Goal: Transaction & Acquisition: Purchase product/service

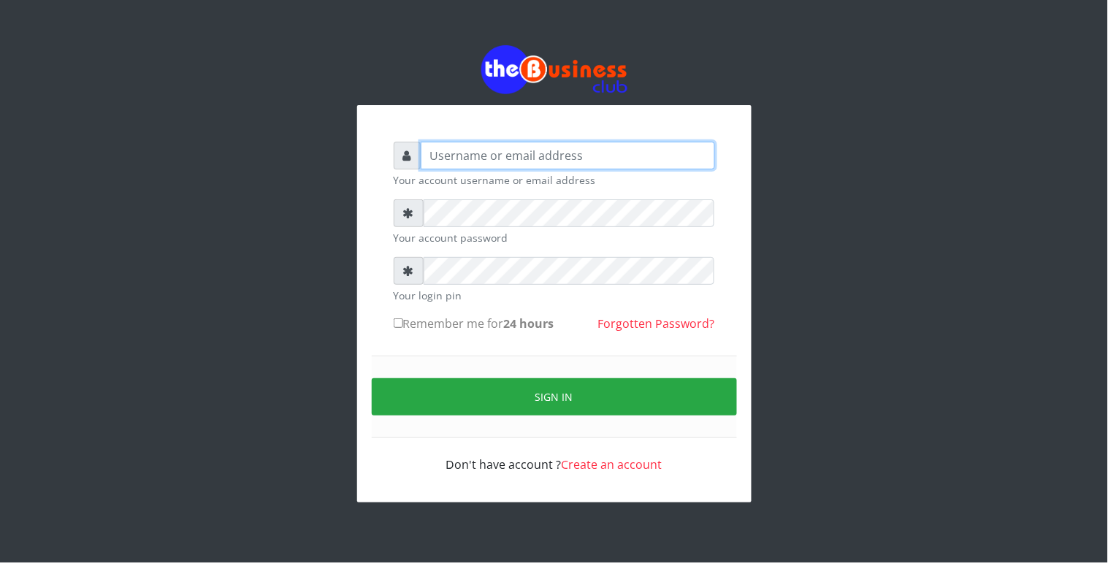
type input "Revgaly"
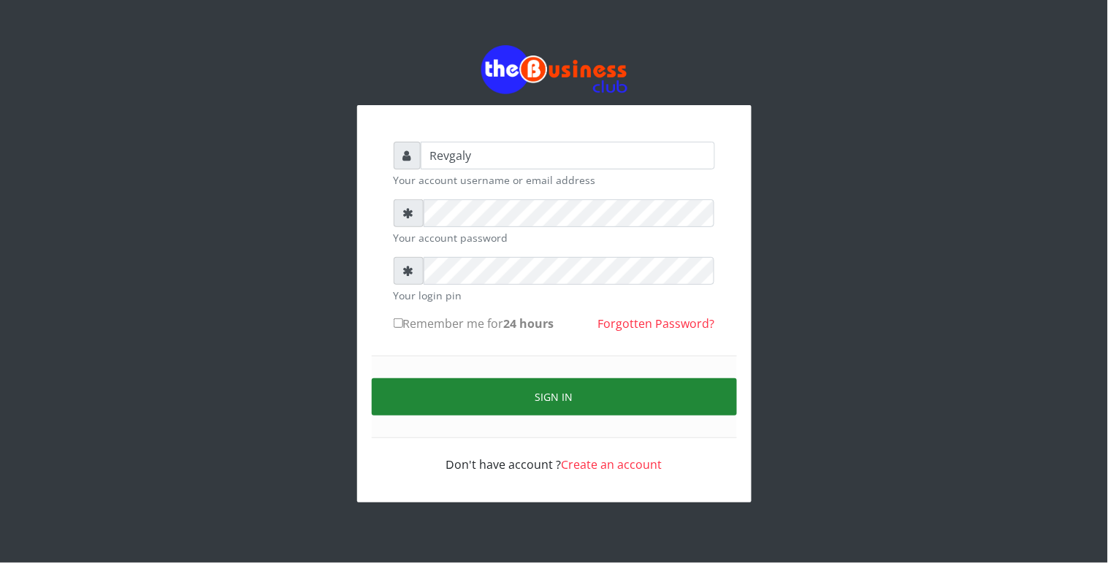
click at [440, 400] on button "Sign in" at bounding box center [554, 396] width 365 height 37
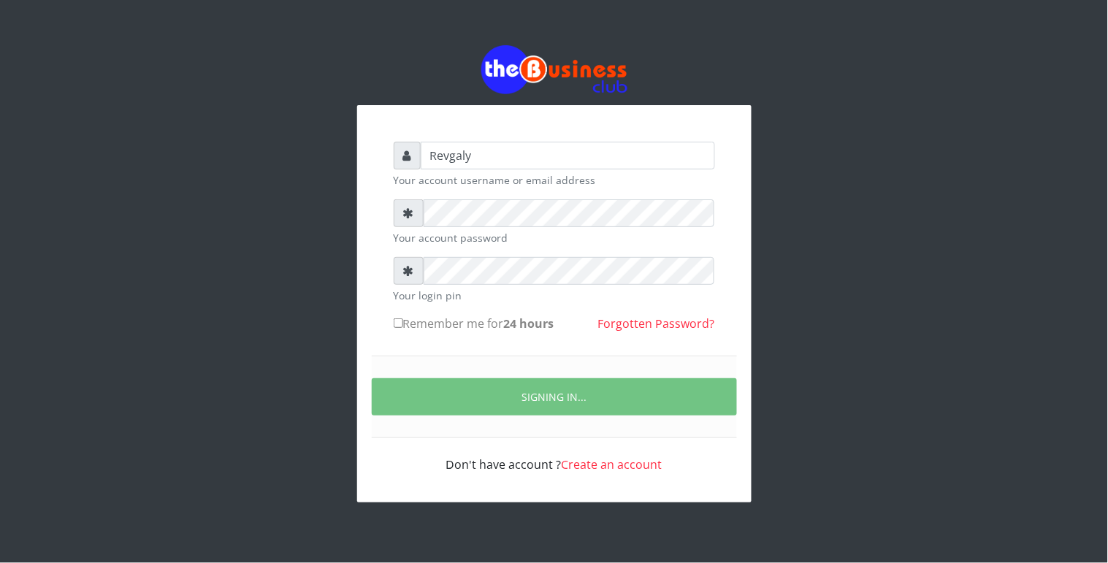
click at [397, 324] on input "Remember me for 24 hours" at bounding box center [398, 322] width 9 height 9
click at [399, 324] on input "Remember me for 24 hours" at bounding box center [398, 322] width 9 height 9
checkbox input "true"
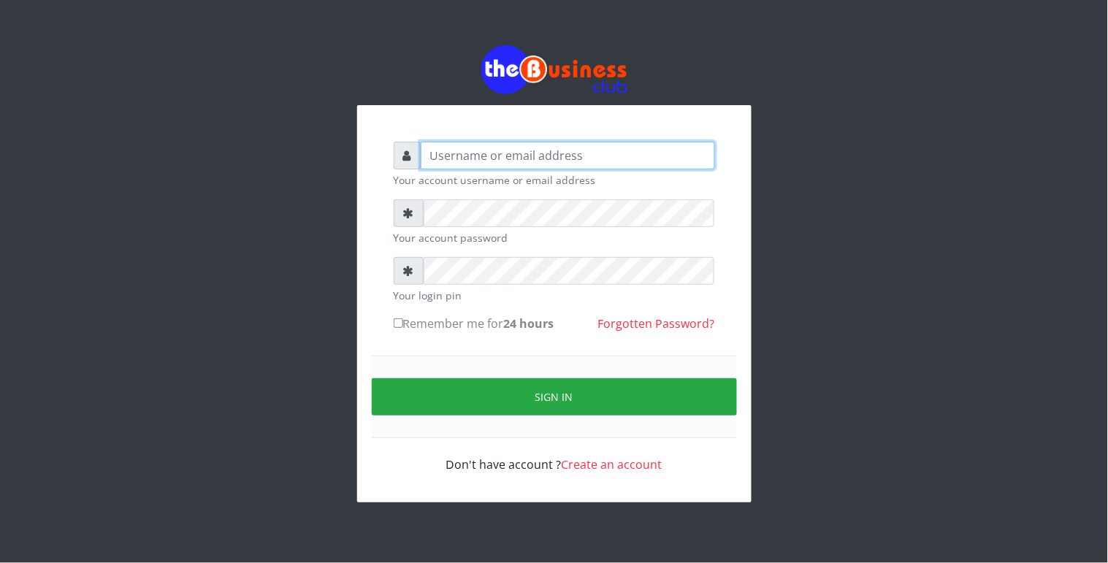
type input "Revgaly"
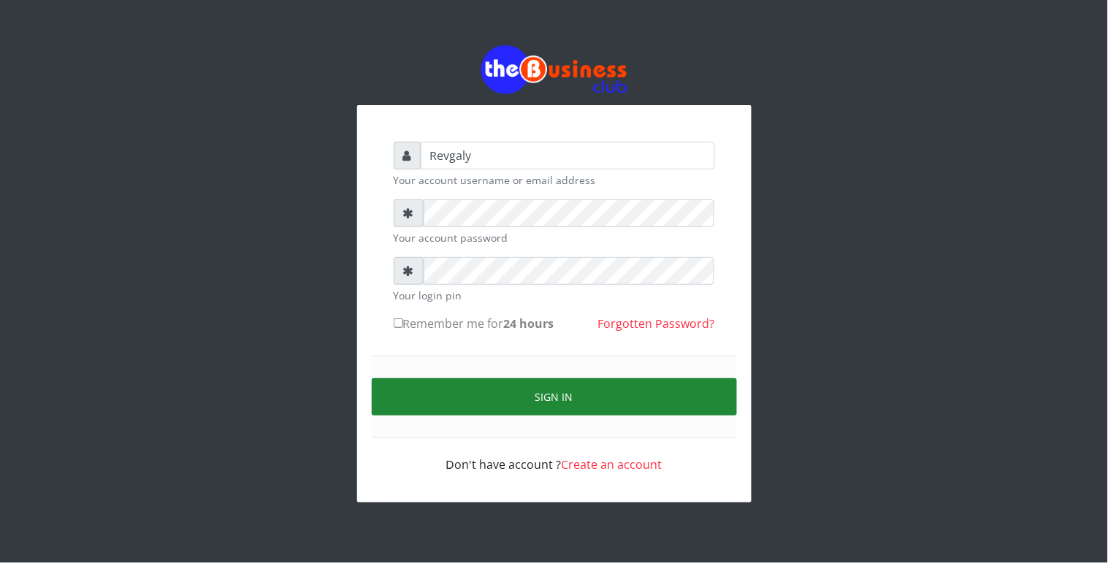
click at [435, 396] on button "Sign in" at bounding box center [554, 396] width 365 height 37
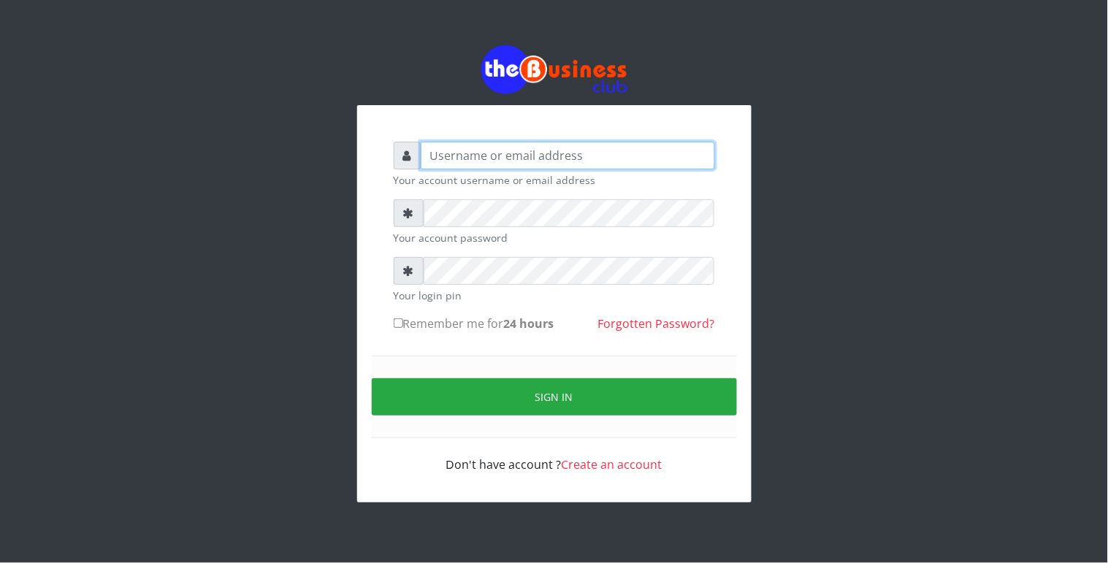
type input "Revgaly"
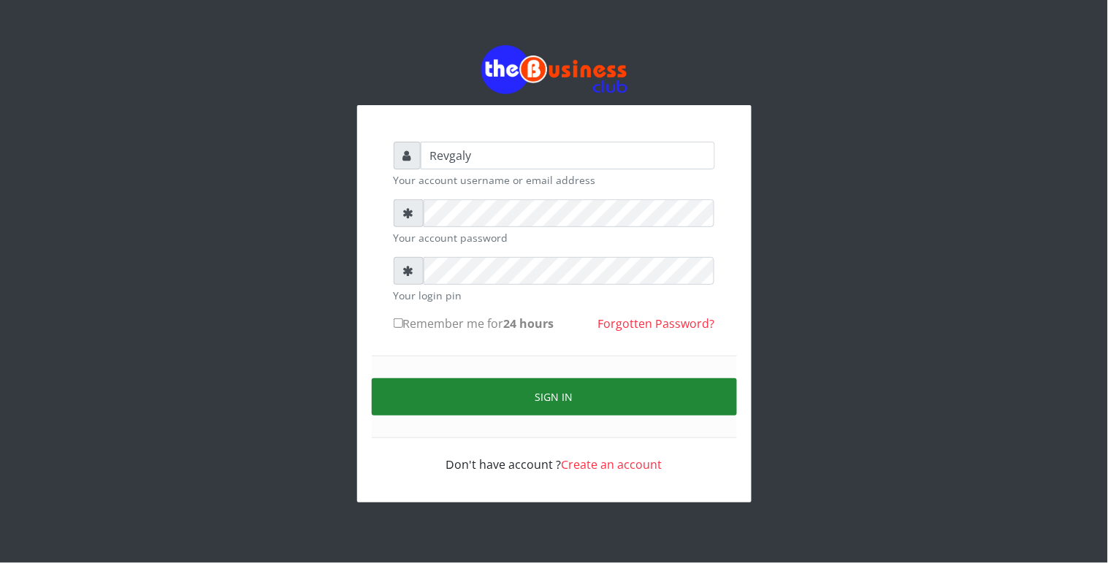
click at [404, 390] on button "Sign in" at bounding box center [554, 396] width 365 height 37
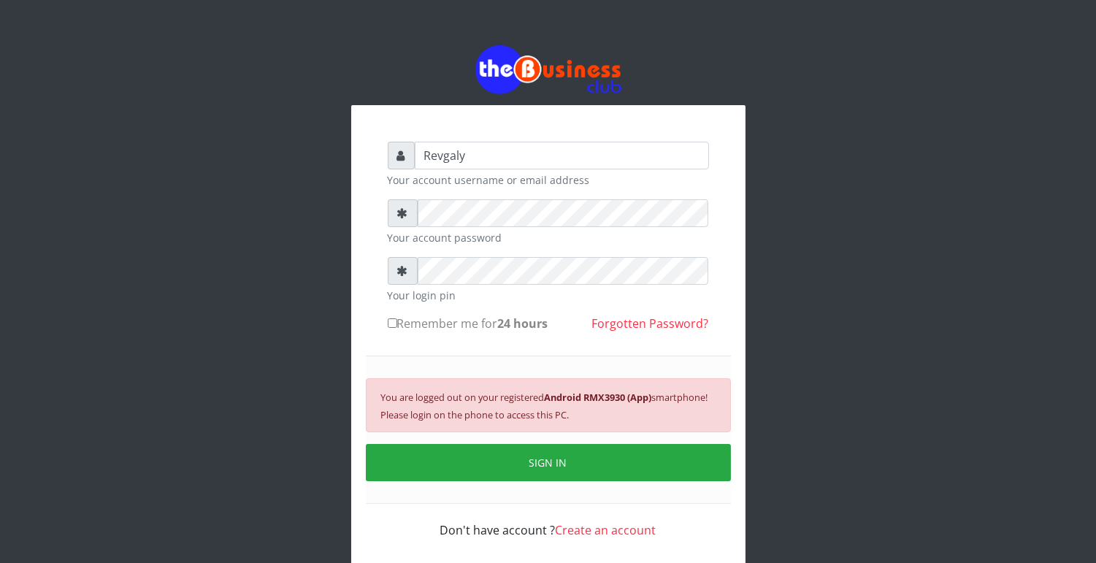
click at [392, 324] on input "Remember me for 24 hours" at bounding box center [392, 322] width 9 height 9
checkbox input "true"
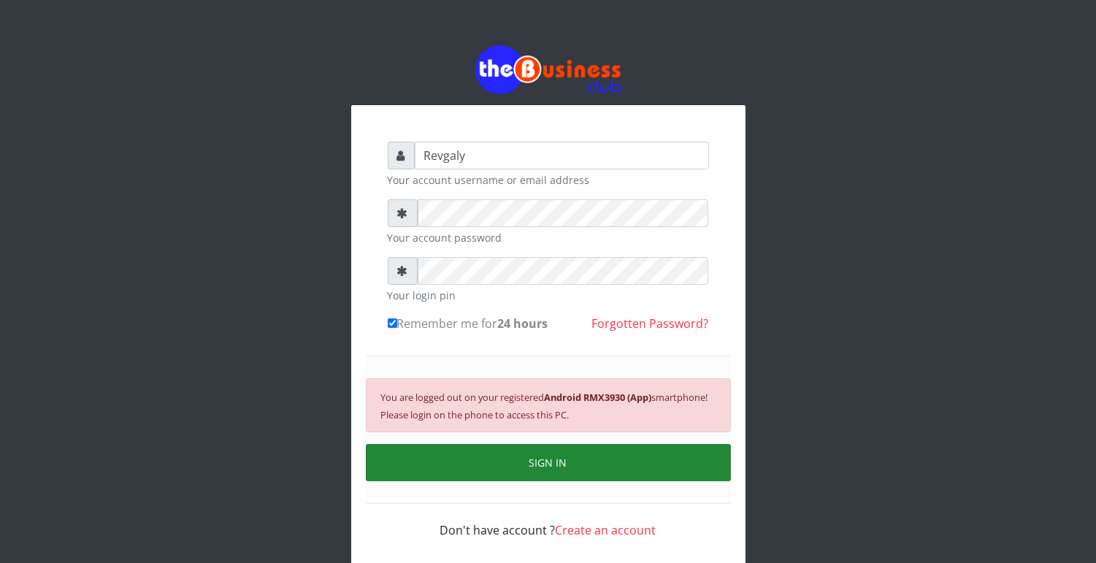
click at [508, 457] on button "SIGN IN" at bounding box center [548, 462] width 365 height 37
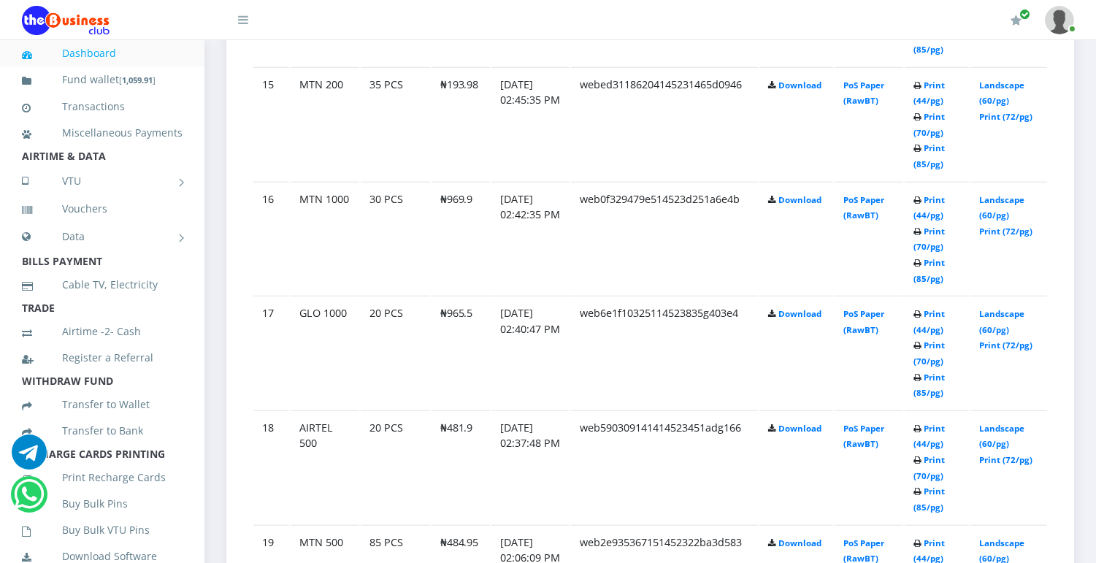
scroll to position [2870, 0]
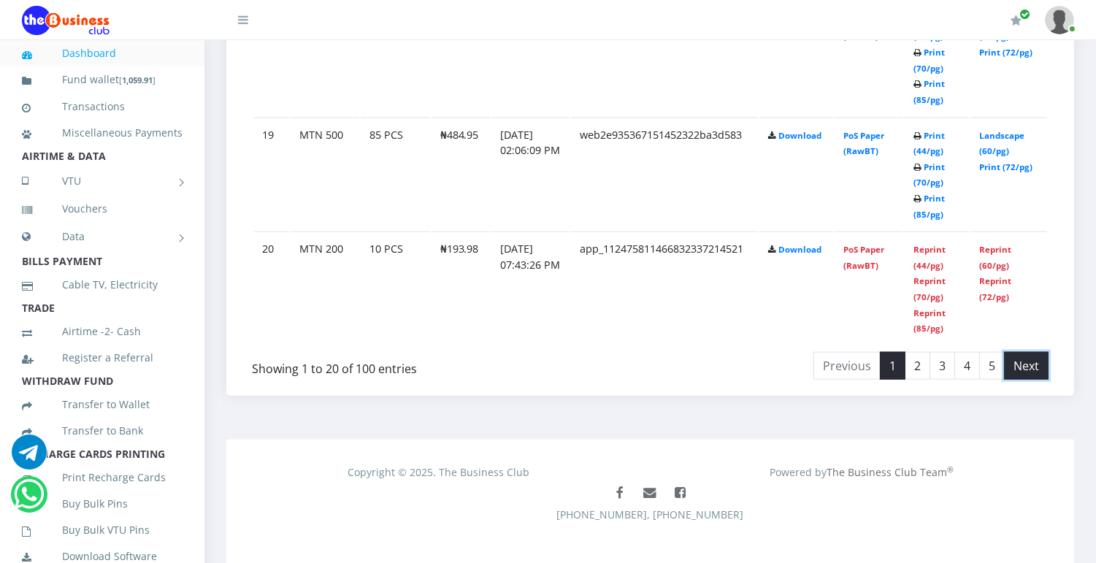
click at [1031, 352] on link "Next" at bounding box center [1026, 366] width 45 height 28
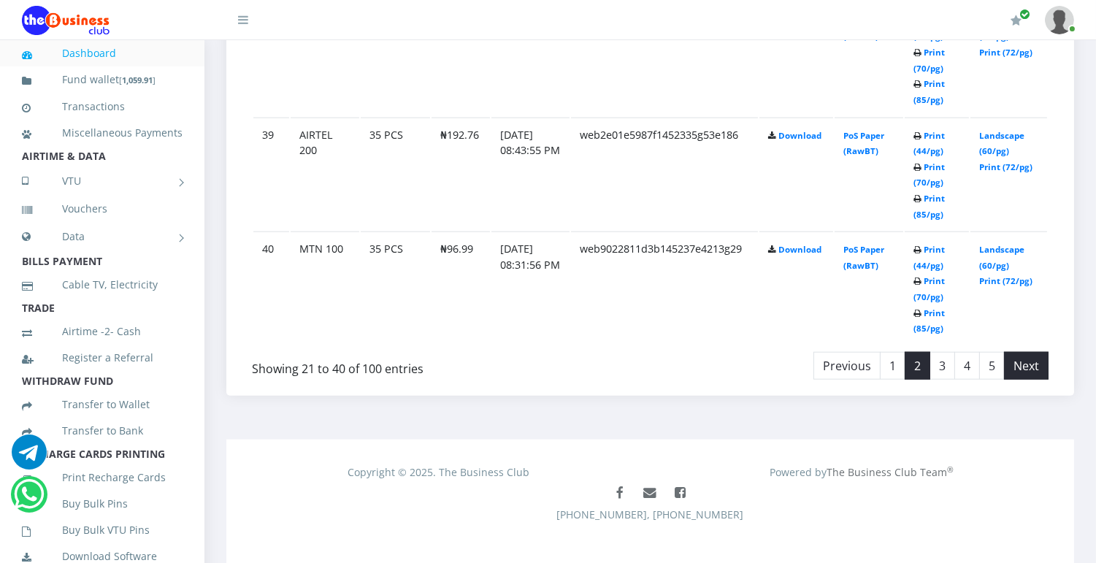
click at [1043, 352] on link "Next" at bounding box center [1026, 366] width 45 height 28
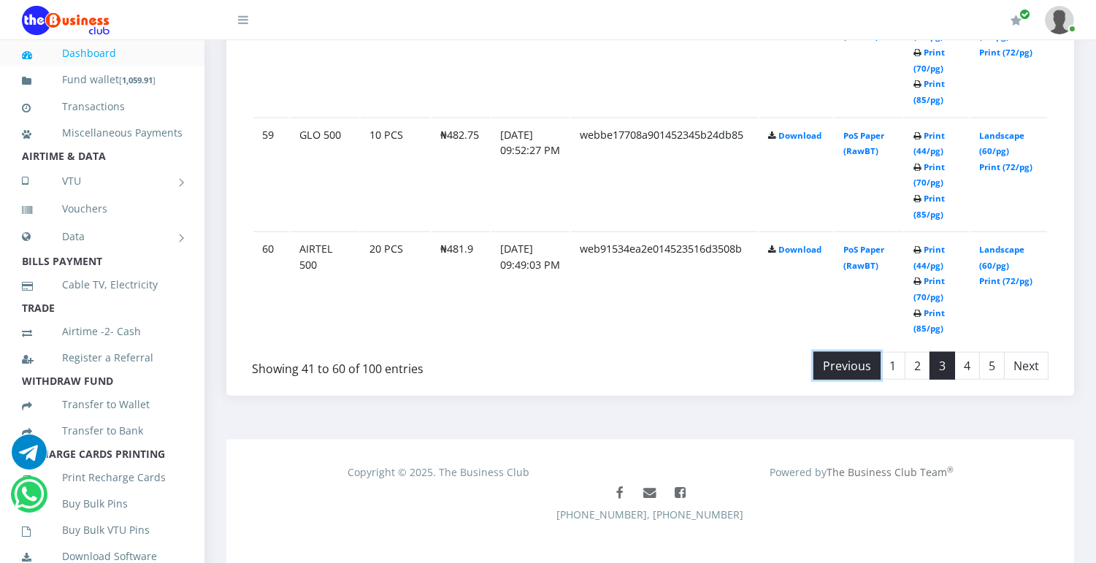
click at [859, 352] on link "Previous" at bounding box center [847, 366] width 67 height 28
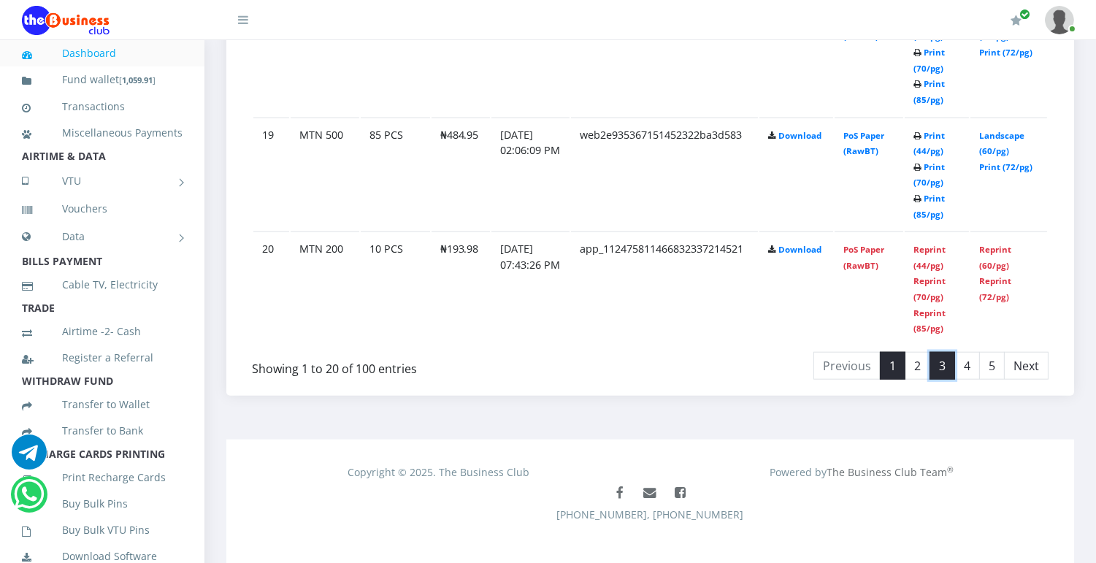
click at [939, 352] on link "3" at bounding box center [943, 366] width 26 height 28
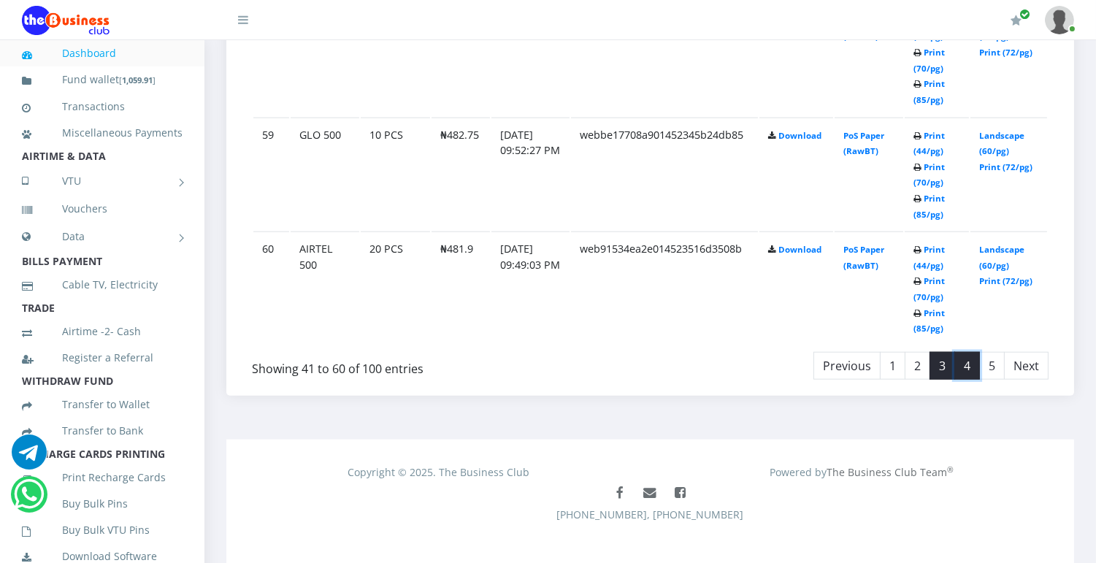
click at [958, 352] on link "4" at bounding box center [968, 366] width 26 height 28
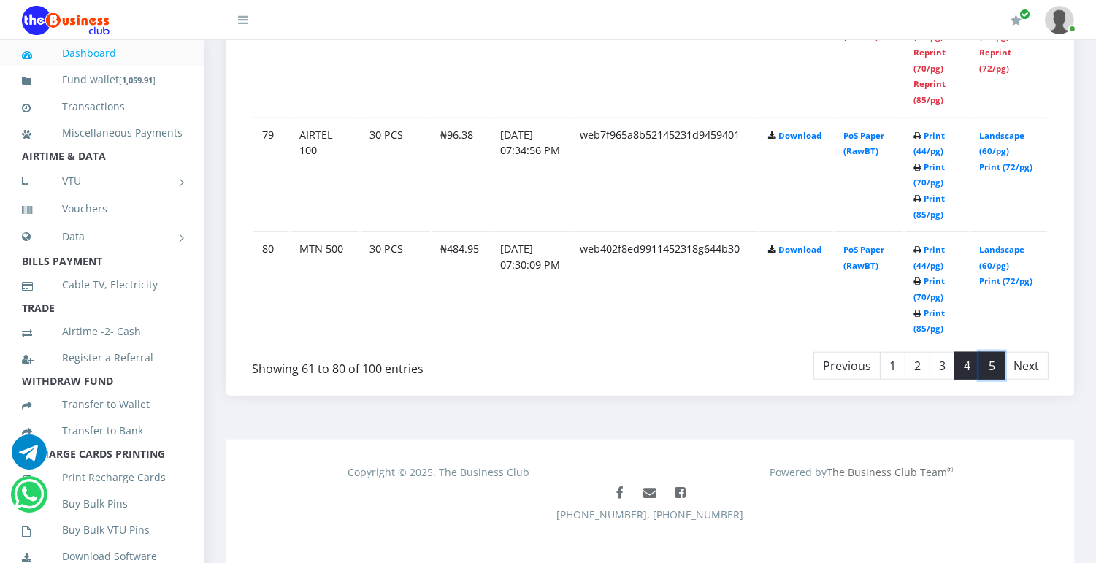
click at [989, 352] on link "5" at bounding box center [992, 366] width 26 height 28
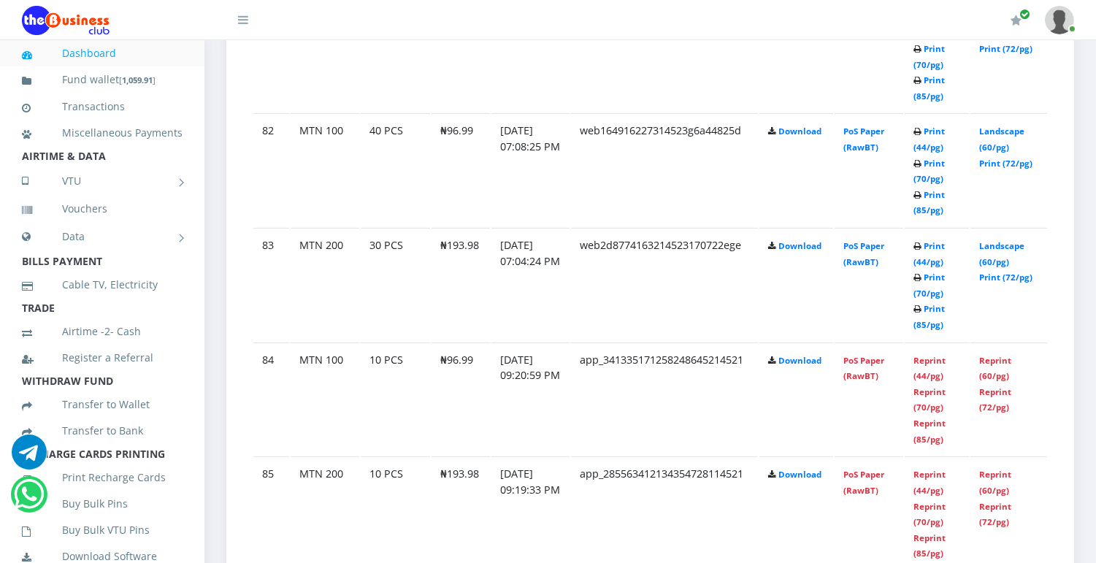
scroll to position [935, 0]
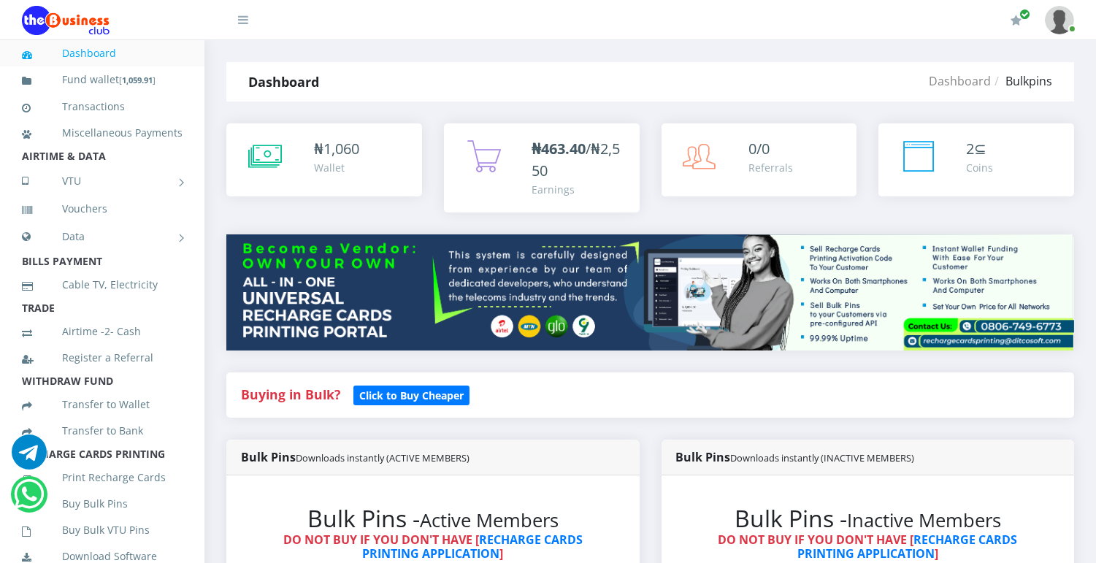
scroll to position [492, 0]
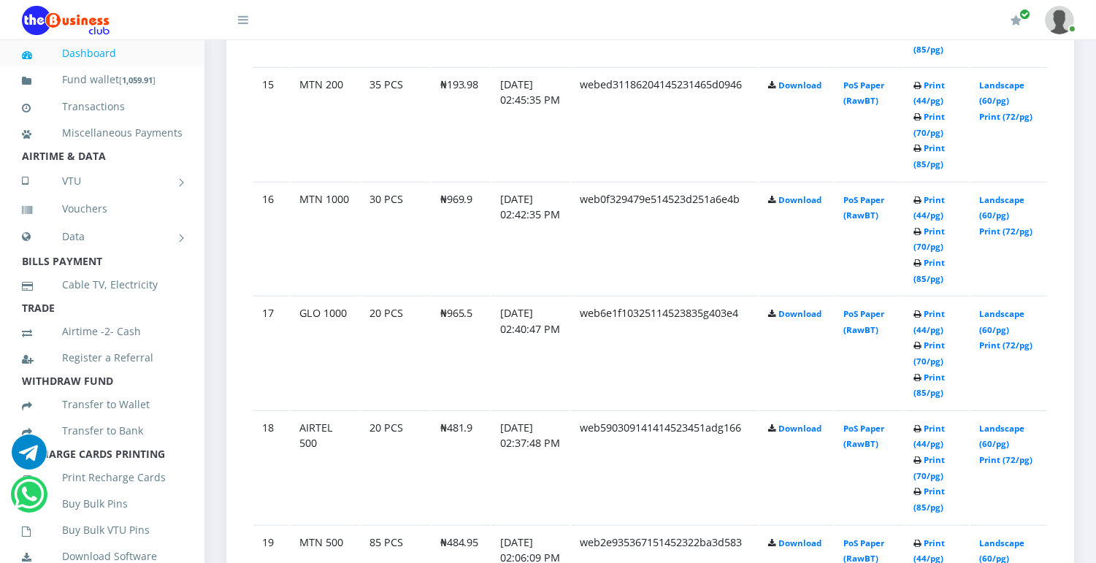
scroll to position [2870, 0]
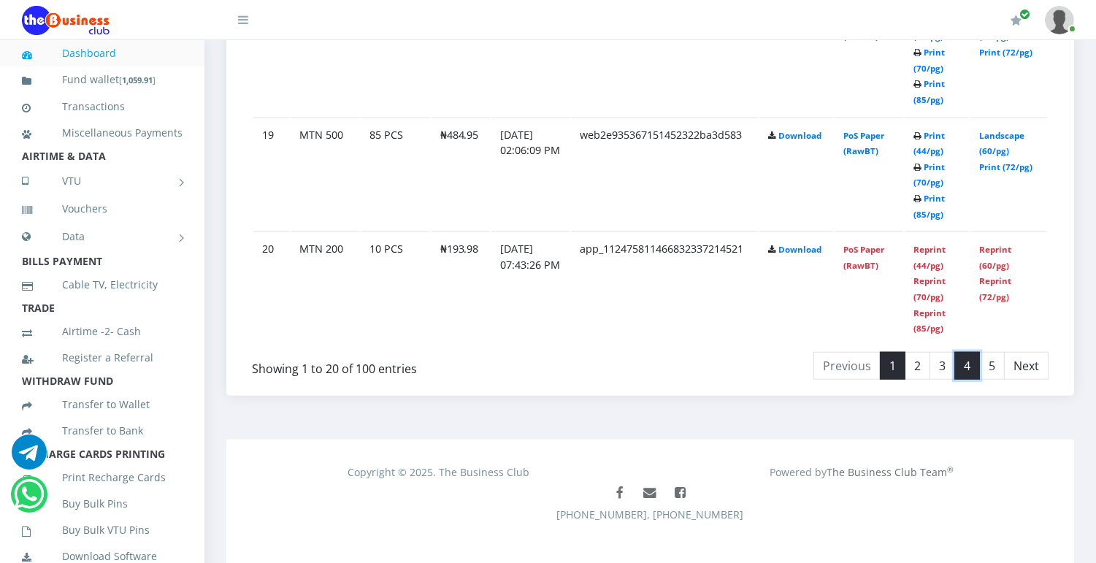
click at [966, 352] on link "4" at bounding box center [968, 366] width 26 height 28
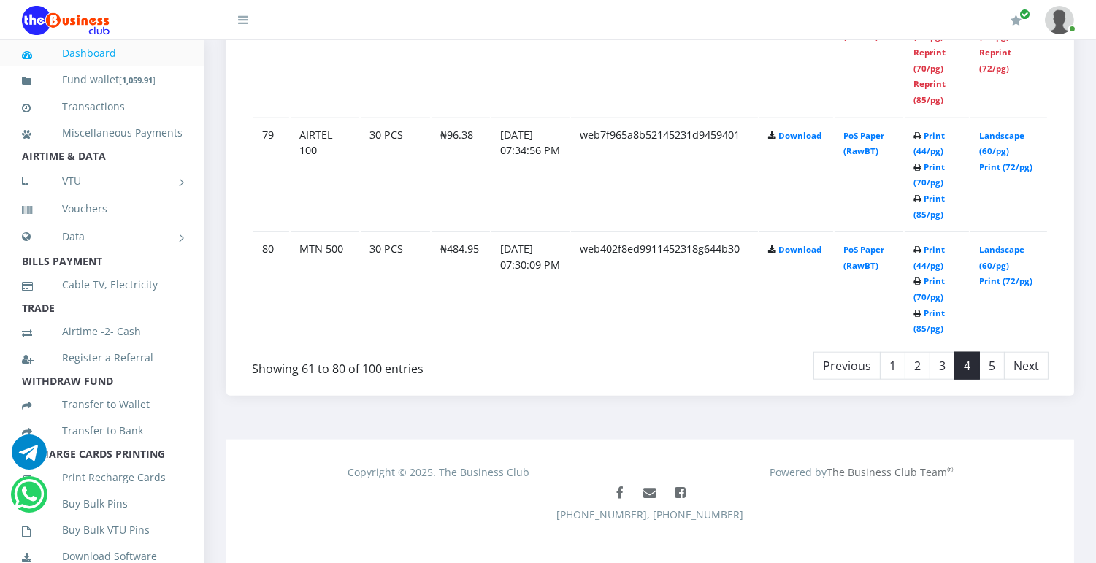
click at [966, 352] on link "4" at bounding box center [968, 366] width 26 height 28
click at [998, 352] on link "5" at bounding box center [992, 366] width 26 height 28
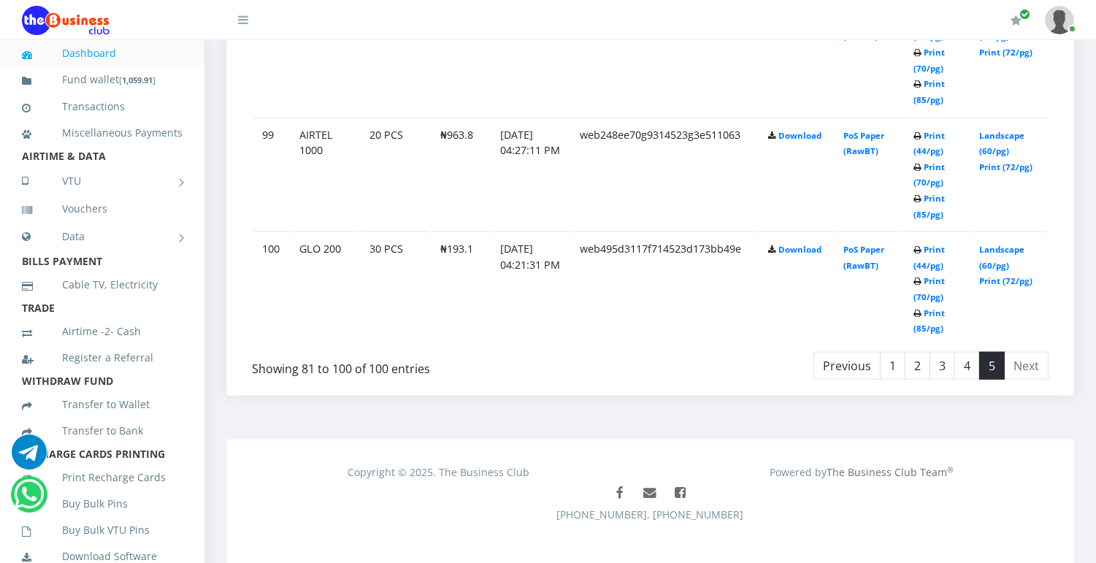
click at [998, 352] on link "5" at bounding box center [992, 366] width 26 height 28
drag, startPoint x: 998, startPoint y: 348, endPoint x: 1034, endPoint y: 352, distance: 36.7
click at [1034, 352] on li "Next" at bounding box center [1027, 366] width 44 height 28
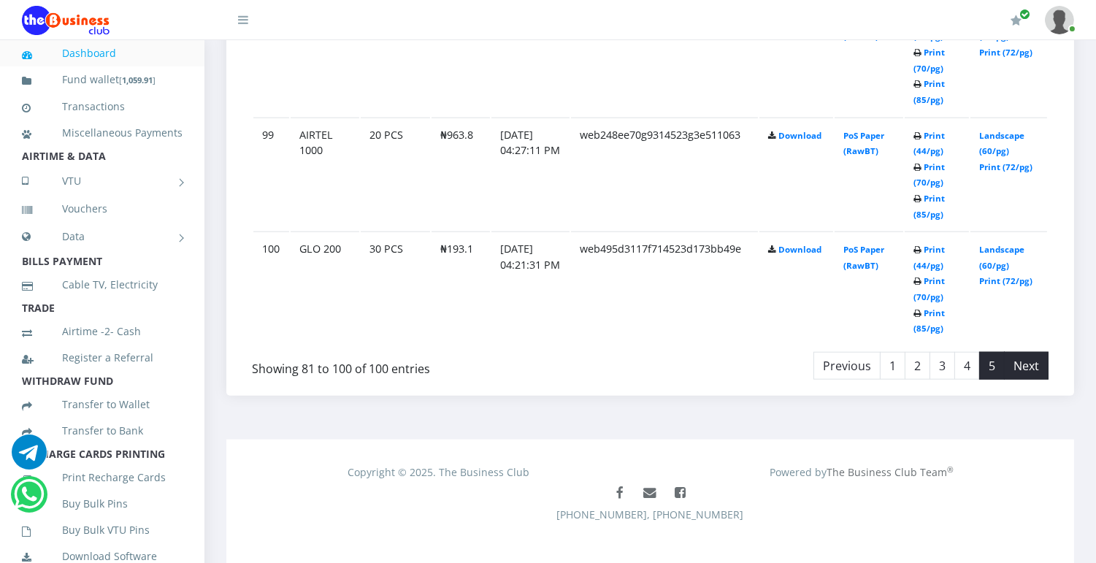
click at [1034, 352] on li "Next" at bounding box center [1027, 366] width 44 height 28
click at [353, 355] on div "Showing 81 to 100 of 100 entries" at bounding box center [412, 365] width 321 height 28
click at [1019, 352] on li "Next" at bounding box center [1027, 366] width 44 height 28
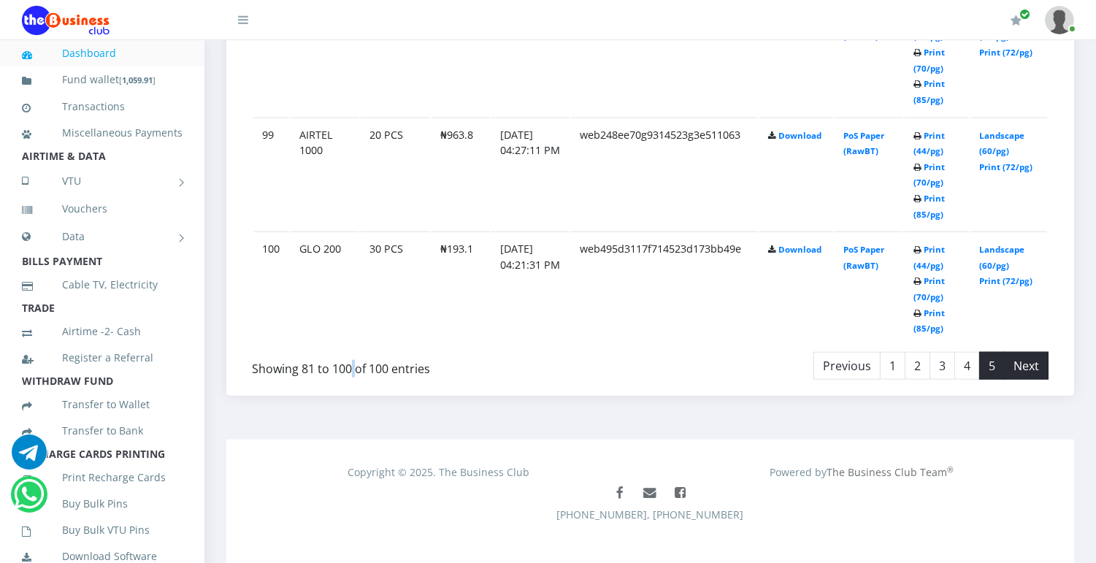
click at [1037, 352] on li "Next" at bounding box center [1027, 366] width 44 height 28
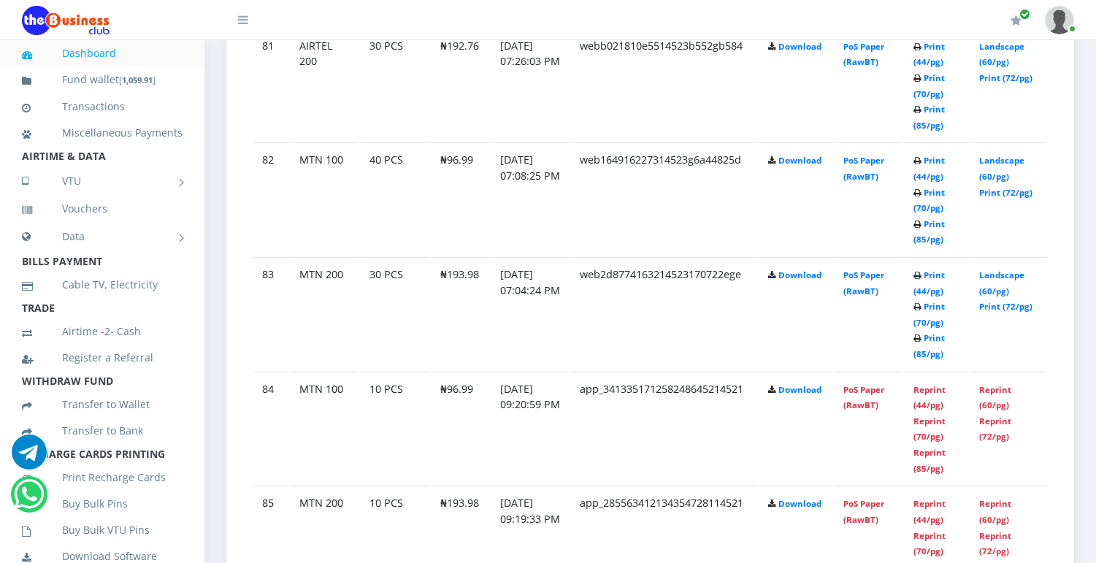
scroll to position [407, 0]
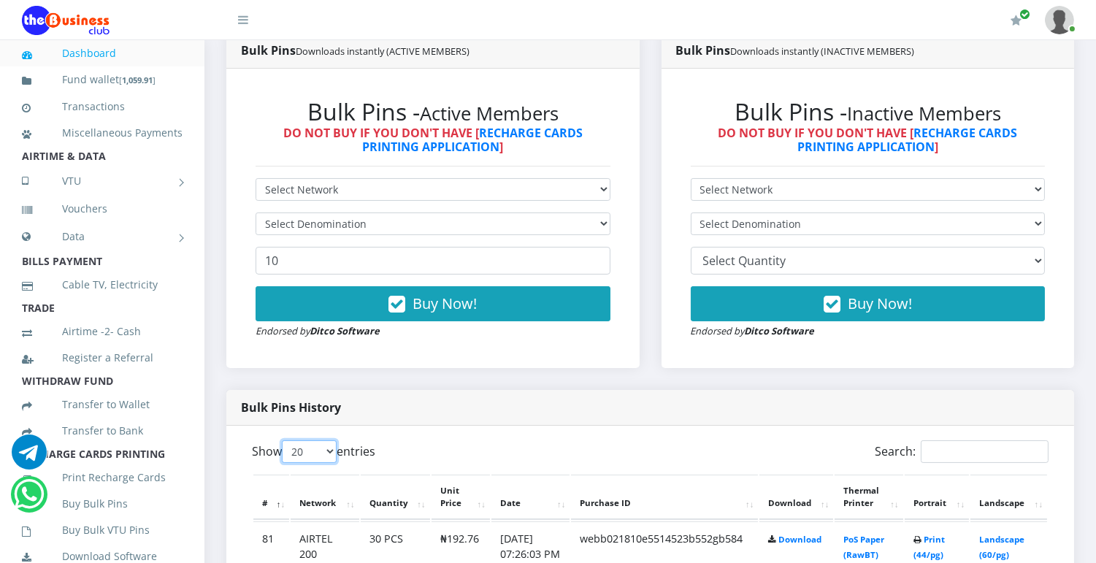
click at [337, 457] on select "20 50 100 All" at bounding box center [309, 451] width 55 height 23
click at [336, 454] on select "20 50 100 All" at bounding box center [309, 451] width 55 height 23
select select "-1"
click at [284, 440] on select "20 50 100 All" at bounding box center [309, 451] width 55 height 23
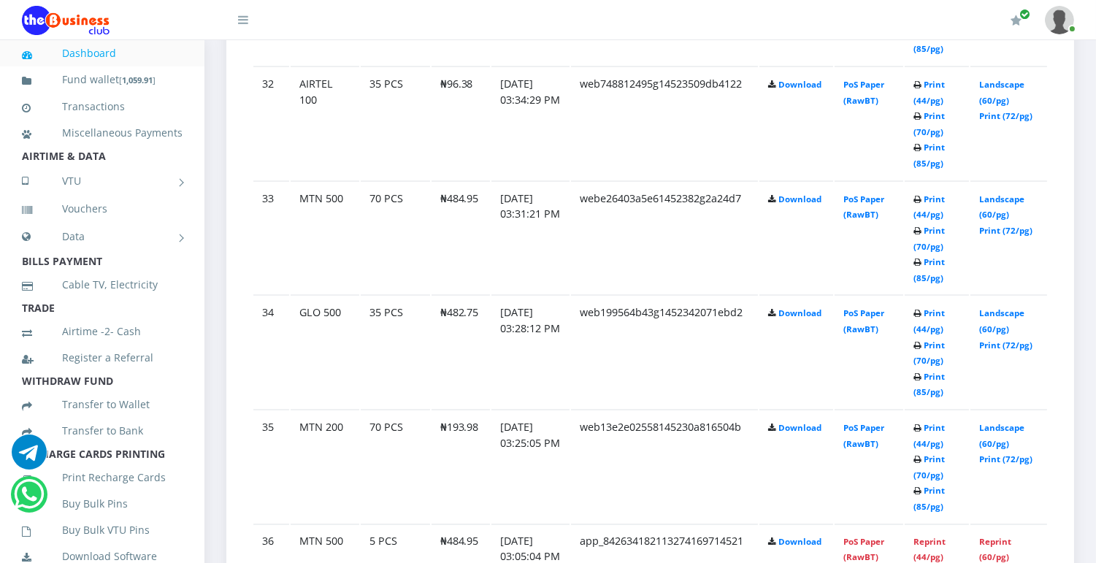
scroll to position [4485, 0]
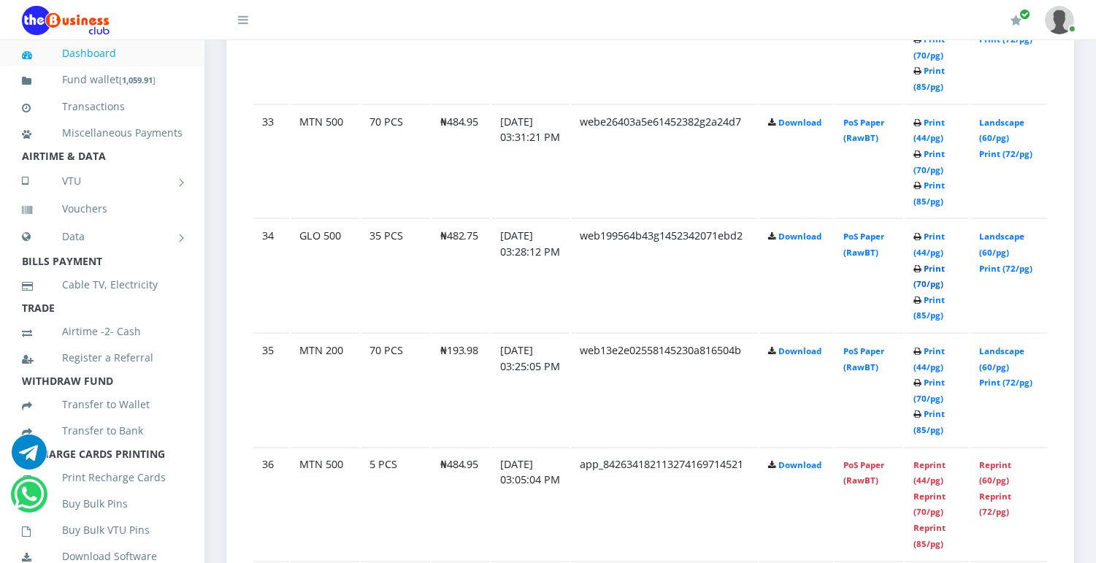
click at [929, 263] on link "Print (70/pg)" at bounding box center [929, 276] width 31 height 27
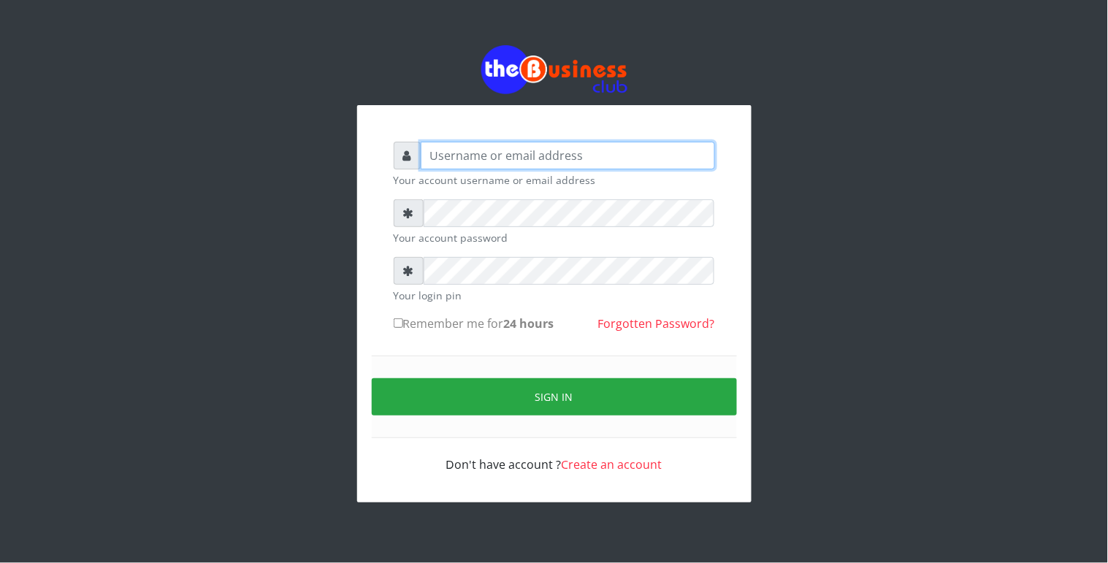
type input "Revgaly"
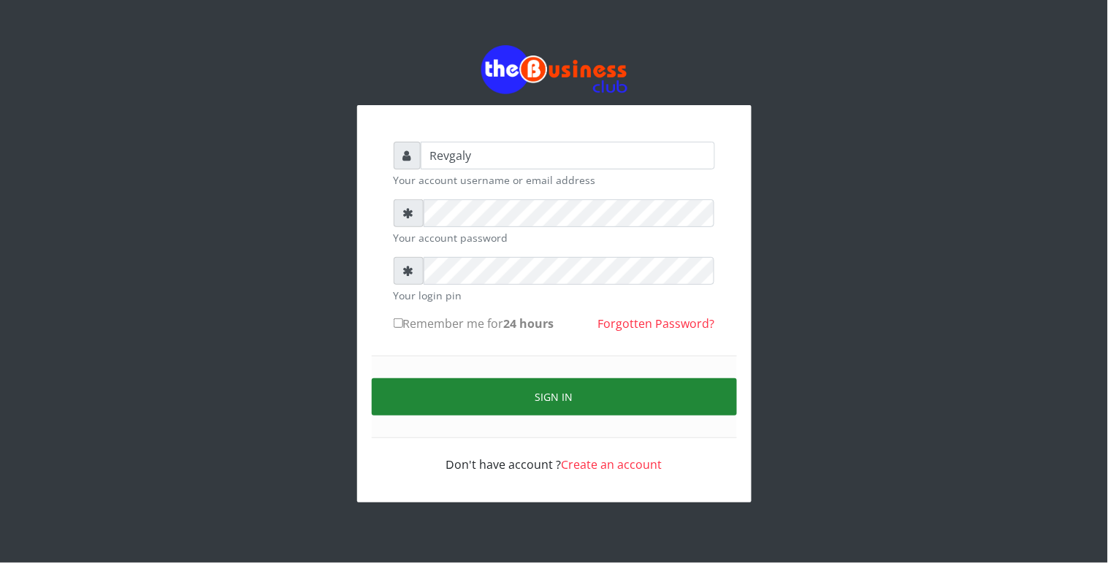
click at [399, 386] on button "Sign in" at bounding box center [554, 396] width 365 height 37
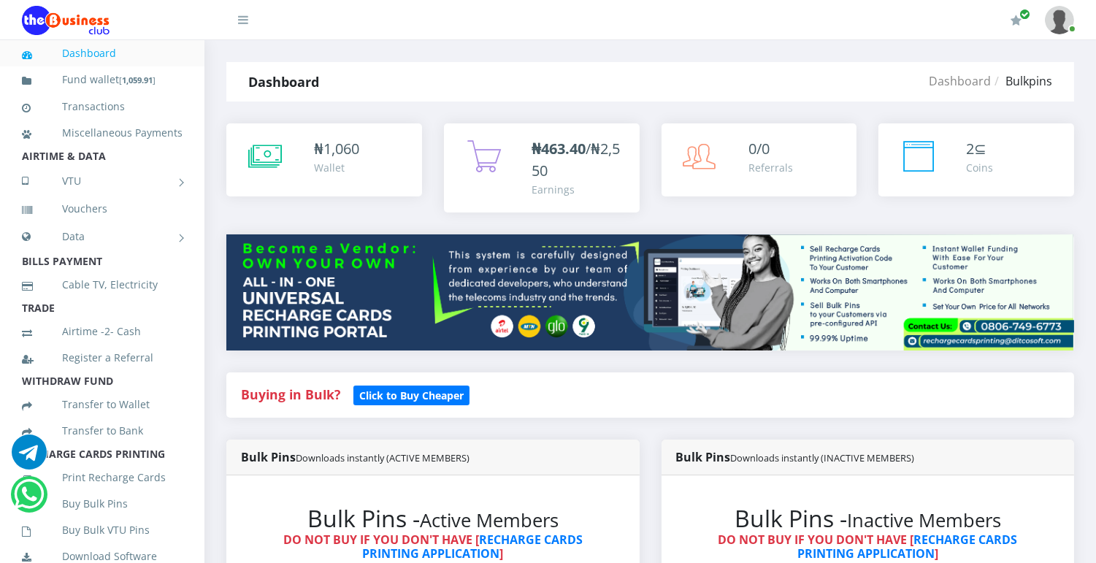
click at [323, 152] on div "₦ 1,060" at bounding box center [336, 149] width 45 height 22
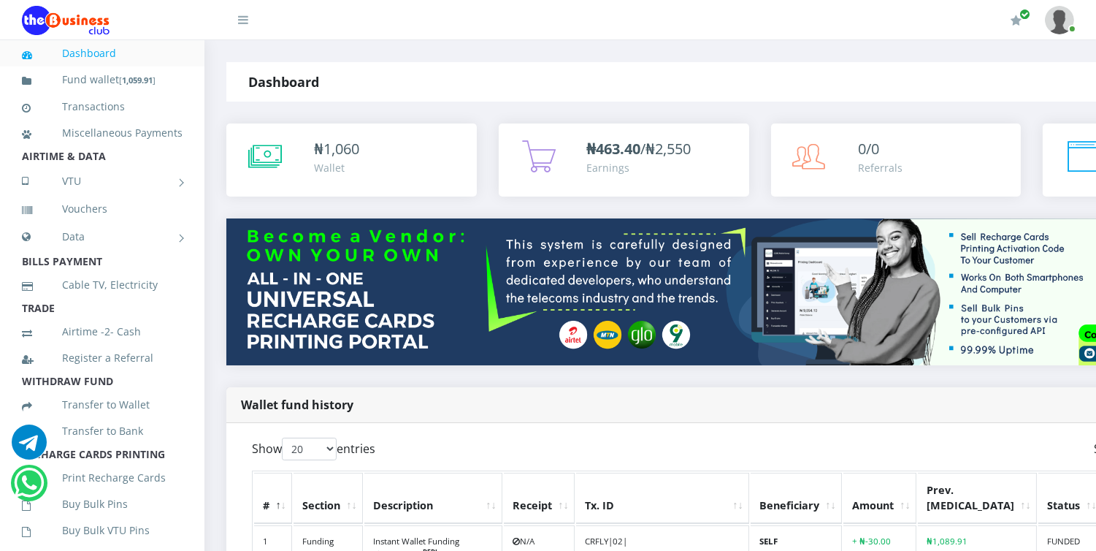
click at [323, 152] on div "₦ 1,060" at bounding box center [336, 149] width 45 height 22
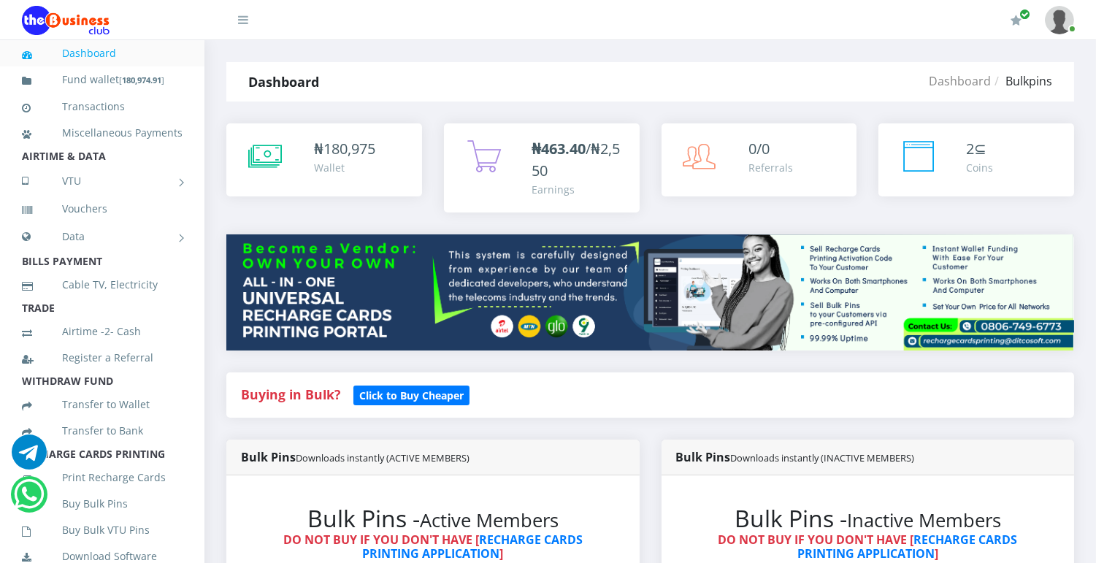
scroll to position [492, 0]
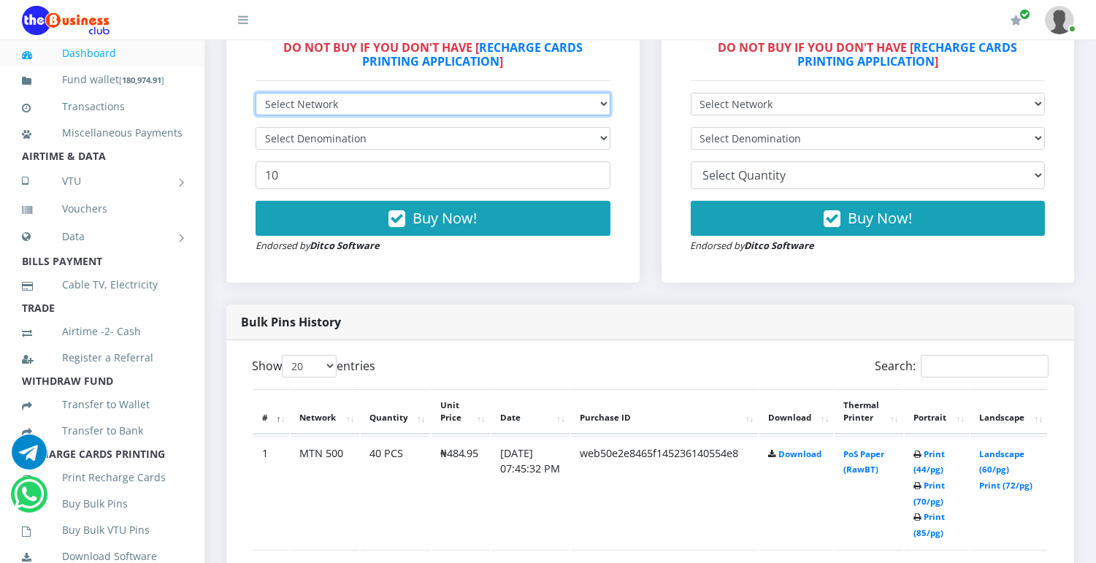
click at [592, 103] on select "Select Network MTN Globacom 9Mobile Airtel" at bounding box center [433, 104] width 355 height 23
select select "MTN"
click at [256, 93] on select "Select Network MTN Globacom 9Mobile Airtel" at bounding box center [433, 104] width 355 height 23
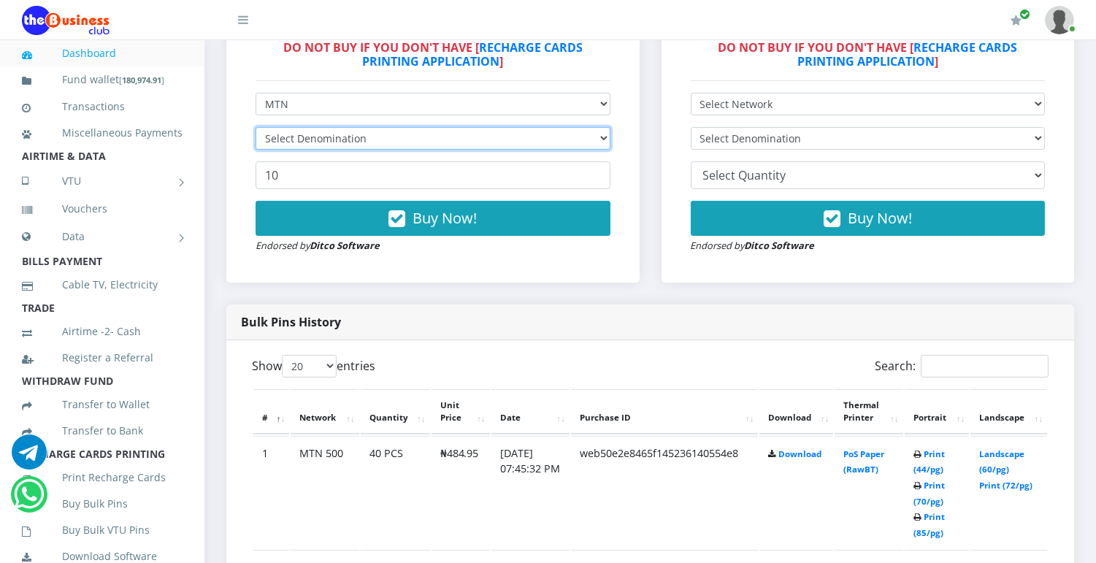
click at [546, 135] on select "Select Denomination" at bounding box center [433, 138] width 355 height 23
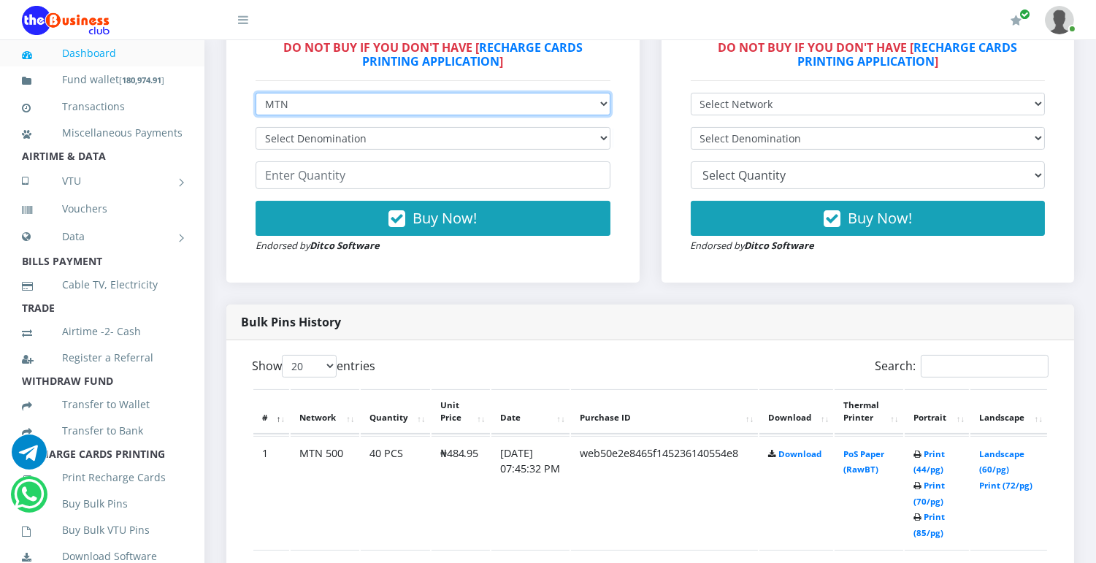
click at [595, 101] on select "Select Network MTN Globacom 9Mobile Airtel" at bounding box center [433, 104] width 355 height 23
click at [256, 93] on select "Select Network MTN Globacom 9Mobile Airtel" at bounding box center [433, 104] width 355 height 23
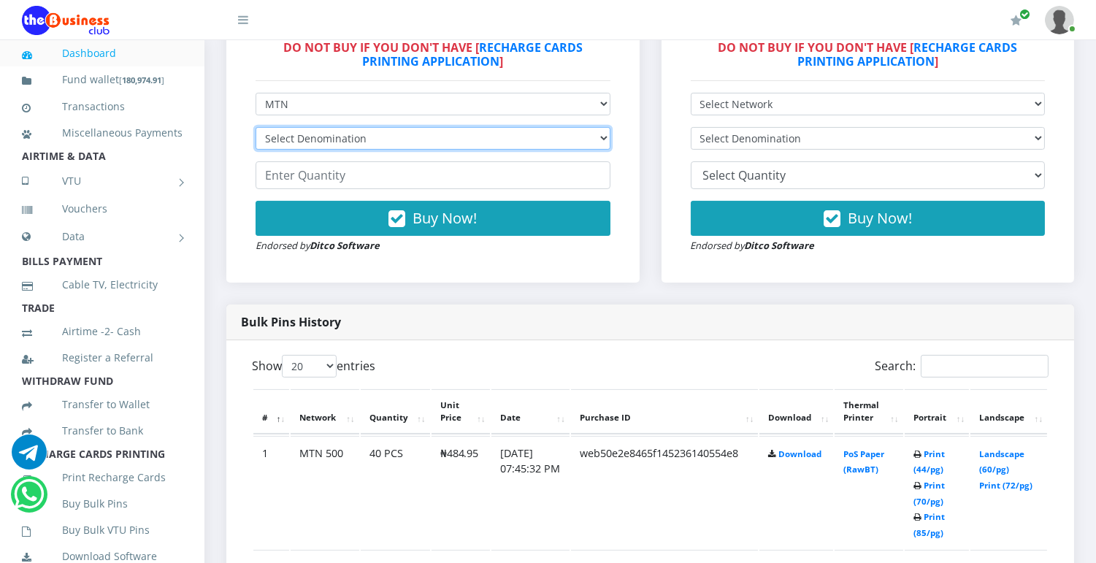
click at [595, 136] on select "Select Denomination MTN NGN100 - ₦96.99 MTN NGN200 - ₦193.98 MTN NGN400 - ₦387.…" at bounding box center [433, 138] width 355 height 23
select select "96.99-100"
click at [256, 127] on select "Select Denomination MTN NGN100 - ₦96.99 MTN NGN200 - ₦193.98 MTN NGN400 - ₦387.…" at bounding box center [433, 138] width 355 height 23
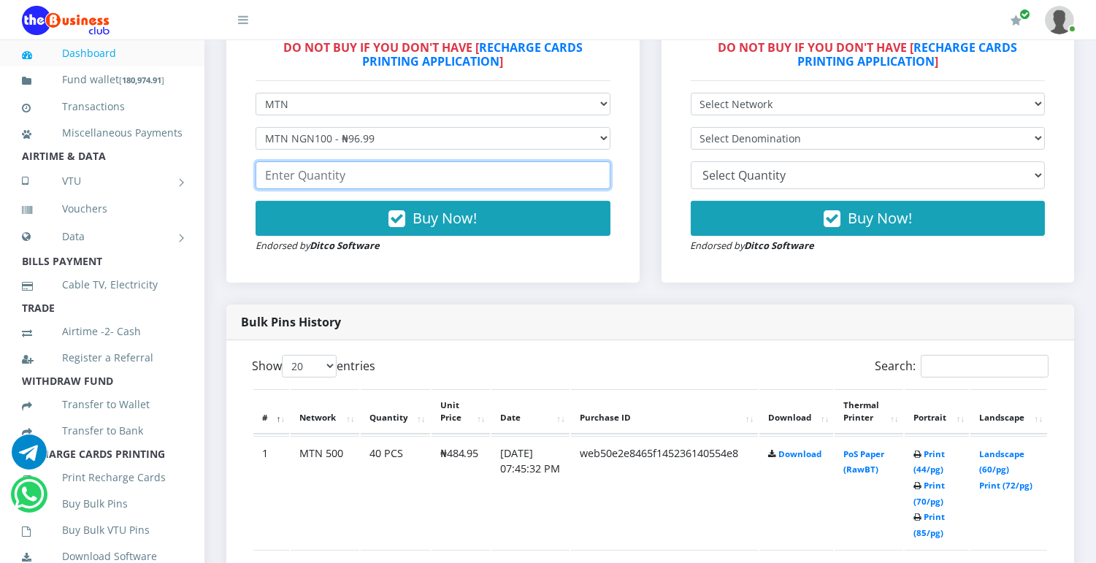
click at [529, 177] on input "number" at bounding box center [433, 175] width 355 height 28
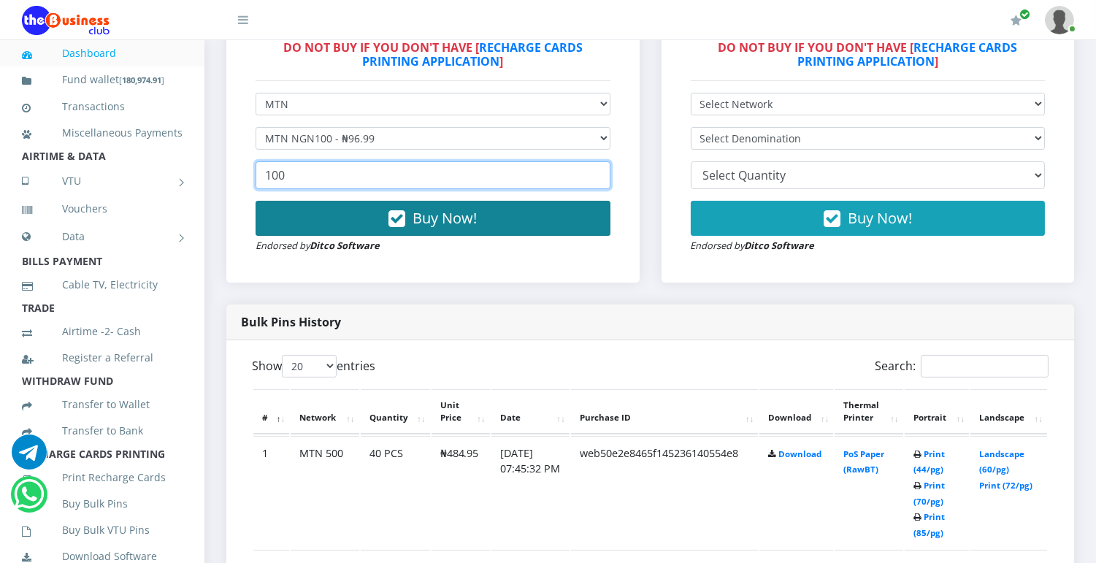
type input "100"
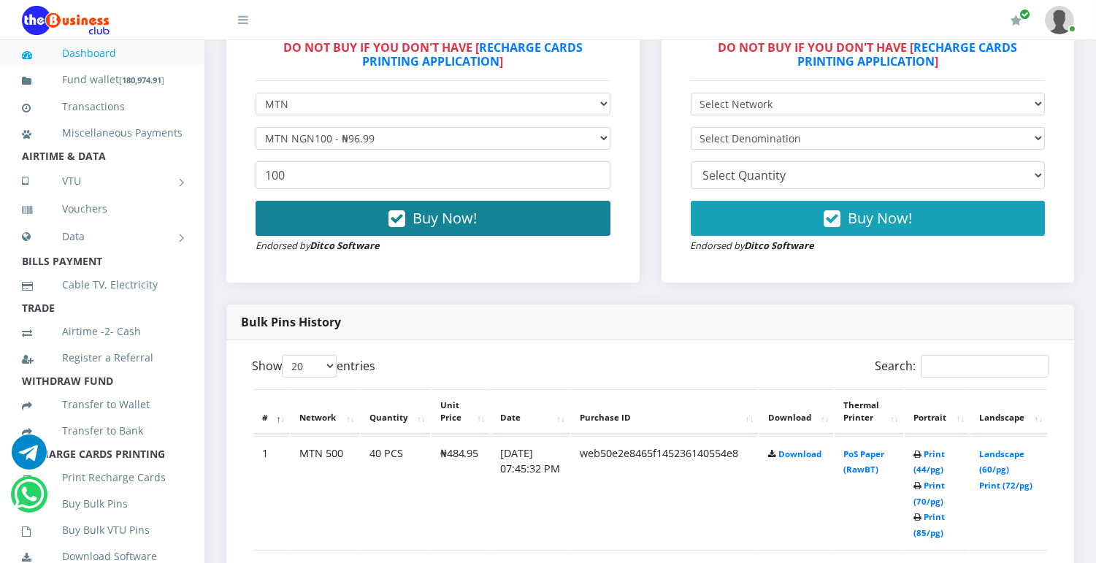
click at [451, 222] on span "Buy Now!" at bounding box center [445, 218] width 64 height 20
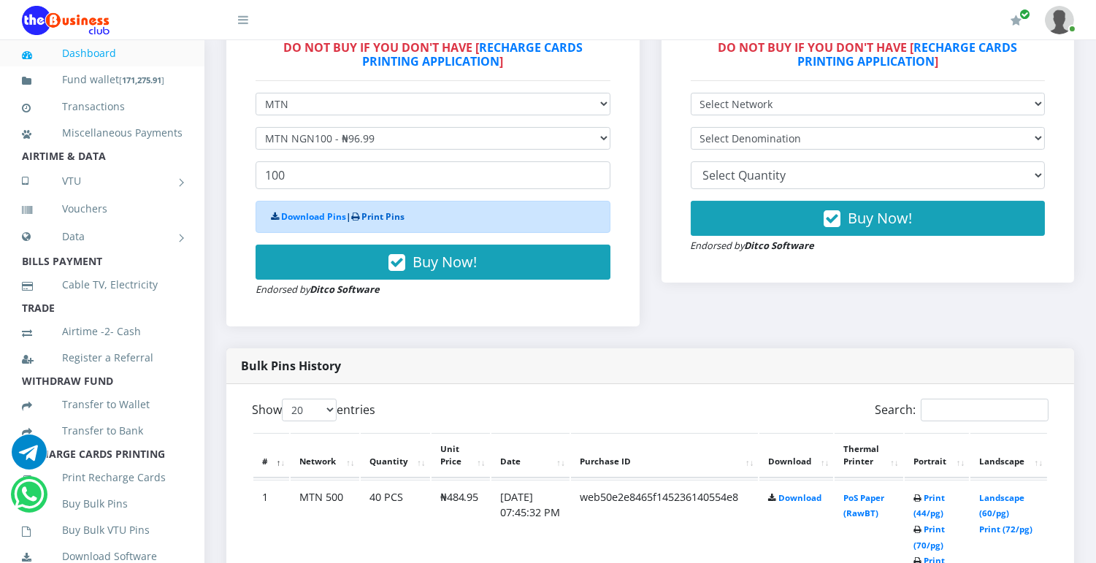
click at [392, 212] on link "Print Pins" at bounding box center [383, 216] width 43 height 12
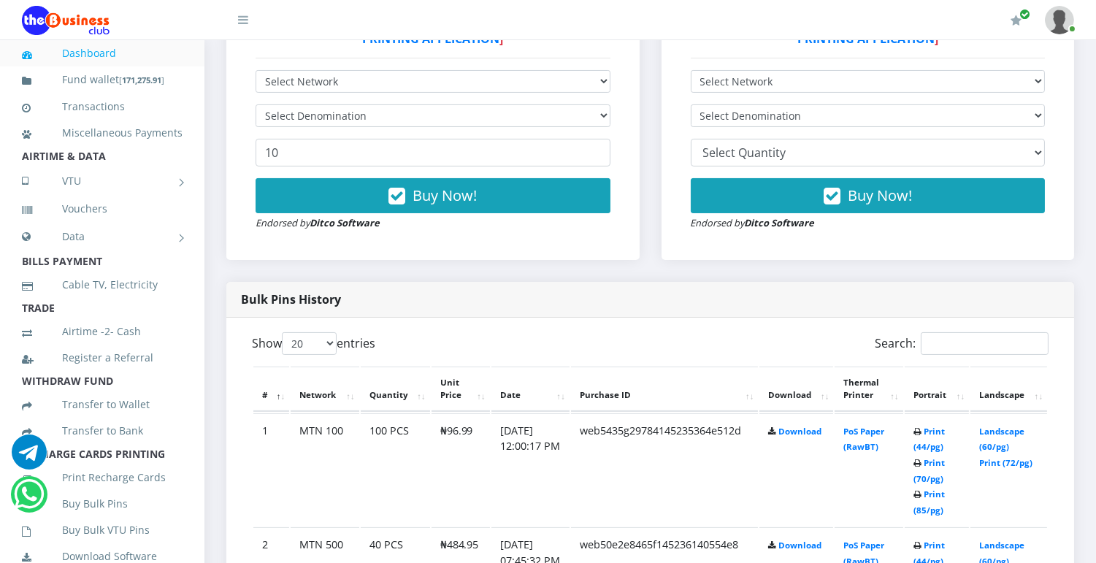
scroll to position [390, 0]
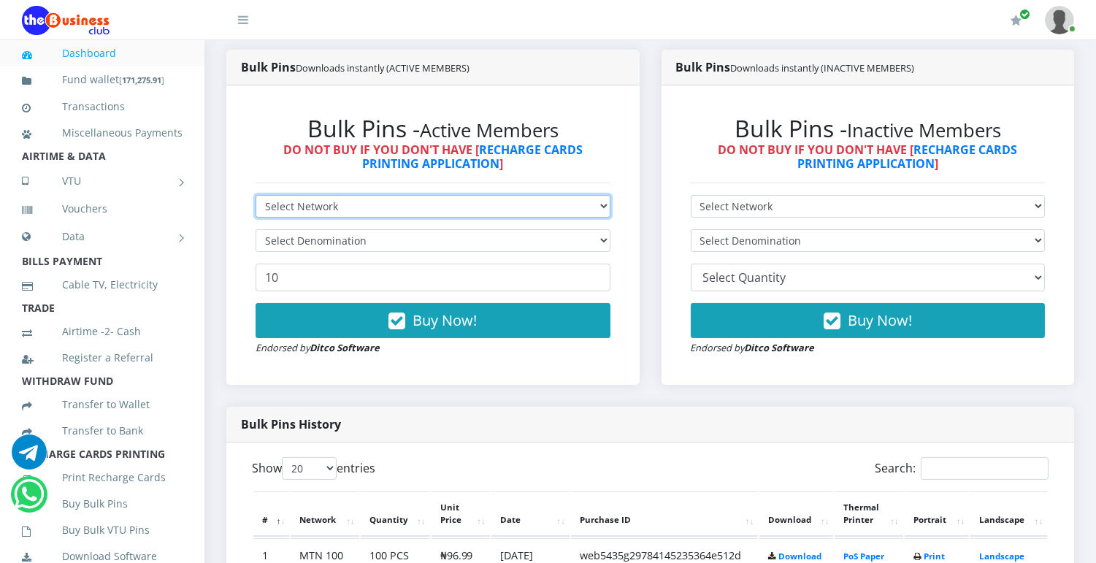
click at [573, 202] on select "Select Network MTN Globacom 9Mobile Airtel" at bounding box center [433, 206] width 355 height 23
click at [256, 195] on select "Select Network MTN Globacom 9Mobile Airtel" at bounding box center [433, 206] width 355 height 23
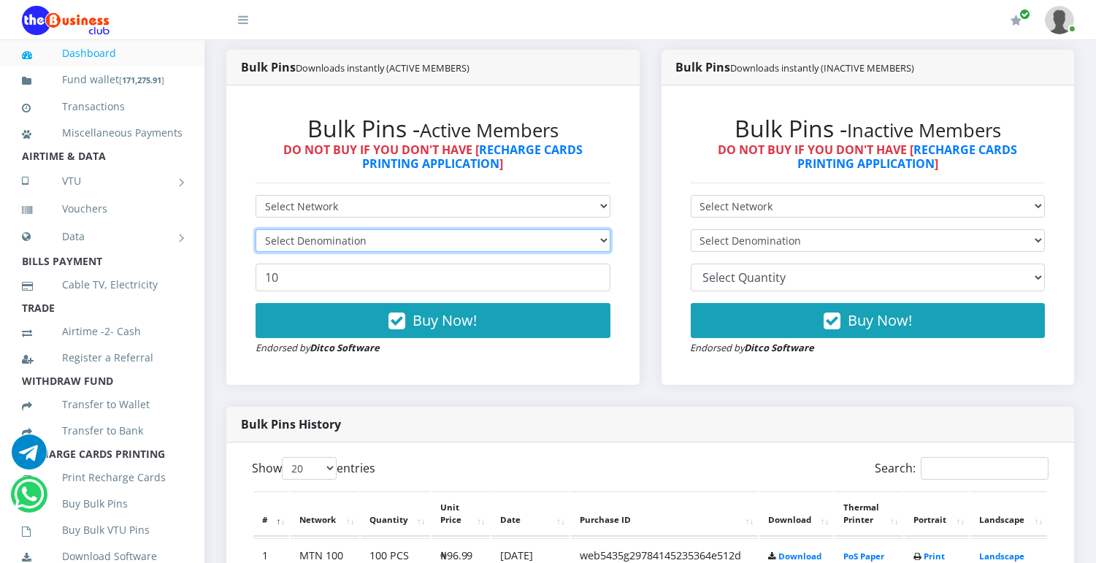
click at [573, 245] on select "Select Denomination" at bounding box center [433, 240] width 355 height 23
click at [590, 242] on select "Select Denomination" at bounding box center [433, 240] width 355 height 23
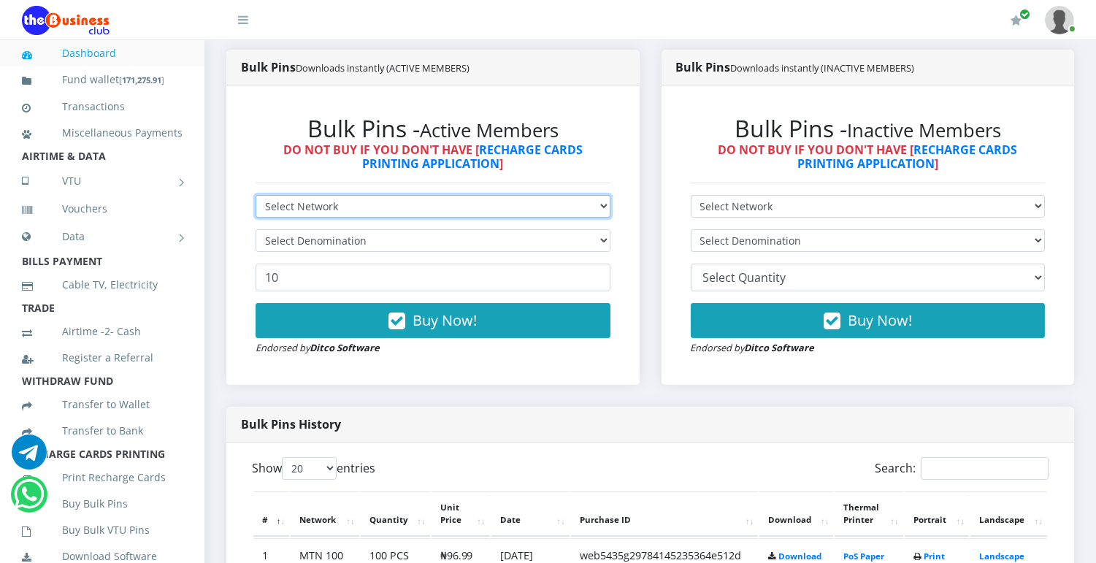
click at [583, 206] on select "Select Network MTN Globacom 9Mobile Airtel" at bounding box center [433, 206] width 355 height 23
select select "Glo"
click at [256, 195] on select "Select Network MTN Globacom 9Mobile Airtel" at bounding box center [433, 206] width 355 height 23
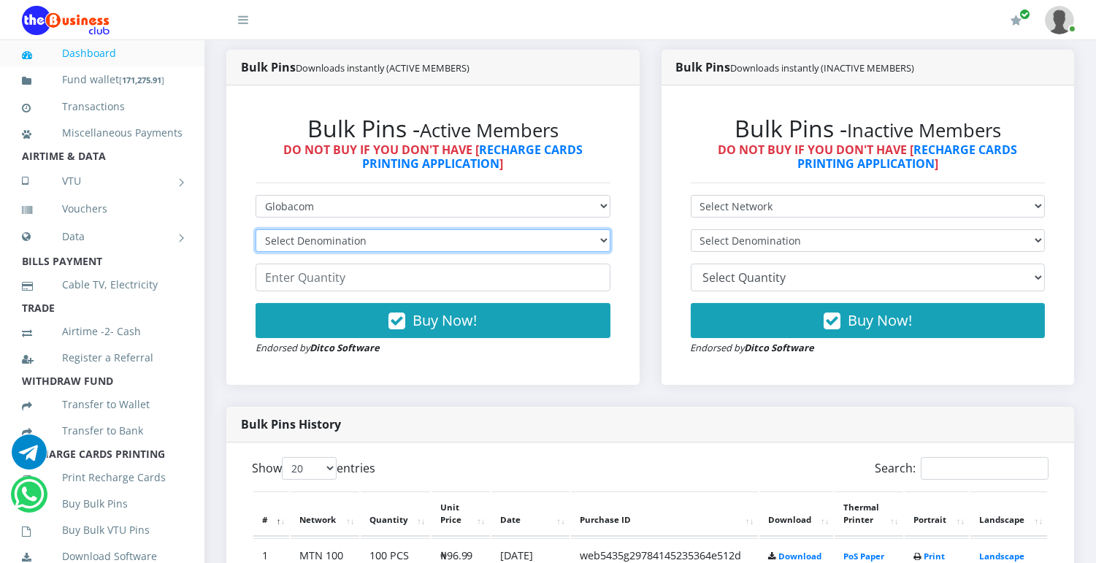
click at [446, 245] on select "Select Denomination Glo NGN100 - ₦96.55 Glo NGN200 - ₦193.10 Glo NGN500 - ₦482.…" at bounding box center [433, 240] width 355 height 23
select select "96.55-100"
click at [256, 229] on select "Select Denomination Glo NGN100 - ₦96.55 Glo NGN200 - ₦193.10 Glo NGN500 - ₦482.…" at bounding box center [433, 240] width 355 height 23
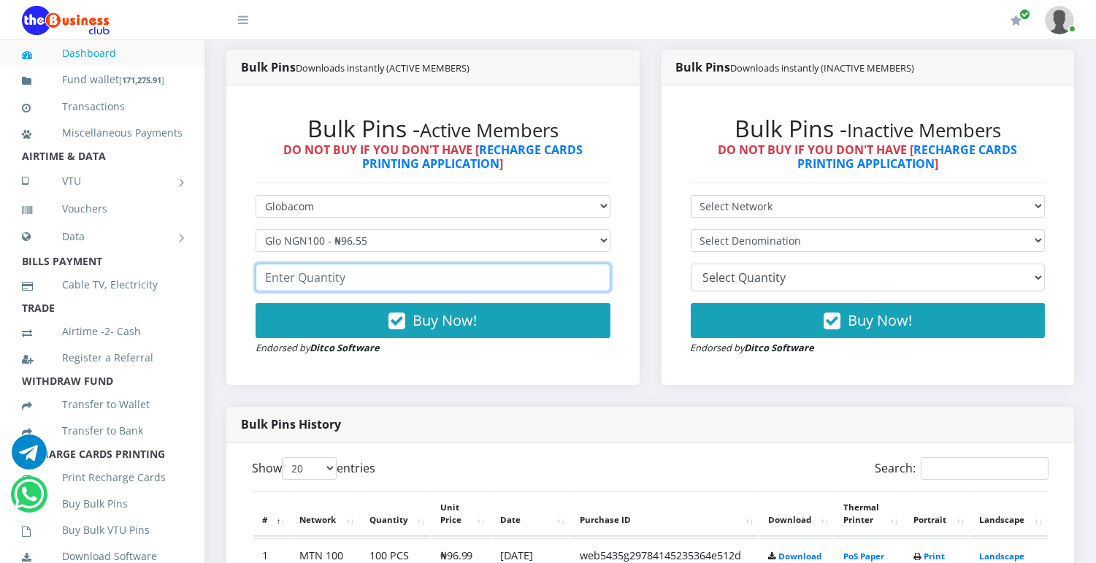
click at [424, 280] on input "number" at bounding box center [433, 278] width 355 height 28
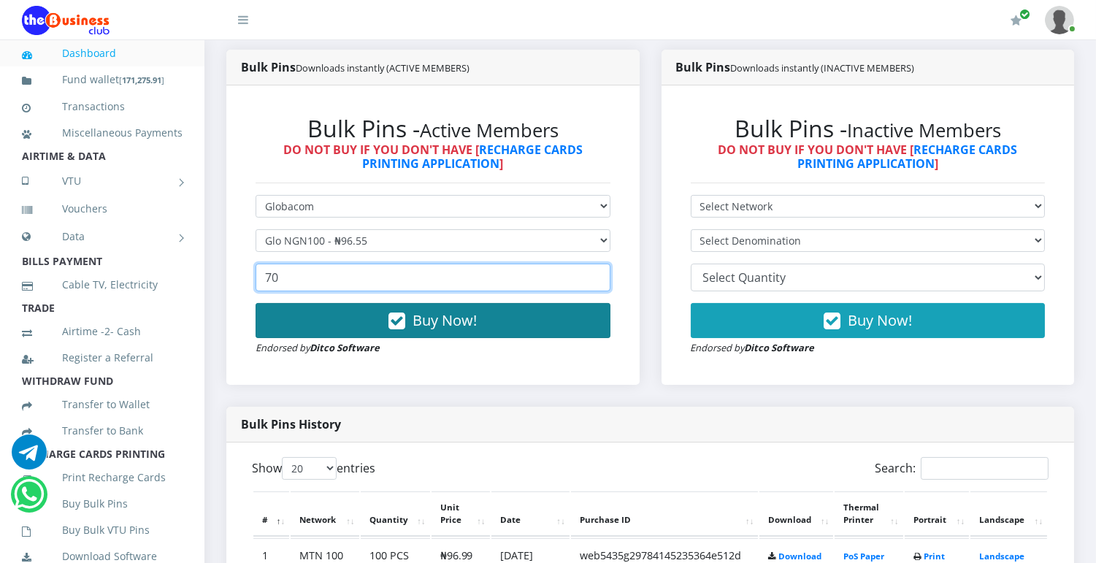
type input "70"
click at [432, 324] on span "Buy Now!" at bounding box center [445, 320] width 64 height 20
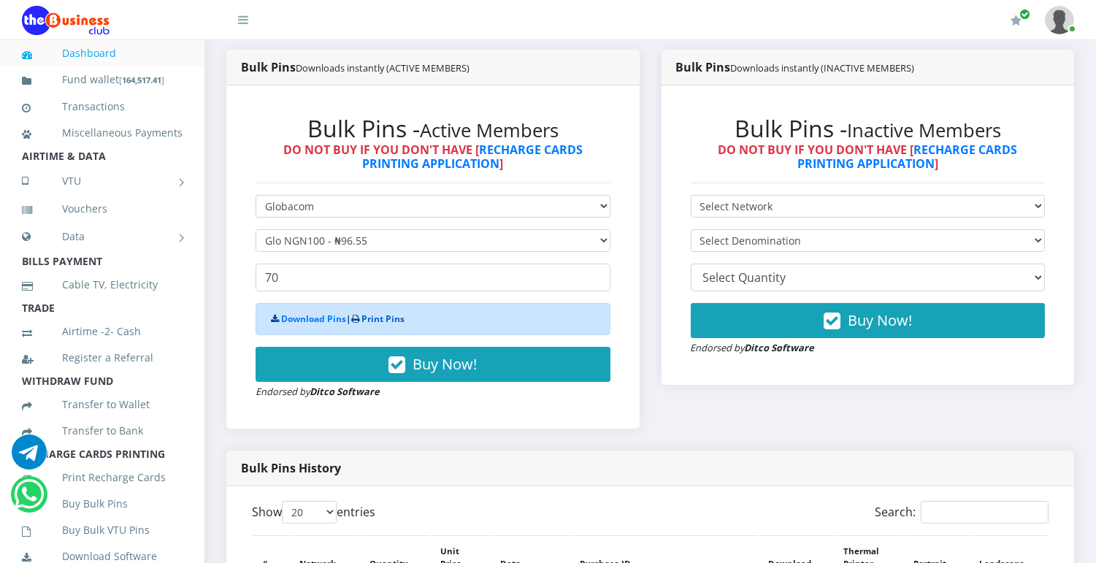
click at [390, 318] on link "Print Pins" at bounding box center [383, 319] width 43 height 12
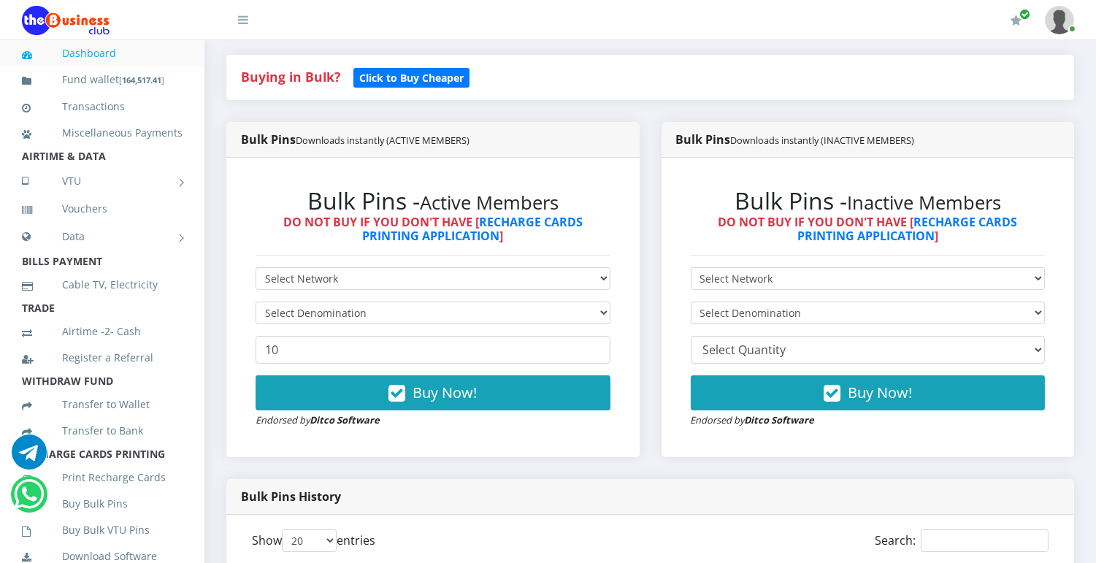
scroll to position [397, 0]
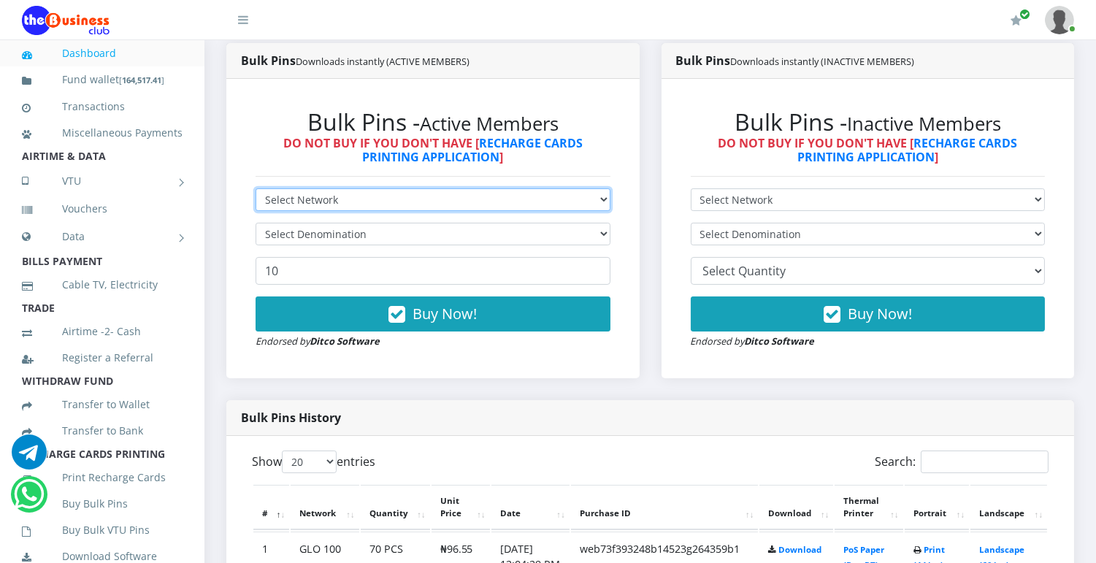
click at [568, 201] on select "Select Network MTN Globacom 9Mobile Airtel" at bounding box center [433, 199] width 355 height 23
click at [256, 188] on select "Select Network MTN Globacom 9Mobile Airtel" at bounding box center [433, 199] width 355 height 23
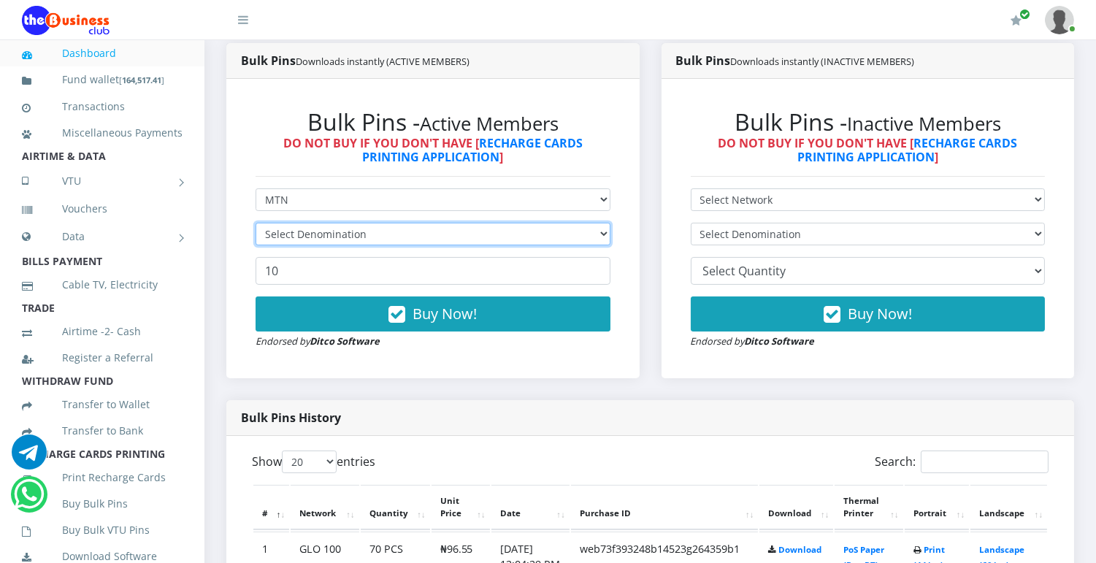
click at [537, 234] on select "Select Denomination" at bounding box center [433, 234] width 355 height 23
click at [566, 230] on select "Select Denomination" at bounding box center [433, 234] width 355 height 23
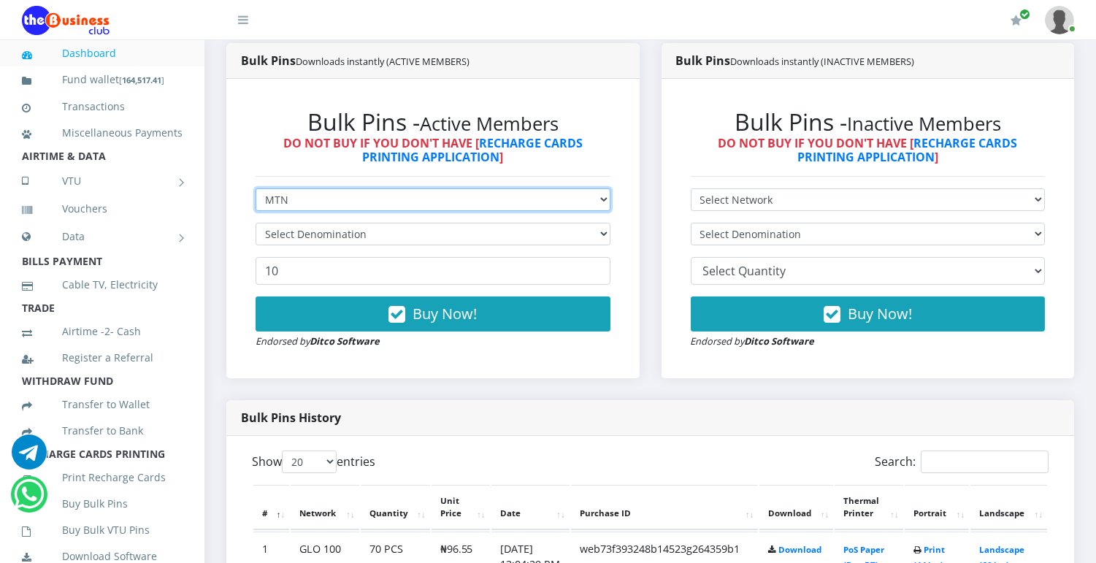
click at [573, 199] on select "Select Network MTN Globacom 9Mobile Airtel" at bounding box center [433, 199] width 355 height 23
select select "Airtel"
click at [256, 188] on select "Select Network MTN Globacom 9Mobile Airtel" at bounding box center [433, 199] width 355 height 23
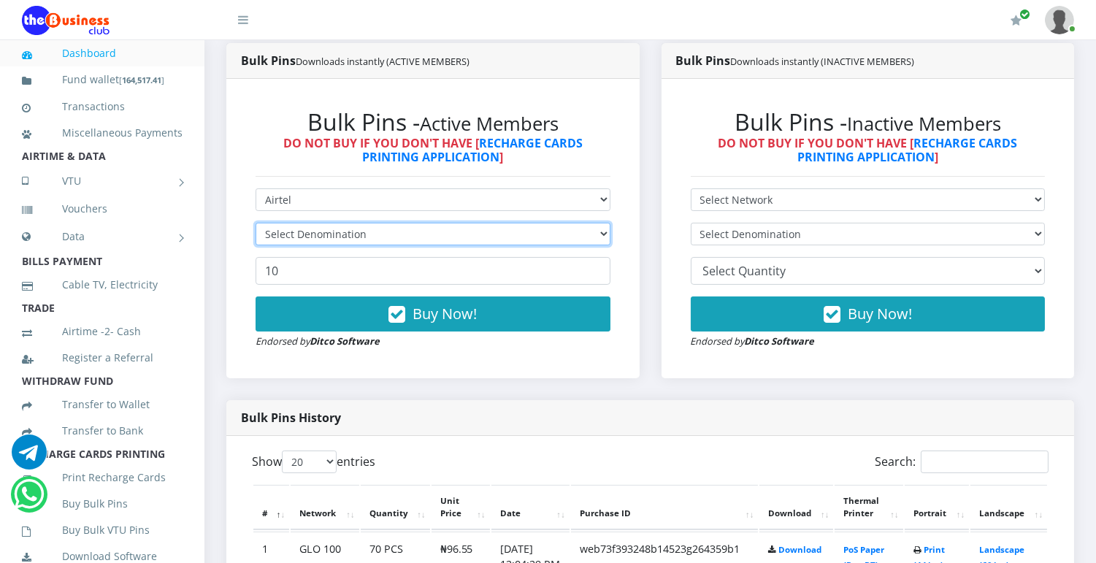
click at [581, 231] on select "Select Denomination" at bounding box center [433, 234] width 355 height 23
click at [582, 232] on select "Select Denomination" at bounding box center [433, 234] width 355 height 23
click at [595, 232] on select "Select Denomination" at bounding box center [433, 234] width 355 height 23
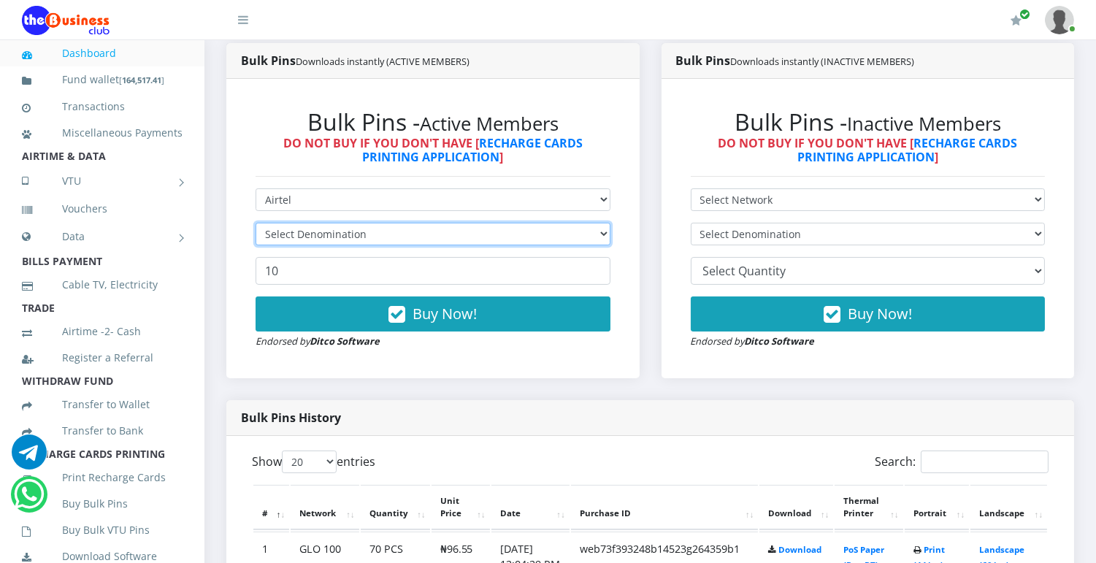
click at [595, 232] on select "Select Denomination" at bounding box center [433, 234] width 355 height 23
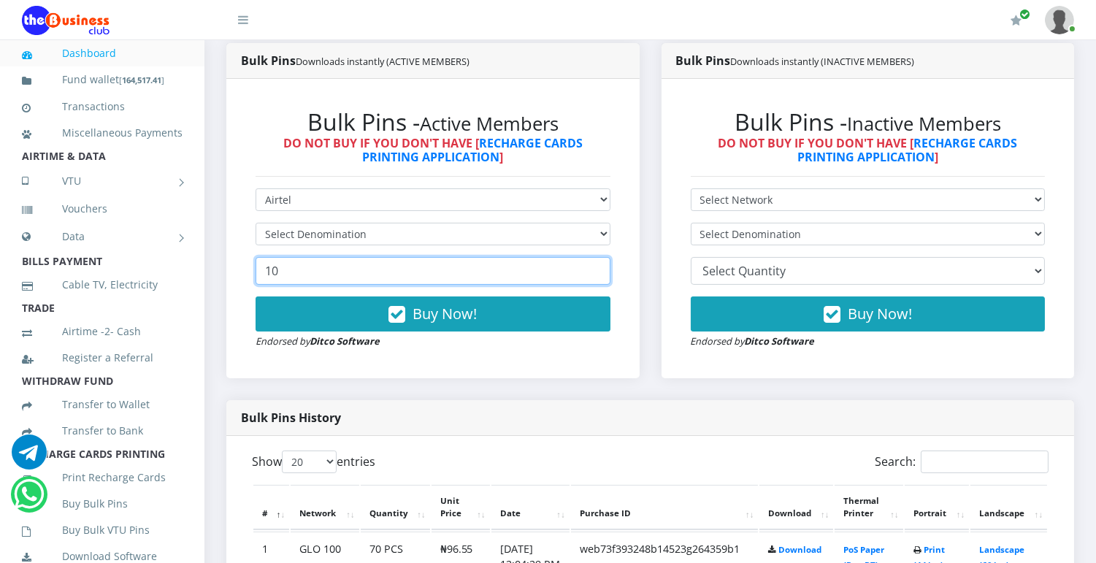
click at [419, 271] on input "10" at bounding box center [433, 271] width 355 height 28
type input "1"
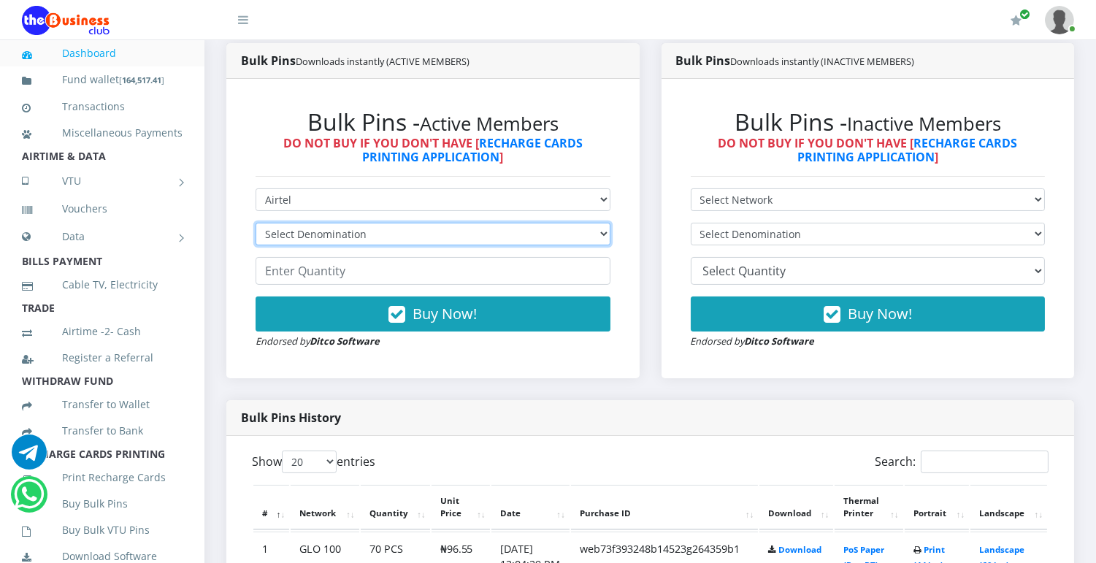
click at [454, 229] on select "Select Denomination MTN NGN100 - ₦96.99 MTN NGN200 - ₦193.98 MTN NGN400 - ₦387.…" at bounding box center [433, 234] width 355 height 23
select select "96.99-100"
click at [256, 223] on select "Select Denomination MTN NGN100 - ₦96.99 MTN NGN200 - ₦193.98 MTN NGN400 - ₦387.…" at bounding box center [433, 234] width 355 height 23
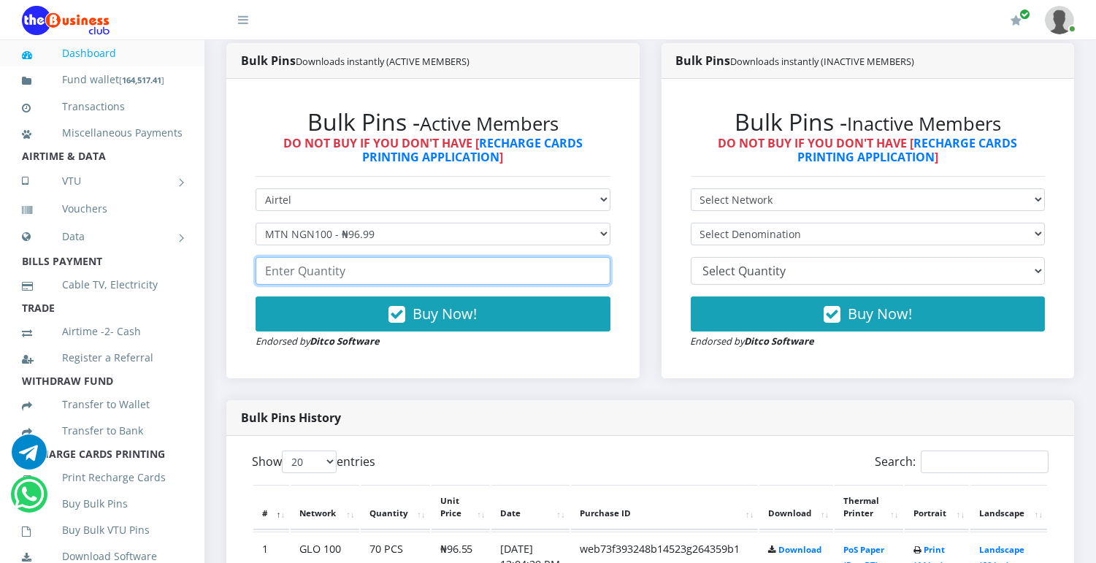
click at [351, 270] on input "number" at bounding box center [433, 271] width 355 height 28
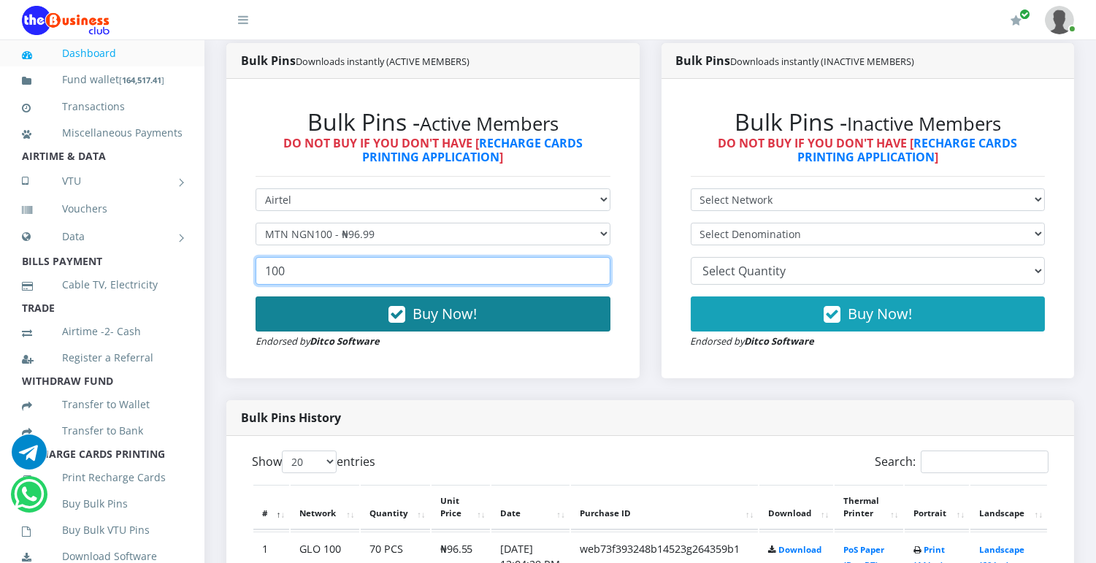
type input "100"
click at [418, 311] on span "Buy Now!" at bounding box center [445, 314] width 64 height 20
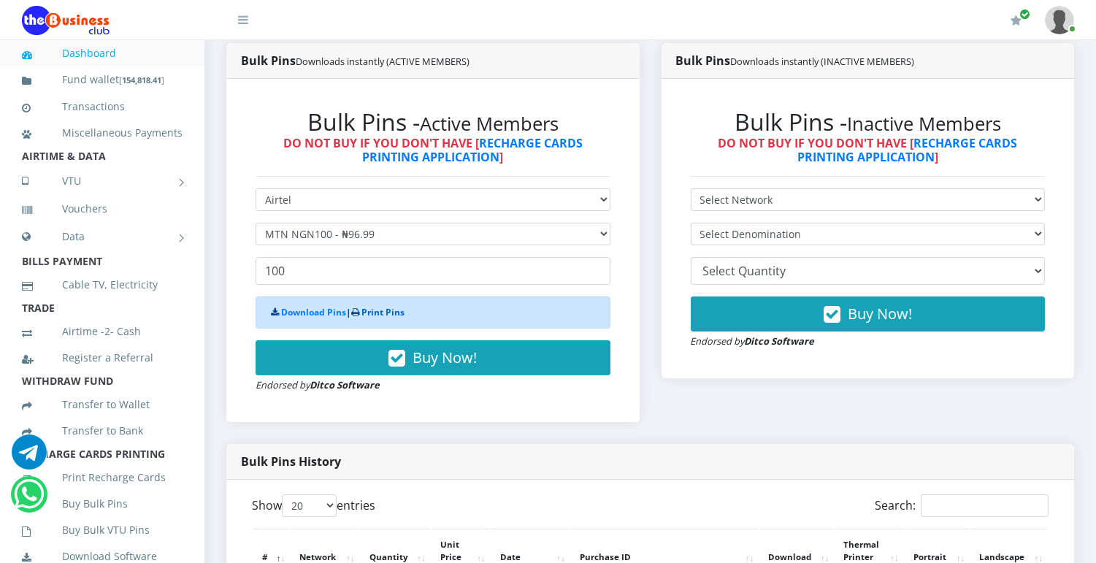
click at [383, 311] on link "Print Pins" at bounding box center [383, 312] width 43 height 12
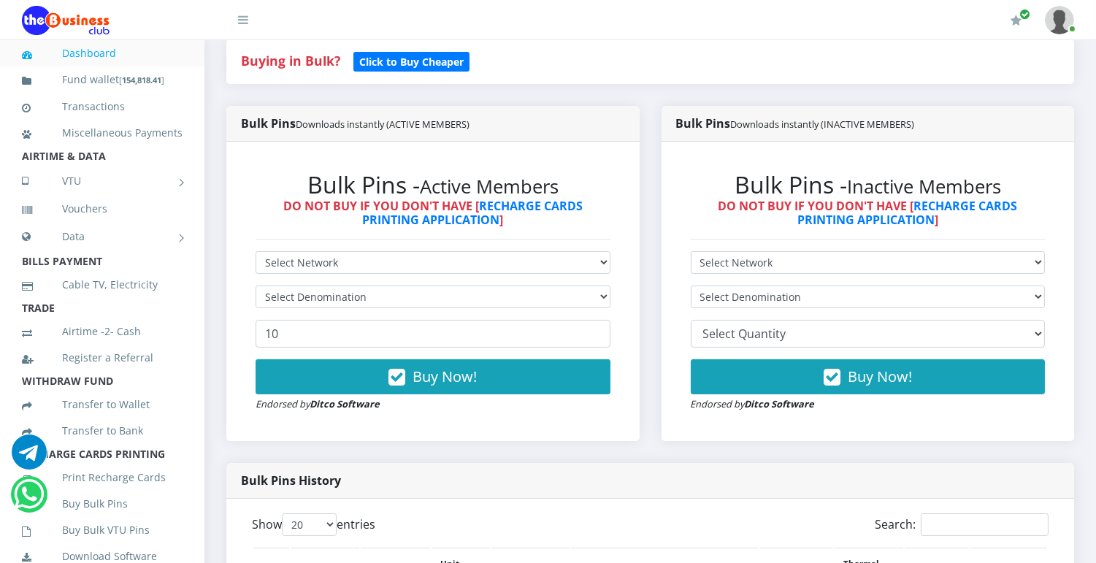
scroll to position [339, 0]
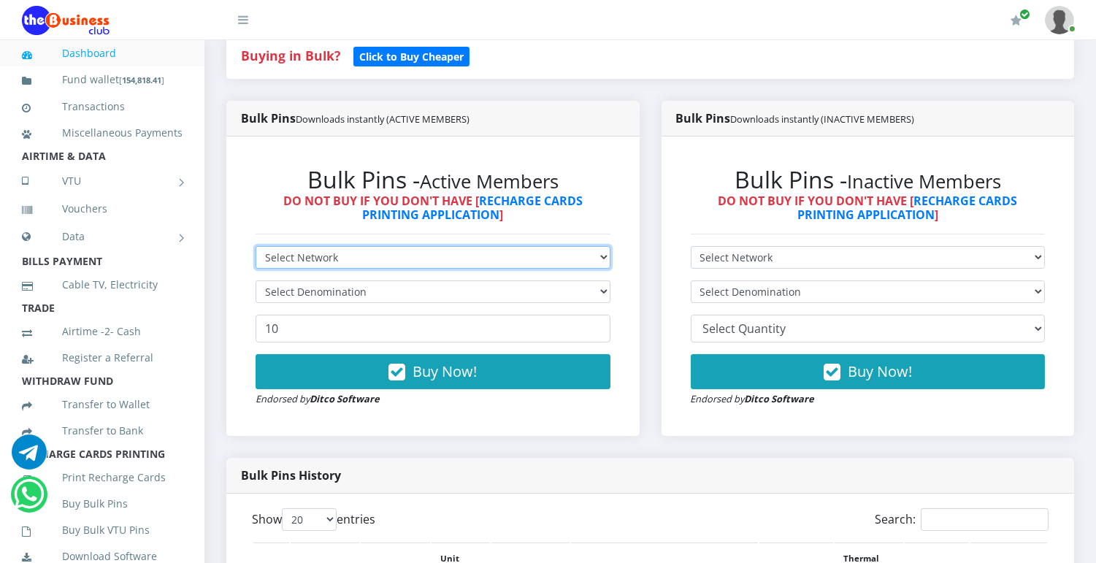
click at [554, 254] on select "Select Network MTN Globacom 9Mobile Airtel" at bounding box center [433, 257] width 355 height 23
select select "MTN"
click at [256, 246] on select "Select Network MTN Globacom 9Mobile Airtel" at bounding box center [433, 257] width 355 height 23
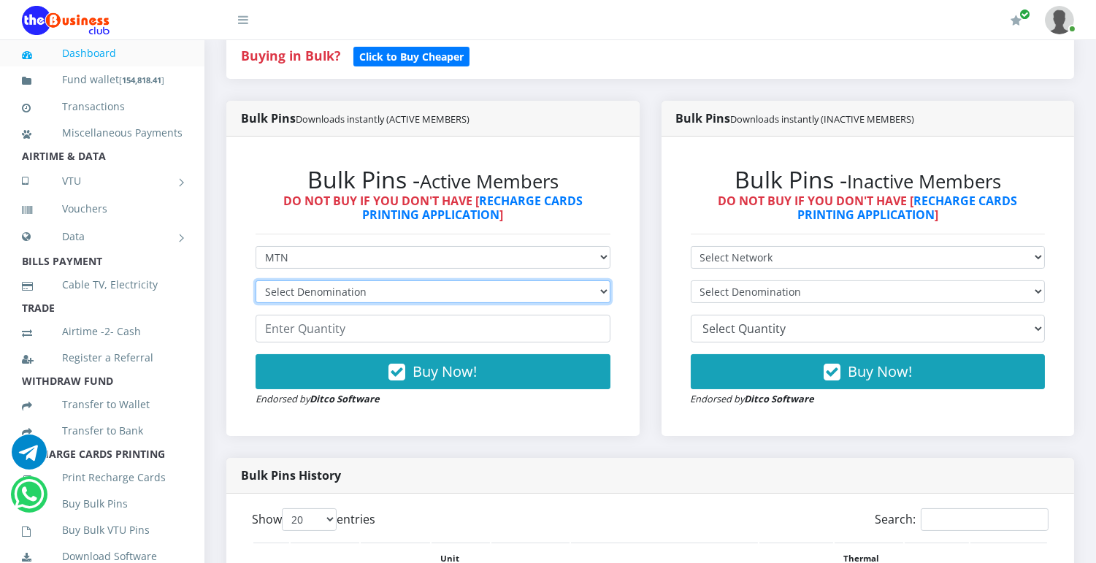
click at [531, 293] on select "Select Denomination MTN NGN100 - ₦96.99 MTN NGN200 - ₦193.98 MTN NGN400 - ₦387.…" at bounding box center [433, 291] width 355 height 23
select select "193.98-200"
click at [256, 280] on select "Select Denomination MTN NGN100 - ₦96.99 MTN NGN200 - ₦193.98 MTN NGN400 - ₦387.…" at bounding box center [433, 291] width 355 height 23
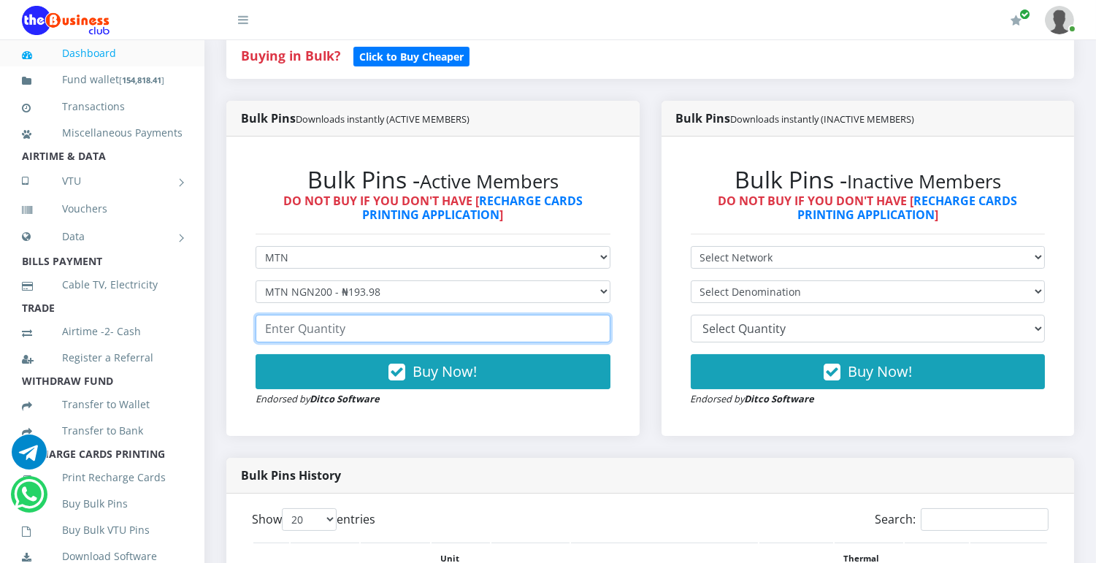
click at [447, 329] on input "number" at bounding box center [433, 329] width 355 height 28
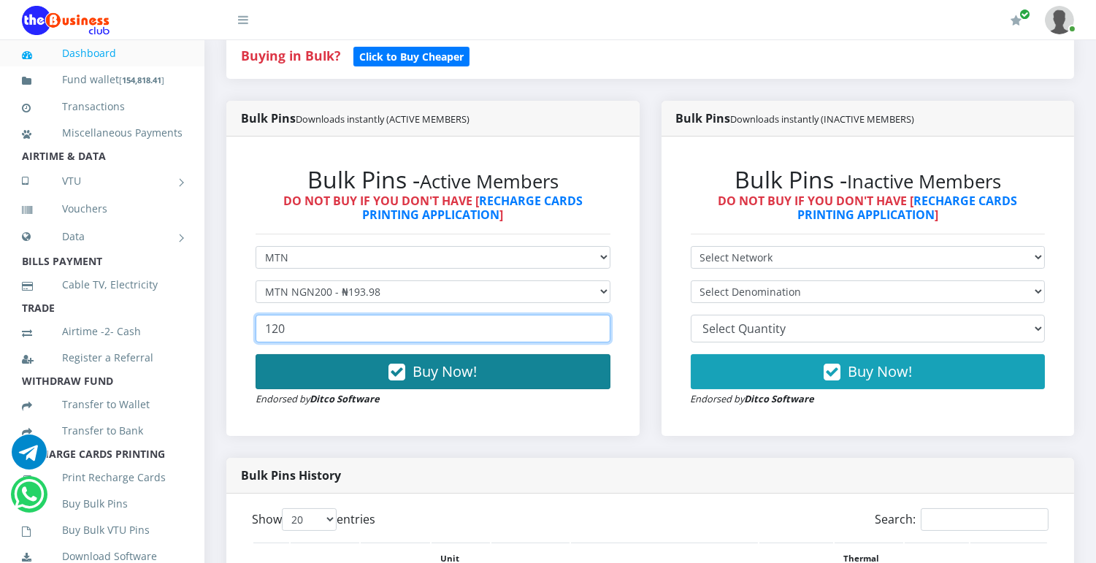
type input "120"
click at [439, 378] on span "Buy Now!" at bounding box center [445, 372] width 64 height 20
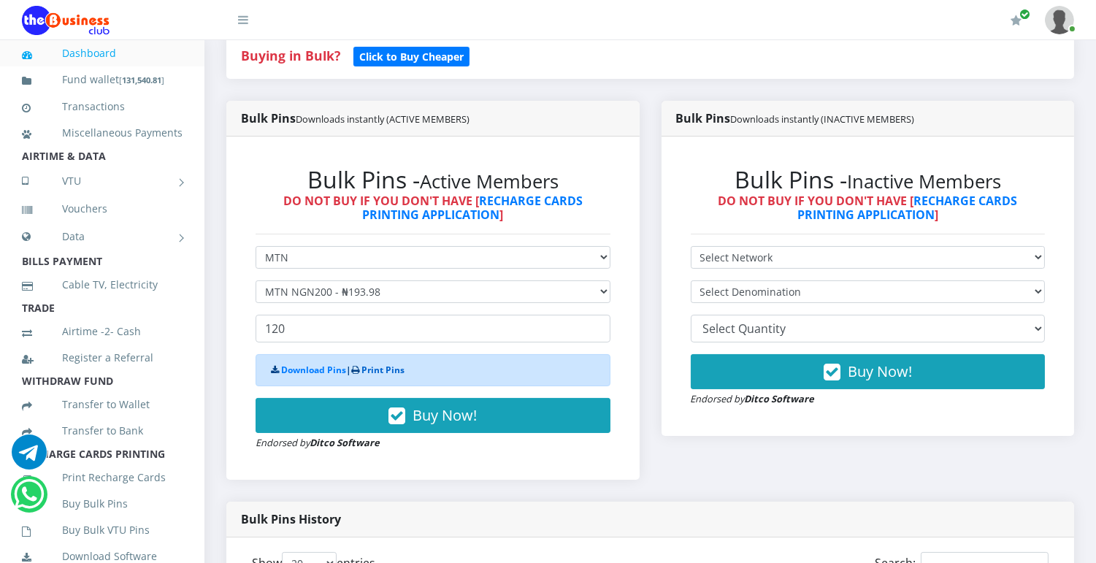
click at [398, 370] on link "Print Pins" at bounding box center [383, 370] width 43 height 12
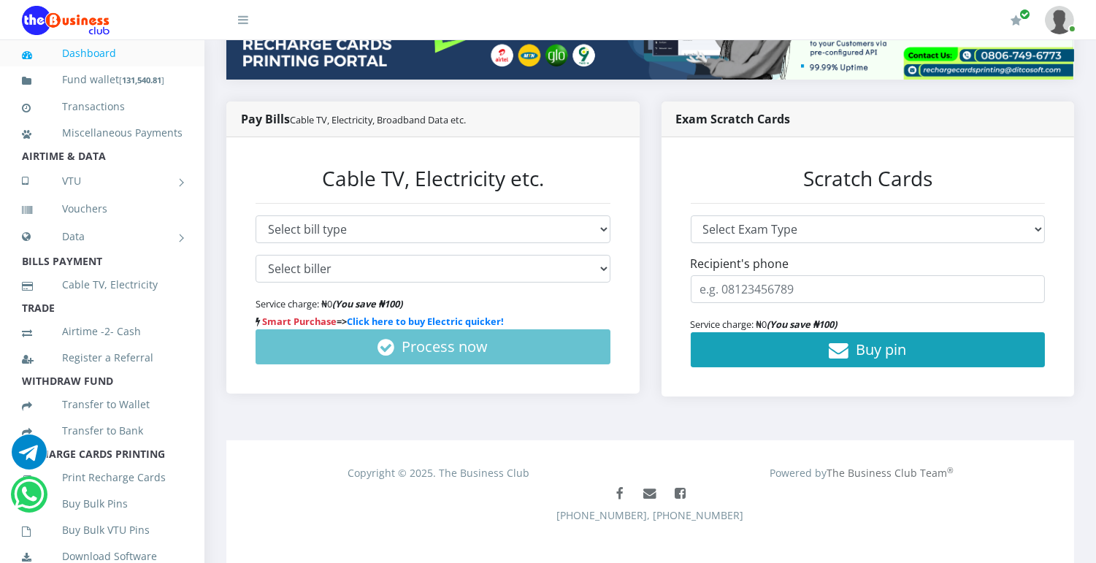
scroll to position [286, 0]
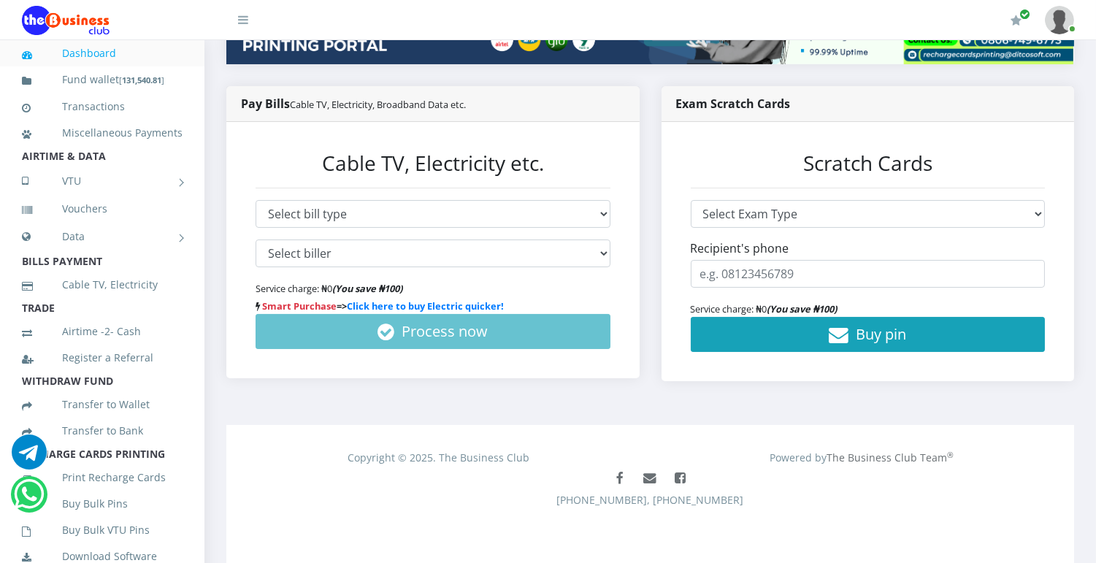
click at [1088, 83] on div "₦ 131,541 Wallet" at bounding box center [651, 120] width 892 height 610
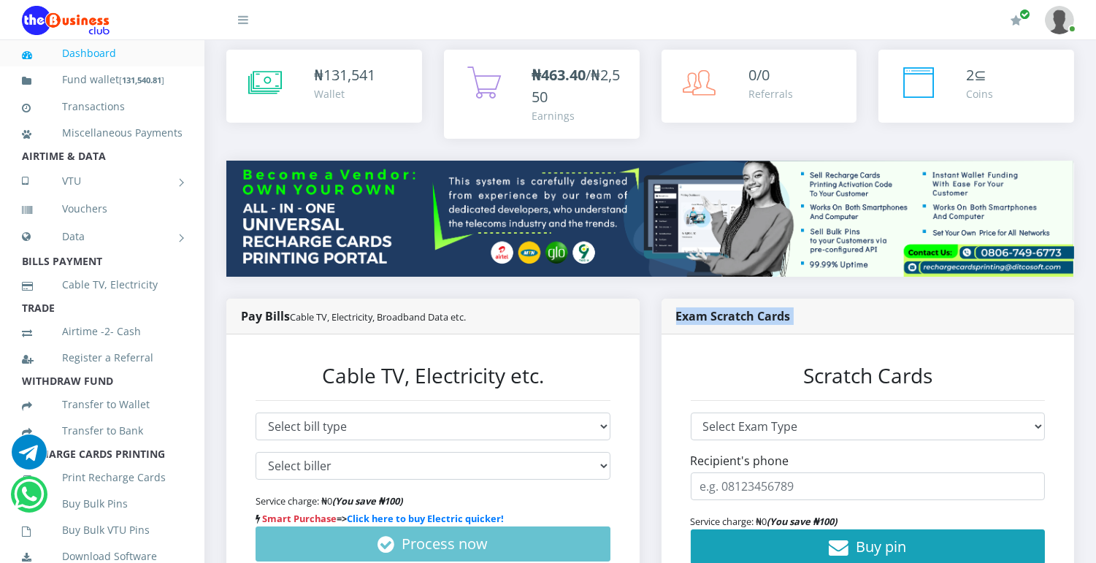
scroll to position [0, 0]
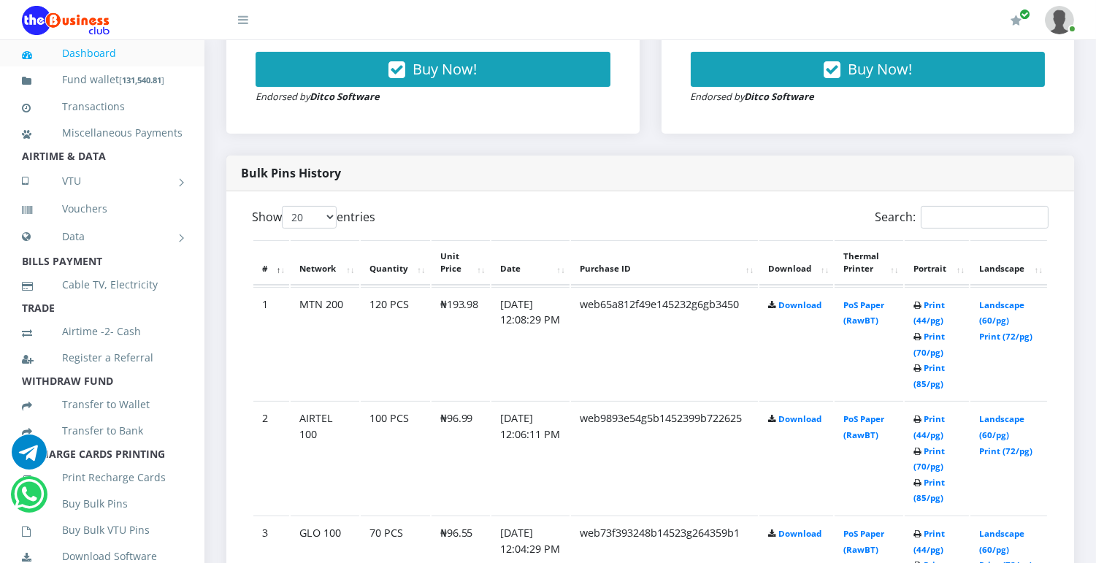
scroll to position [673, 0]
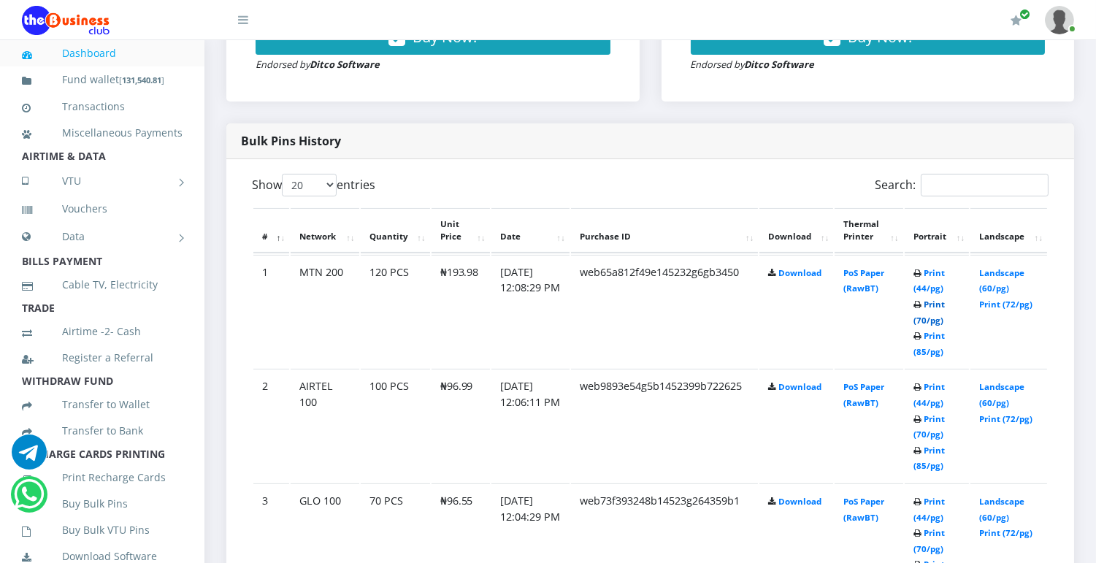
click at [940, 316] on link "Print (70/pg)" at bounding box center [929, 312] width 31 height 27
click at [932, 434] on link "Print (70/pg)" at bounding box center [929, 426] width 31 height 27
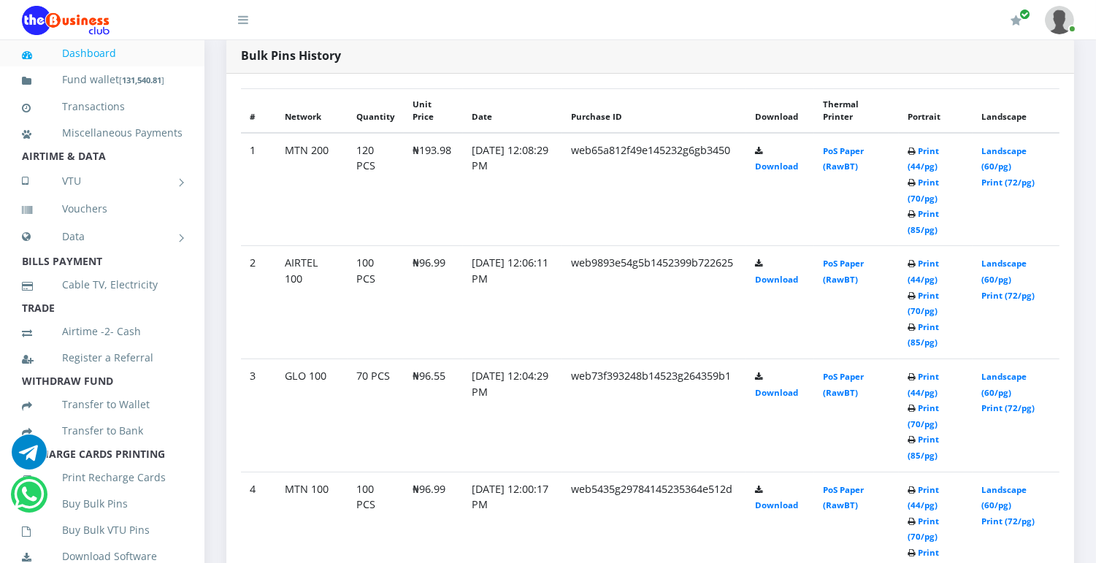
scroll to position [985, 0]
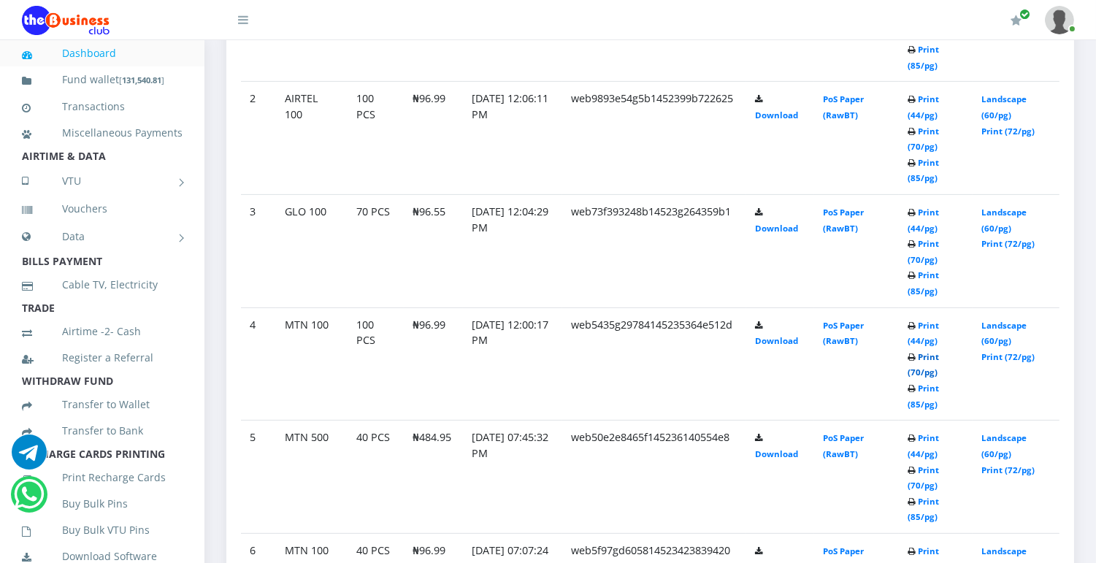
click at [939, 374] on link "Print (70/pg)" at bounding box center [923, 364] width 31 height 27
click at [932, 373] on link "Print (70/pg)" at bounding box center [923, 364] width 31 height 27
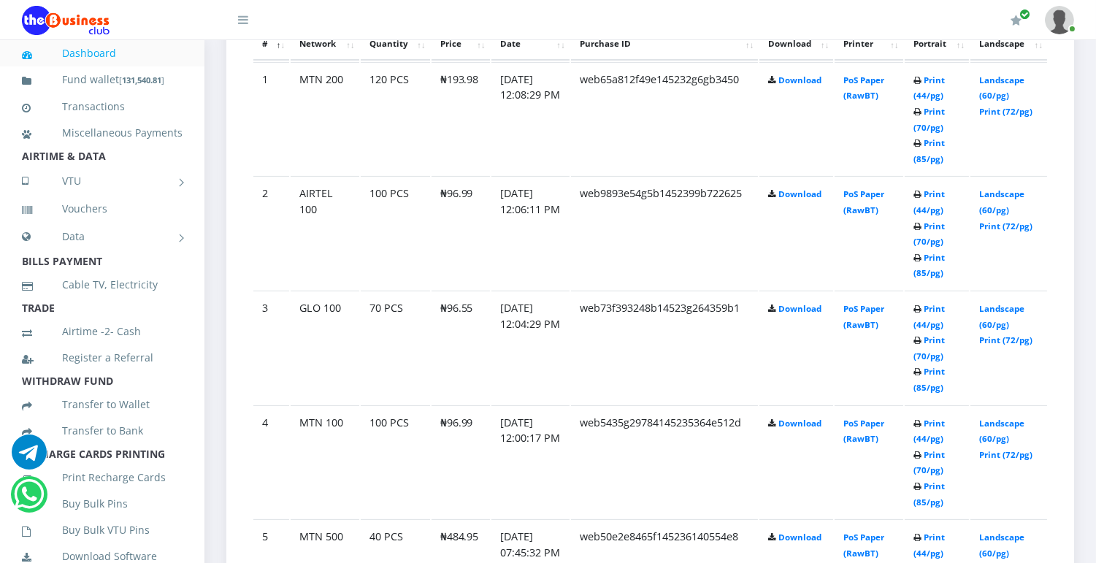
scroll to position [876, 0]
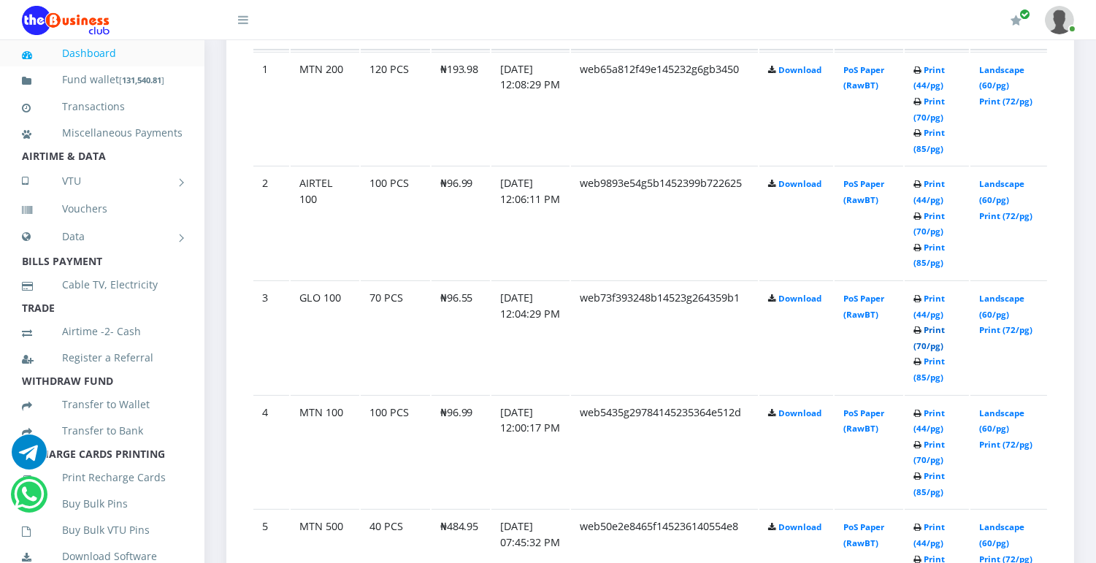
click at [939, 342] on link "Print (70/pg)" at bounding box center [929, 337] width 31 height 27
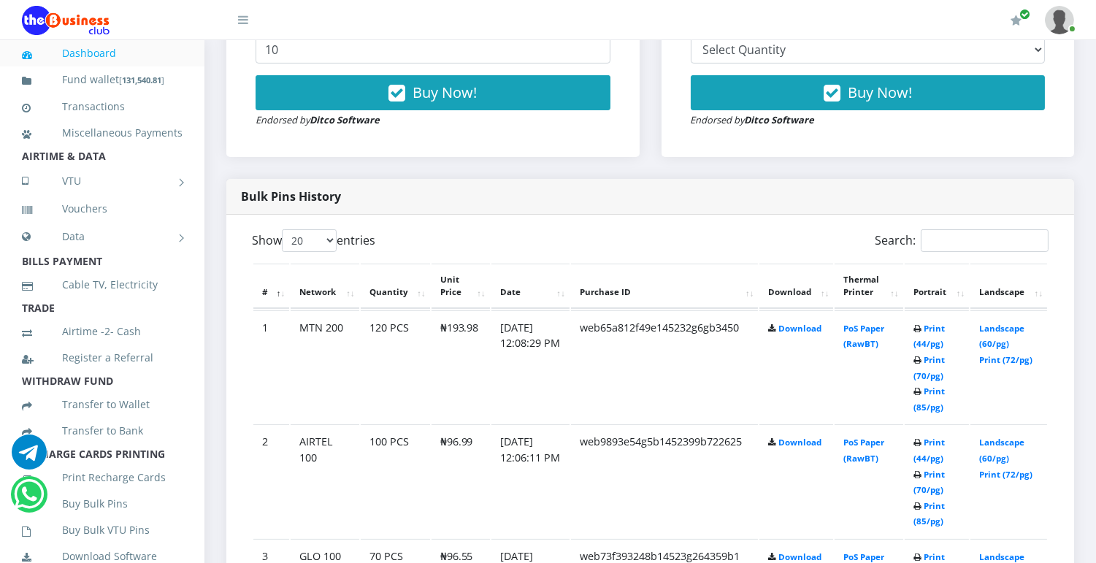
scroll to position [864, 0]
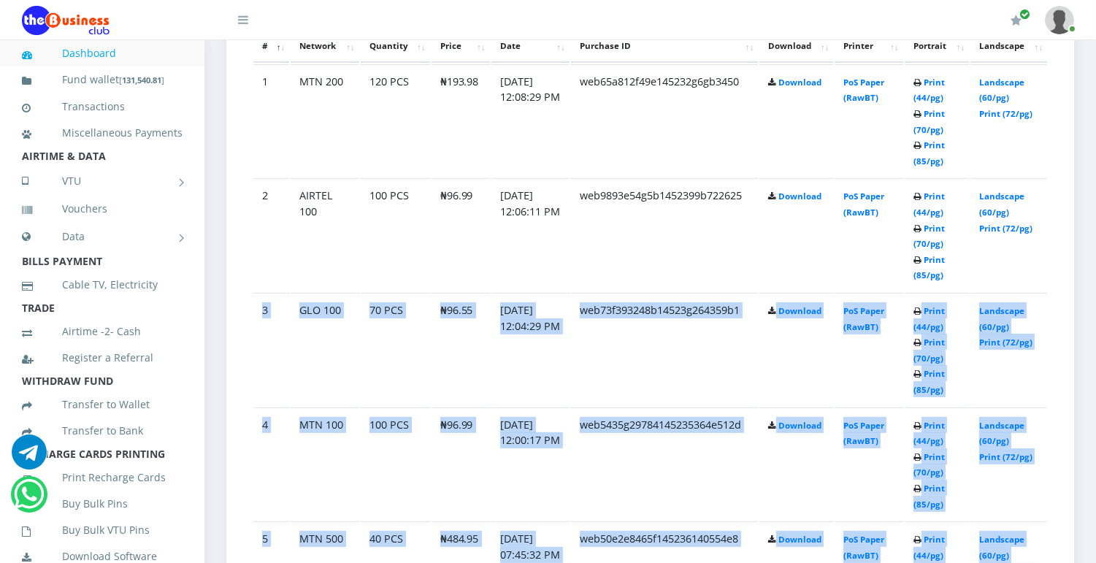
drag, startPoint x: 1096, startPoint y: 220, endPoint x: 1096, endPoint y: 228, distance: 8.1
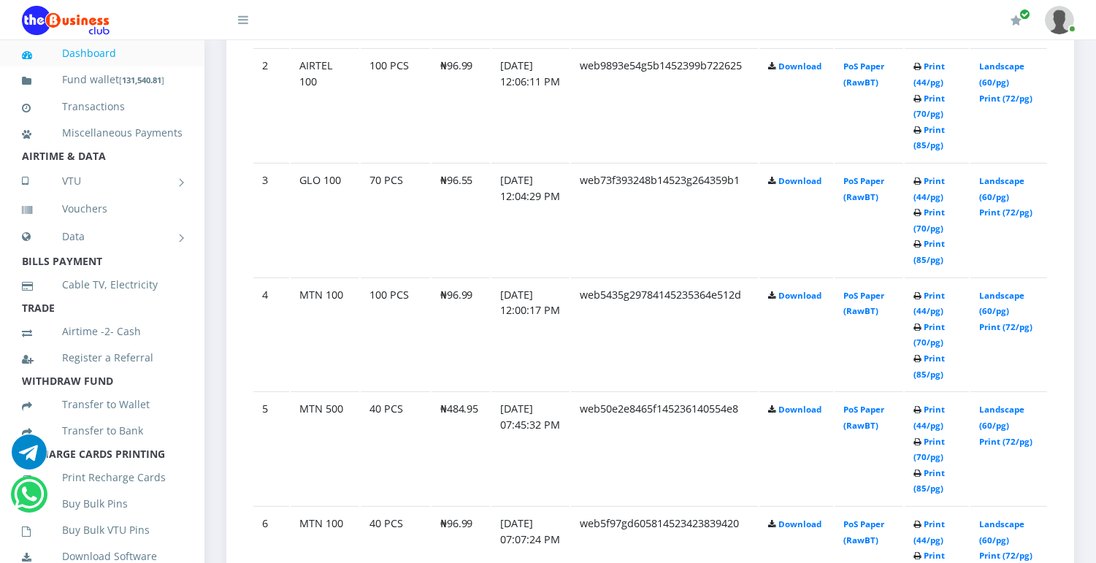
scroll to position [1010, 0]
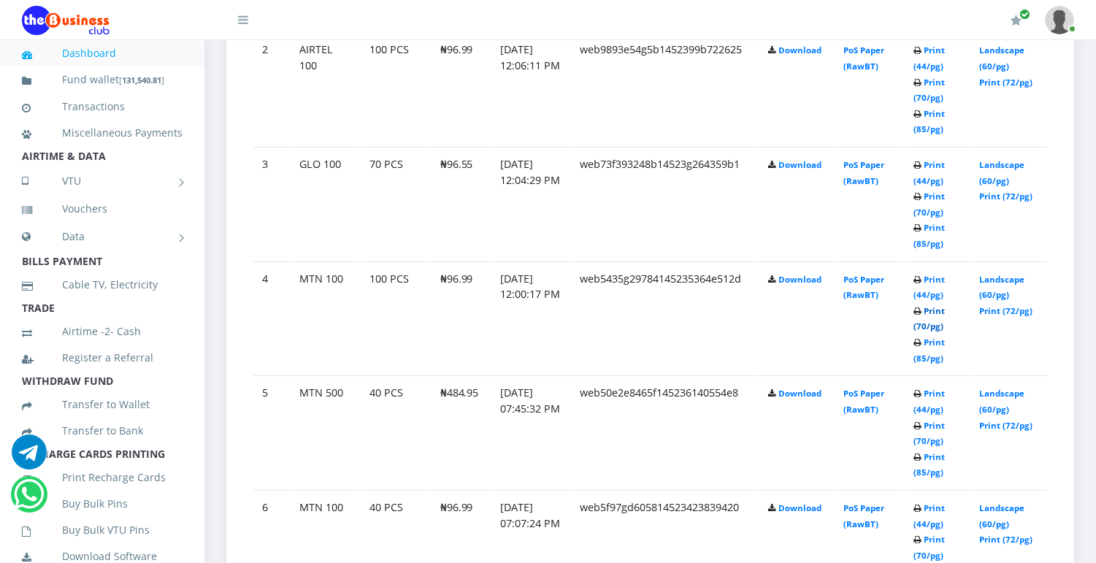
click at [936, 321] on link "Print (70/pg)" at bounding box center [929, 318] width 31 height 27
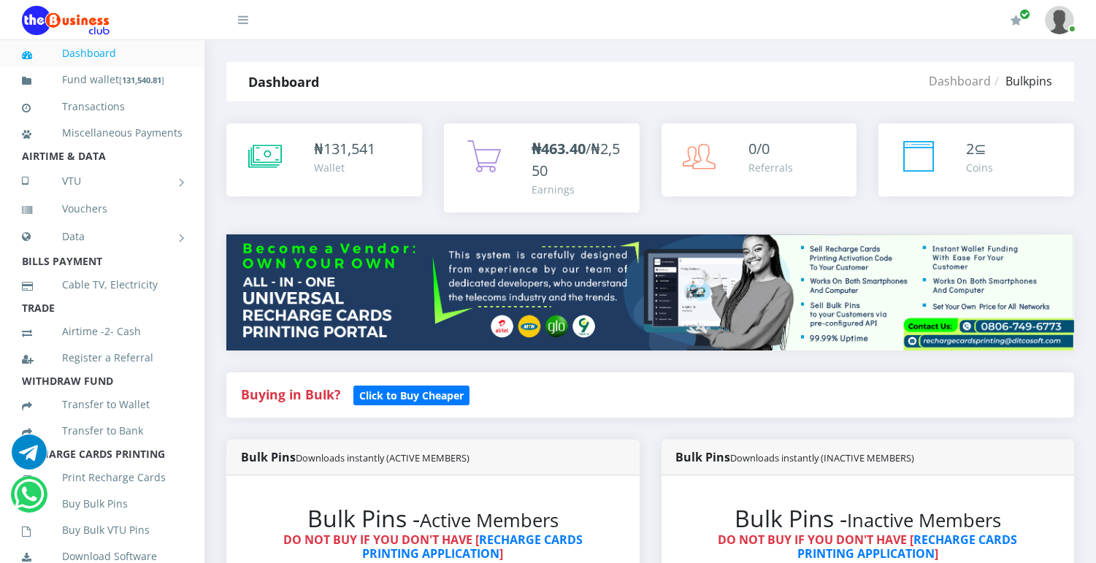
scroll to position [492, 0]
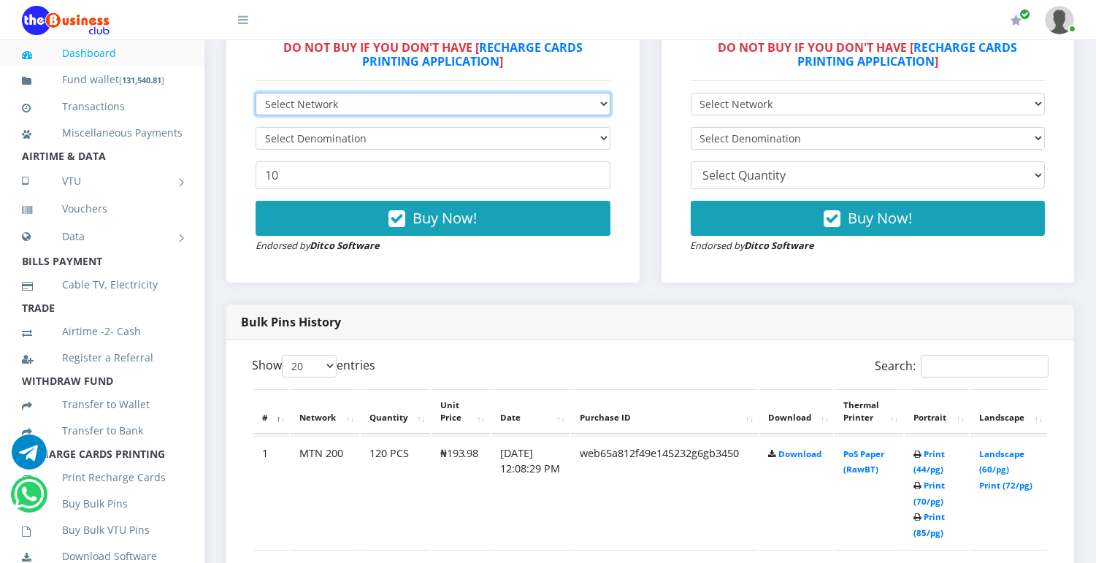
click at [592, 106] on select "Select Network MTN Globacom 9Mobile Airtel" at bounding box center [433, 104] width 355 height 23
select select "MTN"
click at [256, 93] on select "Select Network MTN Globacom 9Mobile Airtel" at bounding box center [433, 104] width 355 height 23
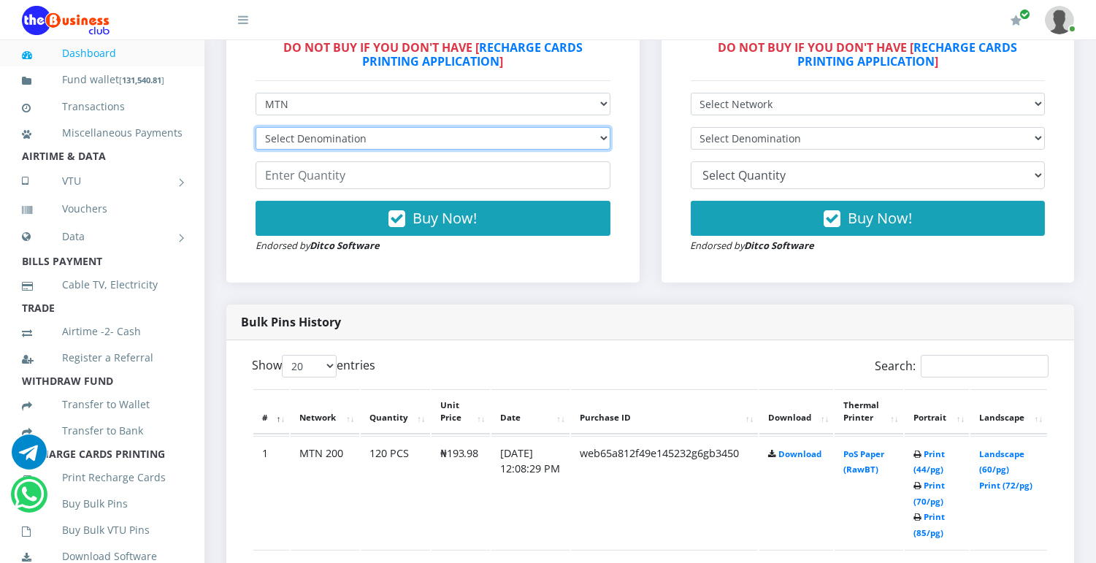
click at [554, 136] on select "Select Denomination MTN NGN100 - ₦96.99 MTN NGN200 - ₦193.98 MTN NGN400 - ₦387.…" at bounding box center [433, 138] width 355 height 23
select select "484.95-500"
click at [256, 127] on select "Select Denomination MTN NGN100 - ₦96.99 MTN NGN200 - ₦193.98 MTN NGN400 - ₦387.…" at bounding box center [433, 138] width 355 height 23
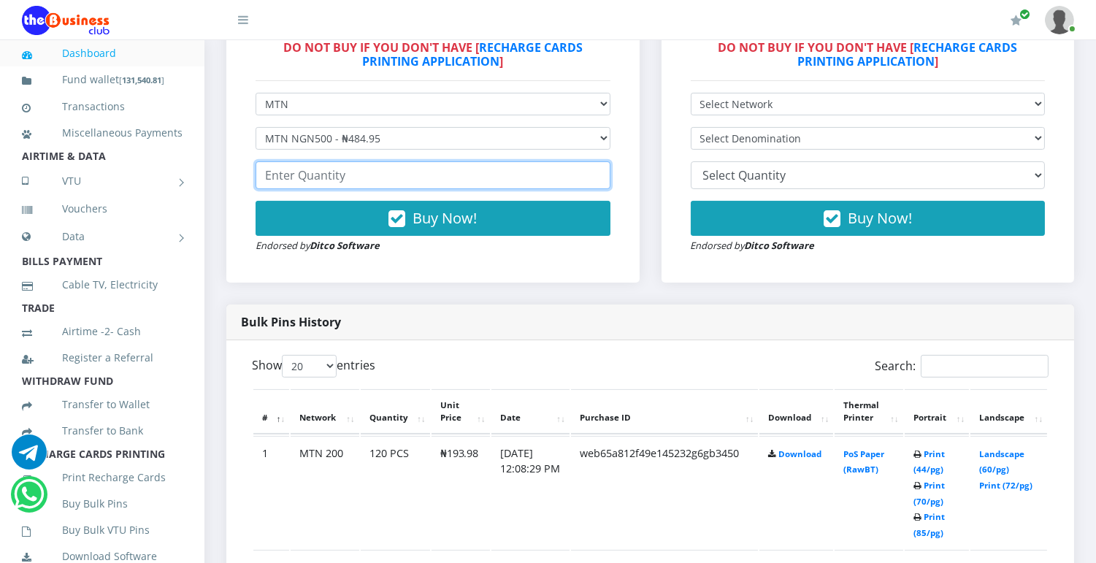
click at [551, 177] on input "number" at bounding box center [433, 175] width 355 height 28
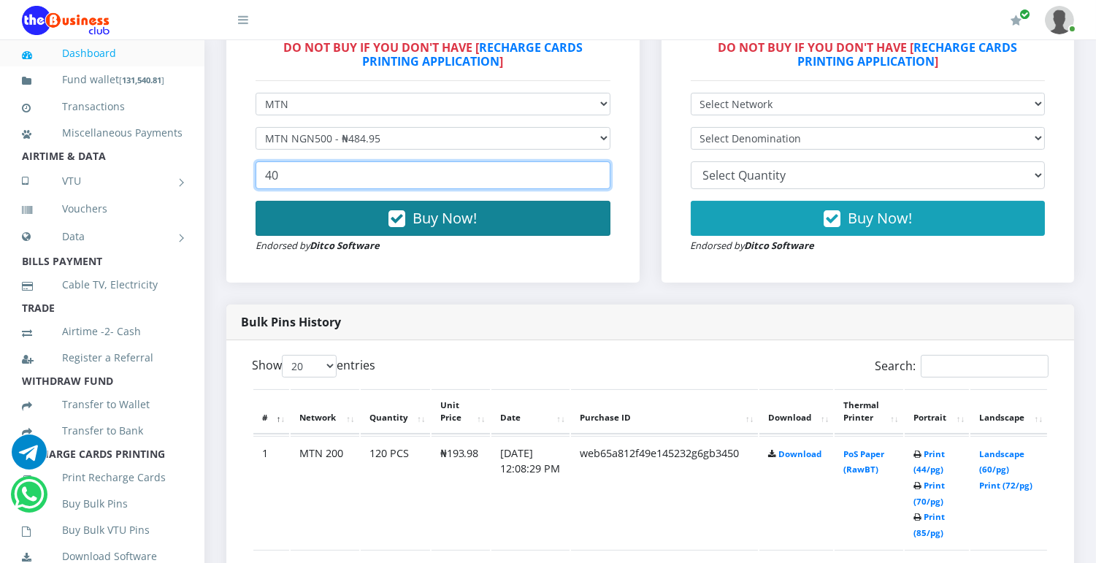
type input "40"
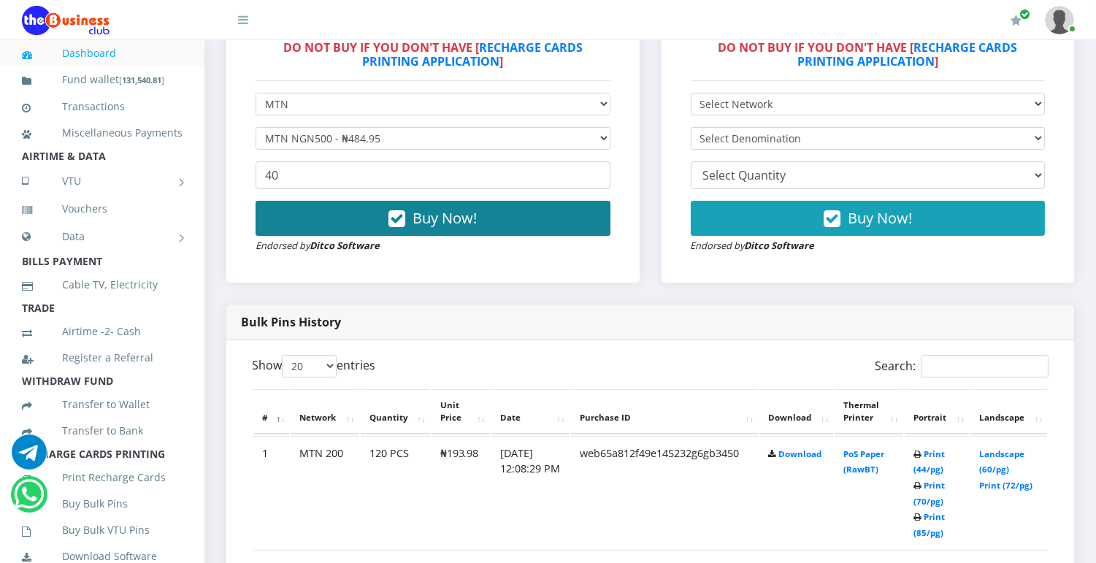
click at [505, 223] on button "Buy Now!" at bounding box center [433, 218] width 355 height 35
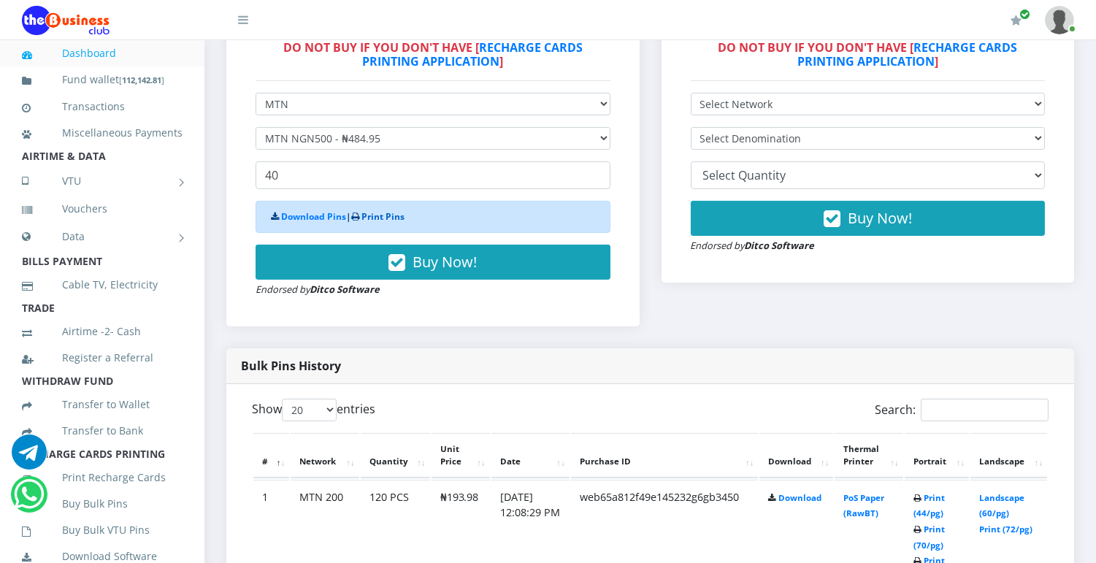
click at [390, 215] on link "Print Pins" at bounding box center [383, 216] width 43 height 12
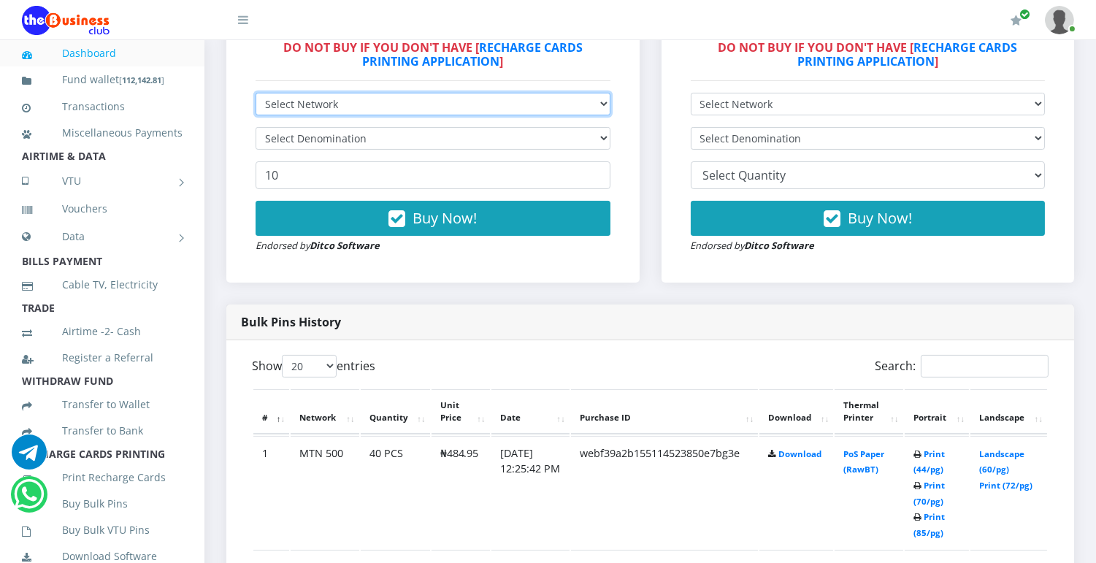
click at [604, 100] on select "Select Network MTN Globacom 9Mobile Airtel" at bounding box center [433, 104] width 355 height 23
click at [604, 105] on select "Select Network MTN Globacom 9Mobile Airtel" at bounding box center [433, 104] width 355 height 23
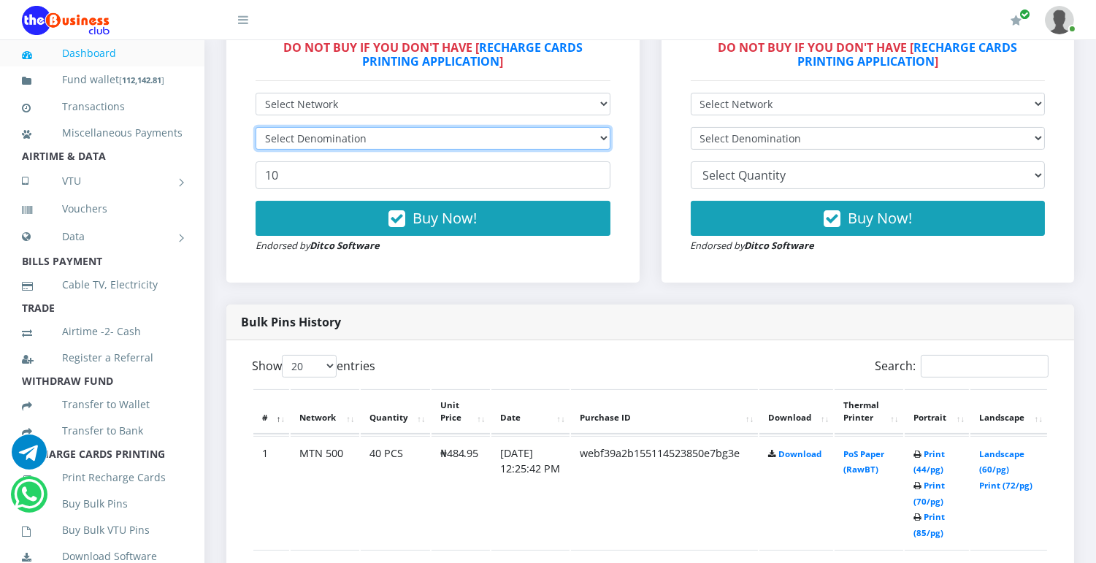
click at [583, 134] on select "Select Denomination" at bounding box center [433, 138] width 355 height 23
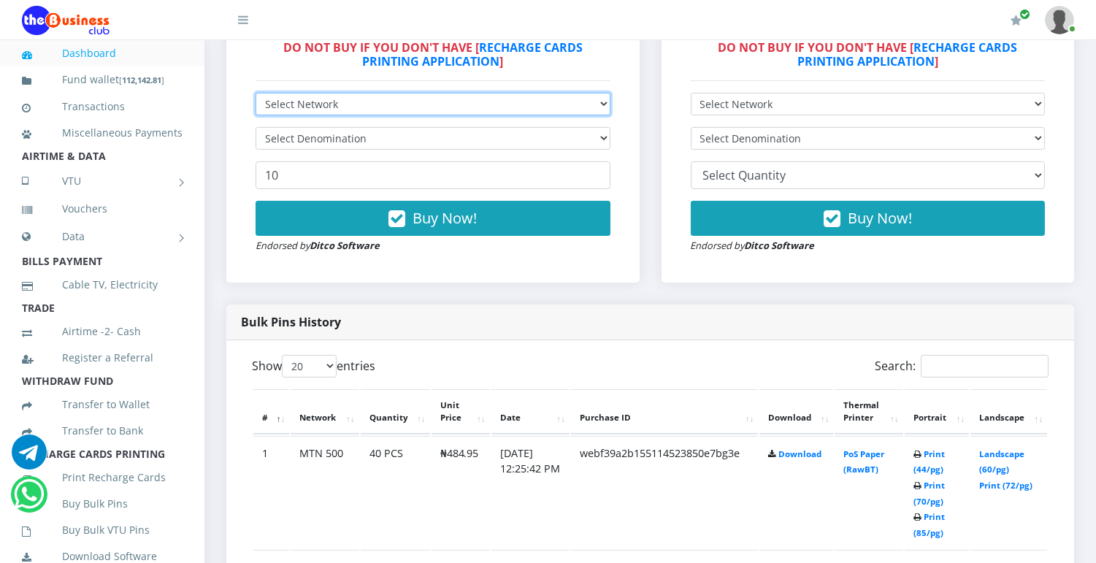
click at [600, 104] on select "Select Network MTN Globacom 9Mobile Airtel" at bounding box center [433, 104] width 355 height 23
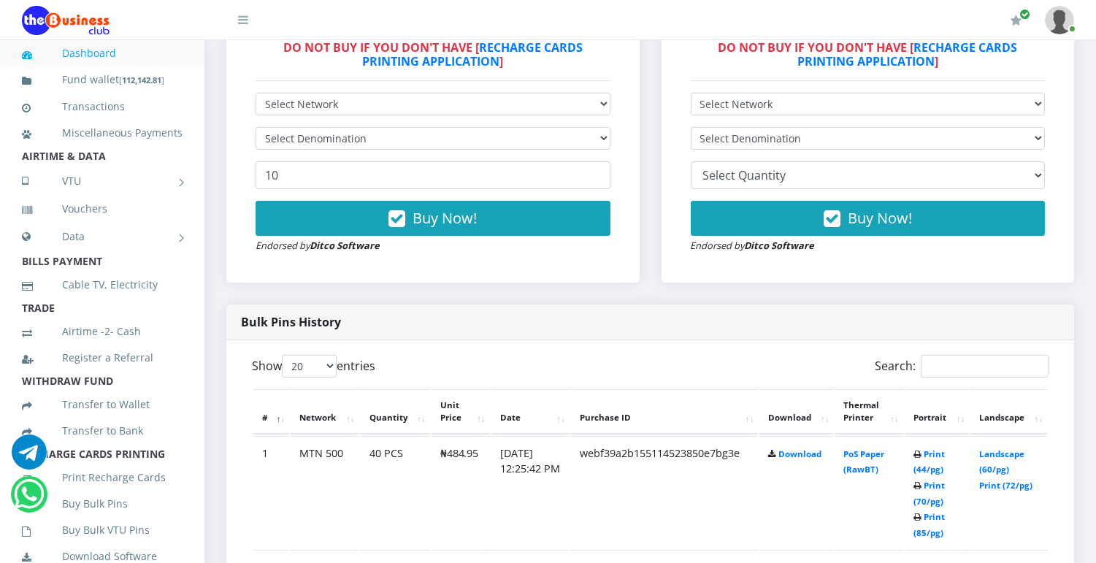
click at [545, 240] on div "Buy Now! Endorsed by Ditco Software" at bounding box center [433, 227] width 355 height 53
click at [585, 134] on select "Select Denomination" at bounding box center [433, 138] width 355 height 23
click at [585, 137] on select "Select Denomination" at bounding box center [433, 138] width 355 height 23
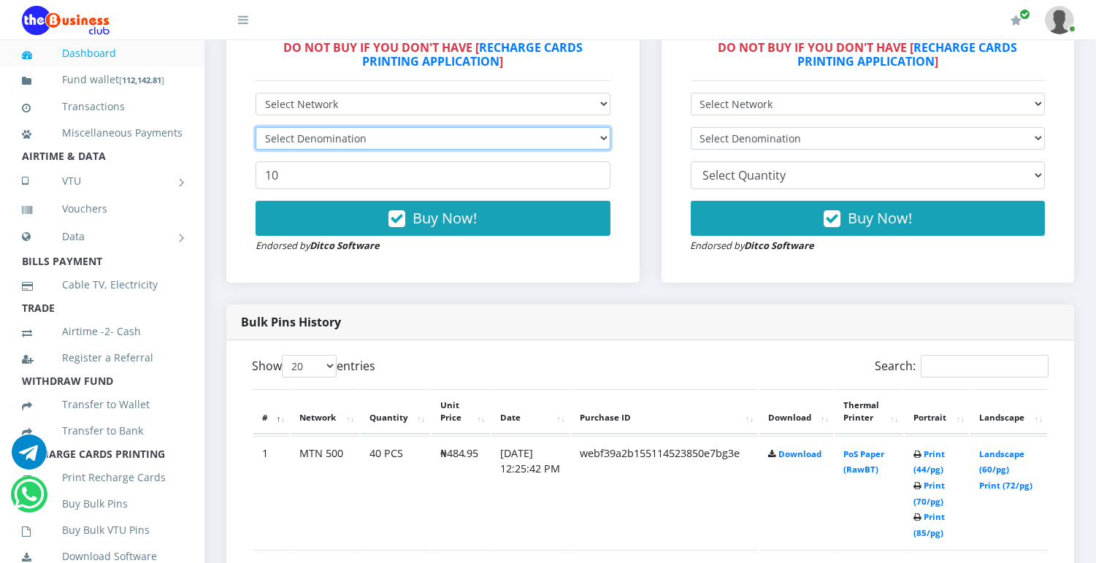
click at [585, 137] on select "Select Denomination" at bounding box center [433, 138] width 355 height 23
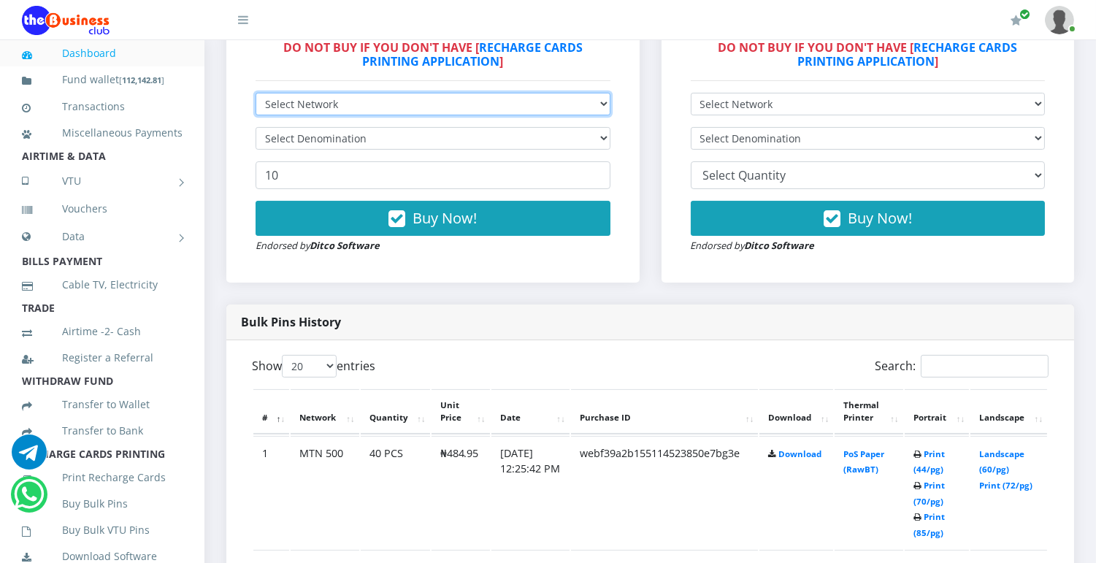
click at [606, 103] on select "Select Network MTN Globacom 9Mobile Airtel" at bounding box center [433, 104] width 355 height 23
select select "Glo"
click at [256, 93] on select "Select Network MTN Globacom 9Mobile Airtel" at bounding box center [433, 104] width 355 height 23
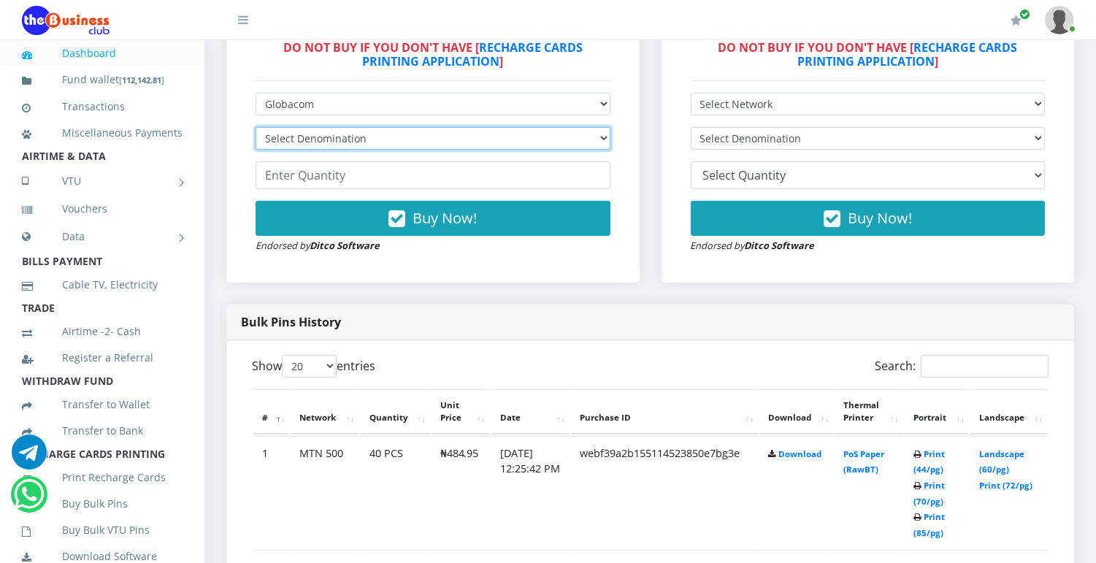
click at [566, 142] on select "Select Denomination Glo NGN100 - ₦96.55 Glo NGN200 - ₦193.10 Glo NGN500 - ₦482.…" at bounding box center [433, 138] width 355 height 23
select select "193.1-200"
click at [256, 127] on select "Select Denomination Glo NGN100 - ₦96.55 Glo NGN200 - ₦193.10 Glo NGN500 - ₦482.…" at bounding box center [433, 138] width 355 height 23
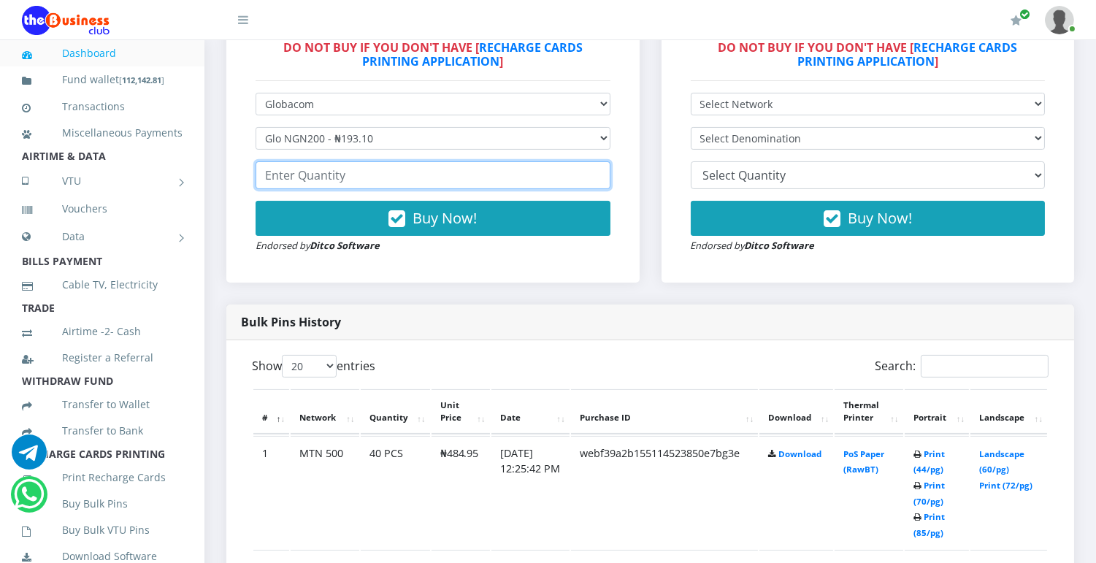
click at [546, 175] on input "number" at bounding box center [433, 175] width 355 height 28
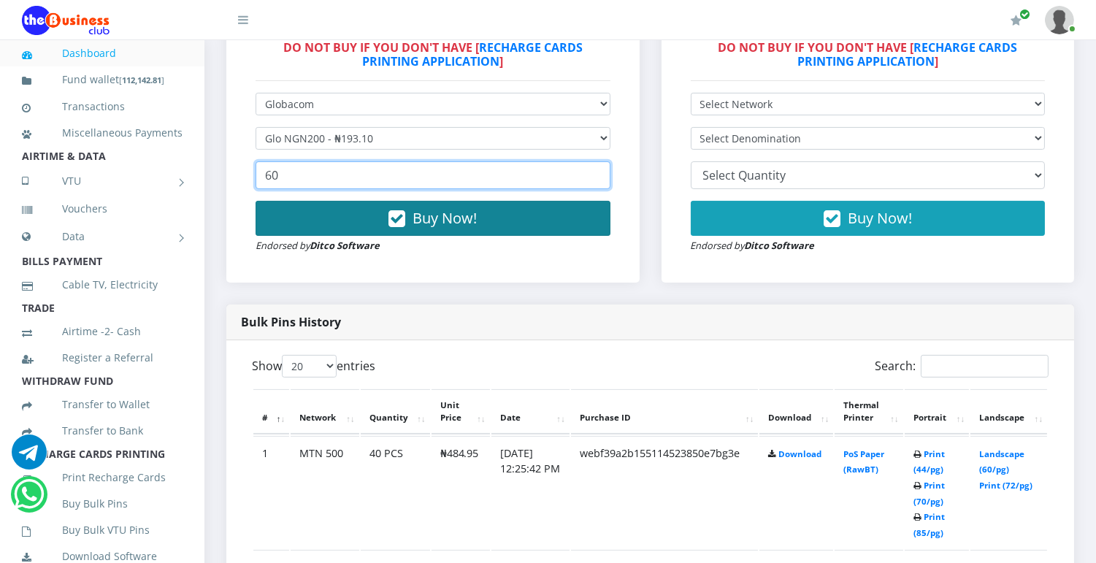
type input "60"
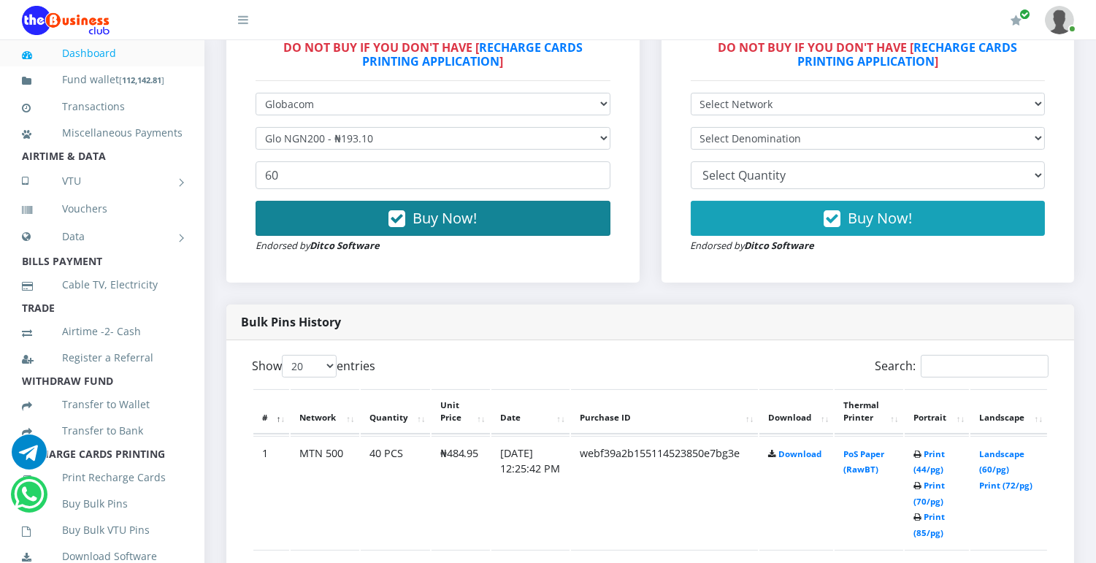
click at [497, 218] on button "Buy Now!" at bounding box center [433, 218] width 355 height 35
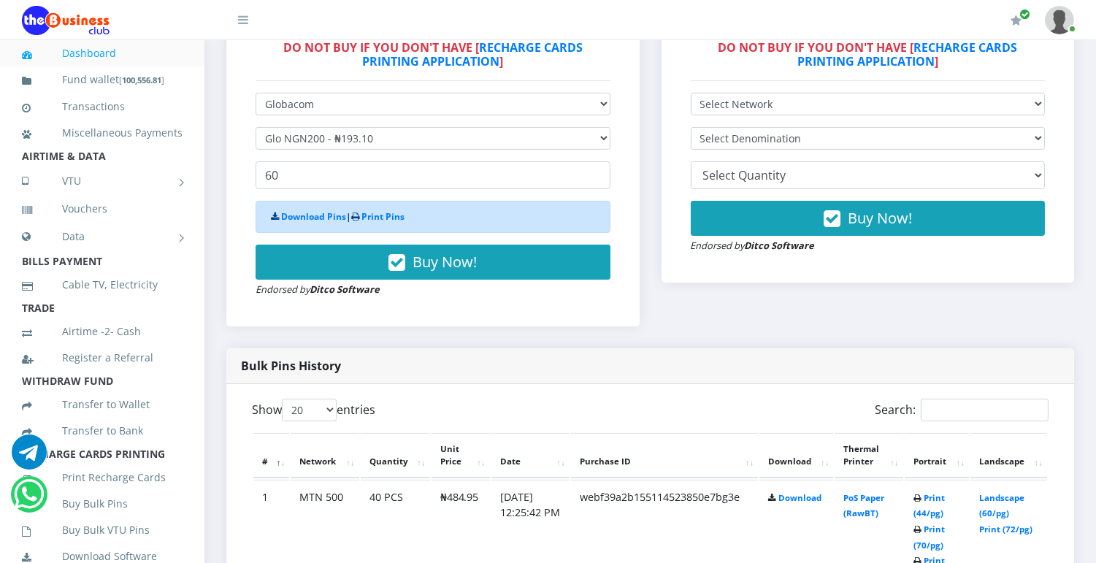
click at [456, 215] on div "Download Pins | Print Pins" at bounding box center [433, 217] width 355 height 32
drag, startPoint x: 456, startPoint y: 215, endPoint x: 395, endPoint y: 215, distance: 60.6
click at [395, 215] on link "Print Pins" at bounding box center [383, 216] width 43 height 12
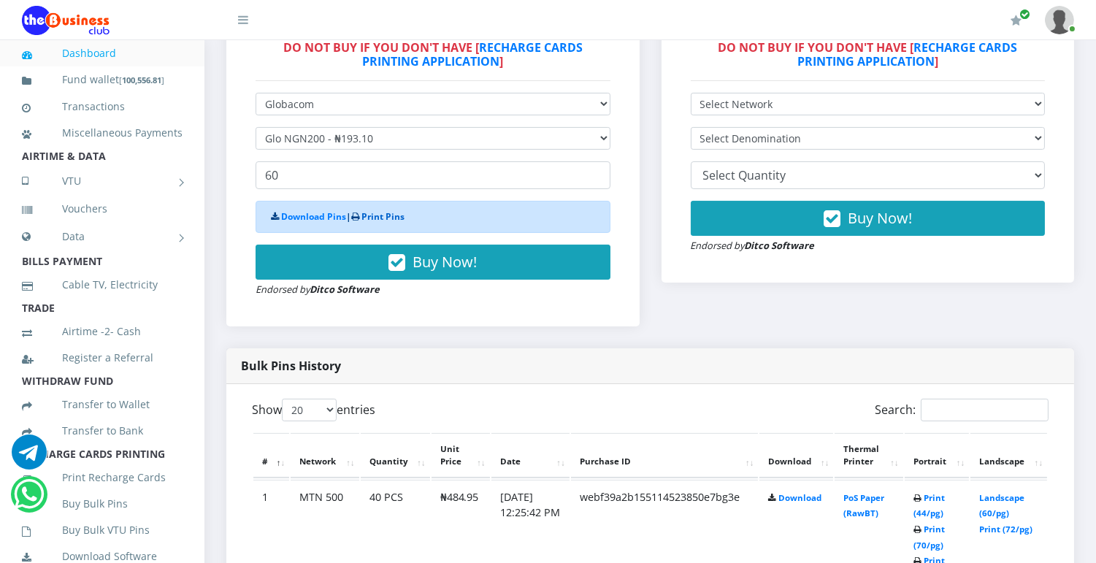
click at [395, 215] on link "Print Pins" at bounding box center [383, 216] width 43 height 12
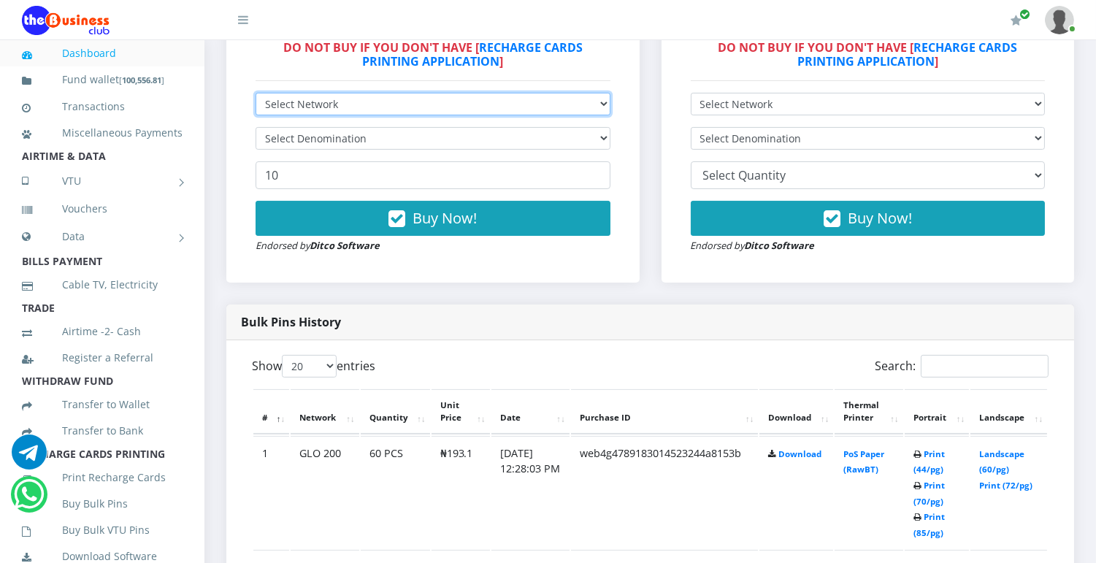
click at [596, 100] on select "Select Network MTN Globacom 9Mobile Airtel" at bounding box center [433, 104] width 355 height 23
select select "MTN"
click at [256, 93] on select "Select Network MTN Globacom 9Mobile Airtel" at bounding box center [433, 104] width 355 height 23
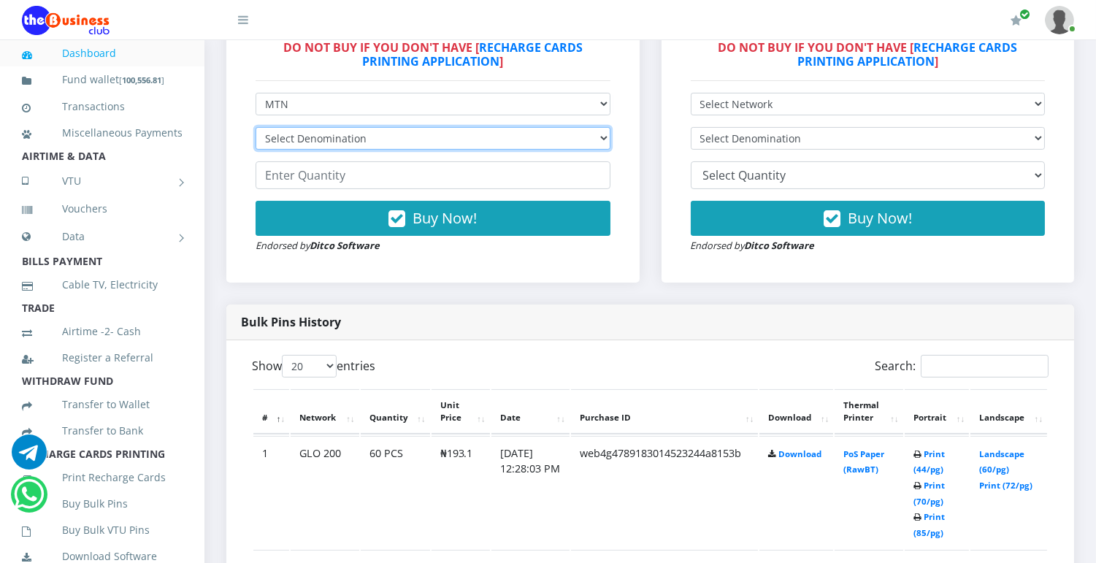
click at [588, 131] on select "Select Denomination MTN NGN100 - ₦96.99 MTN NGN200 - ₦193.98 MTN NGN400 - ₦387.…" at bounding box center [433, 138] width 355 height 23
select select "969.9-1000"
click at [256, 127] on select "Select Denomination MTN NGN100 - ₦96.99 MTN NGN200 - ₦193.98 MTN NGN400 - ₦387.…" at bounding box center [433, 138] width 355 height 23
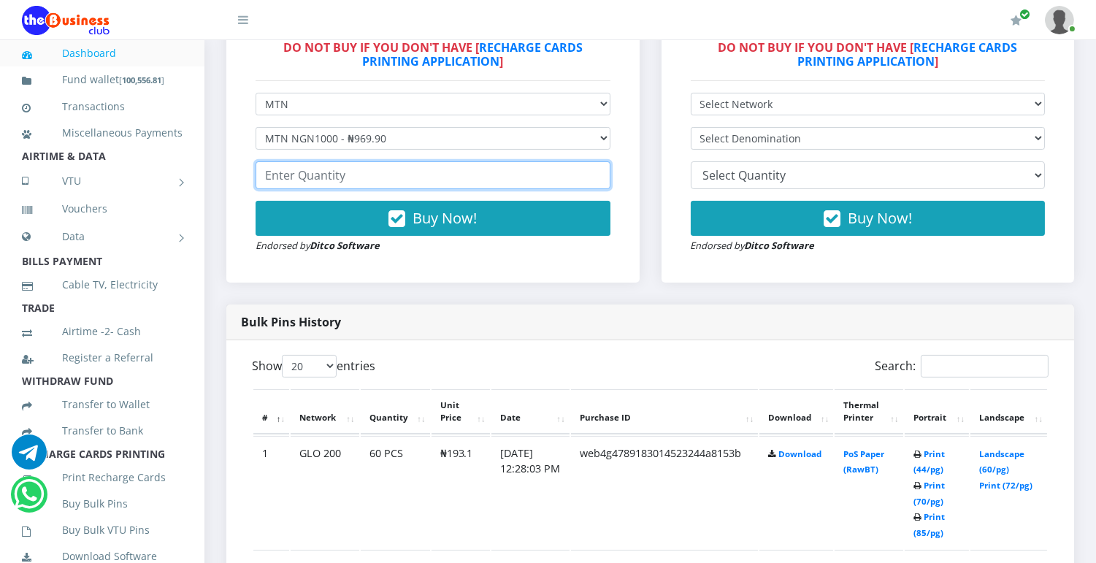
click at [557, 173] on input "number" at bounding box center [433, 175] width 355 height 28
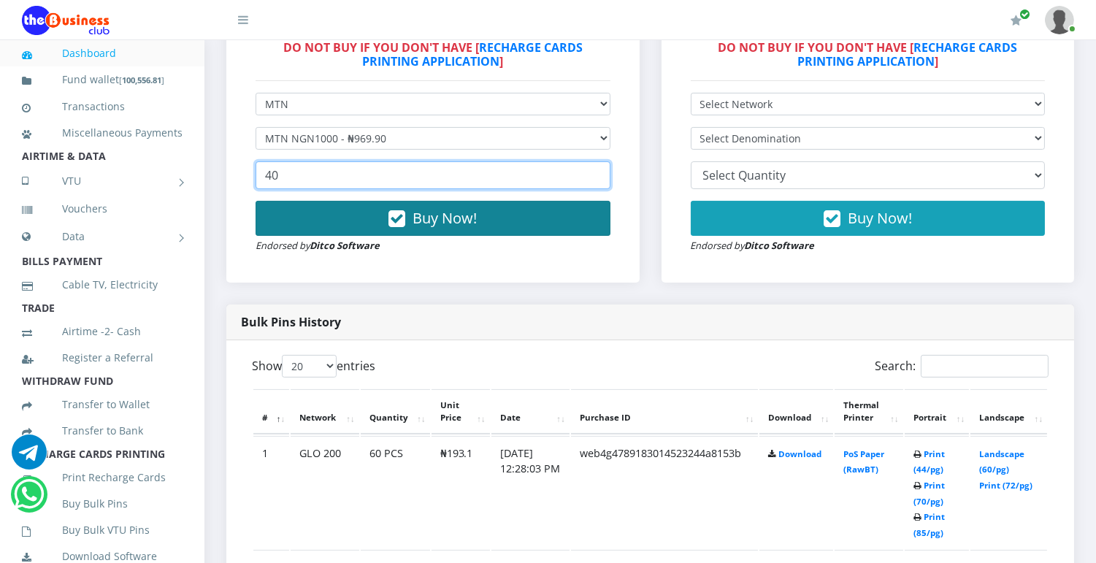
type input "40"
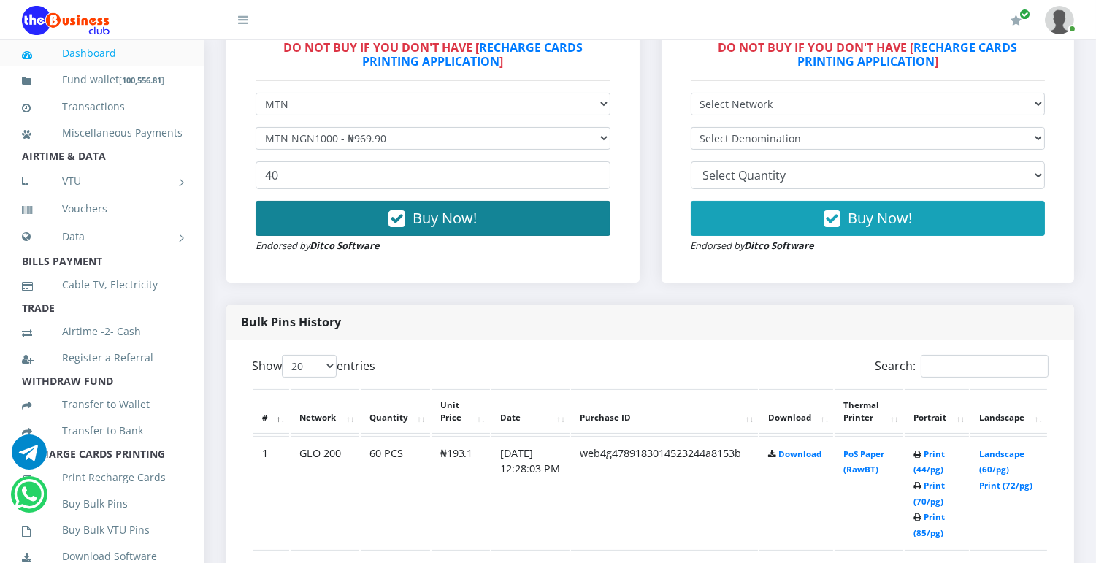
click at [505, 206] on button "Buy Now!" at bounding box center [433, 218] width 355 height 35
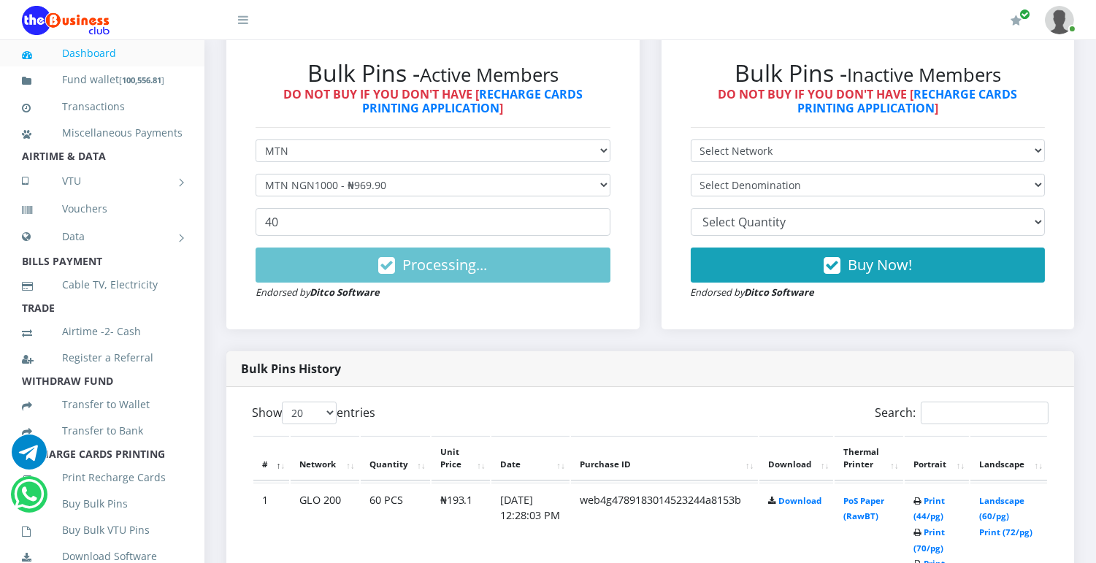
scroll to position [451, 0]
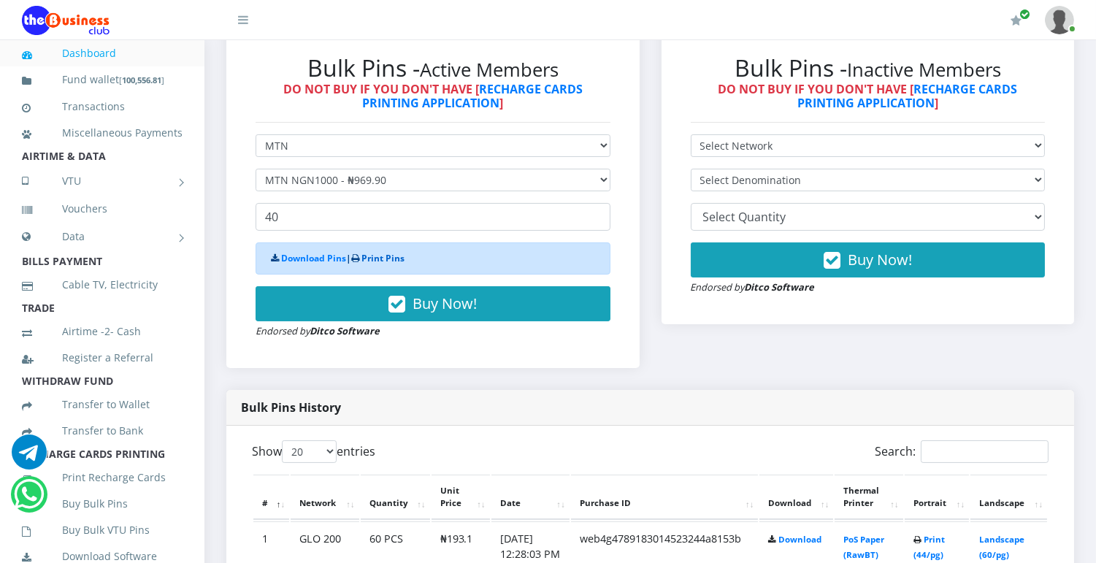
click at [386, 261] on link "Print Pins" at bounding box center [383, 258] width 43 height 12
click at [397, 252] on link "Print Pins" at bounding box center [383, 258] width 43 height 12
click at [393, 260] on link "Print Pins" at bounding box center [383, 258] width 43 height 12
click at [382, 264] on div "Download Pins | Print Pins" at bounding box center [433, 258] width 355 height 32
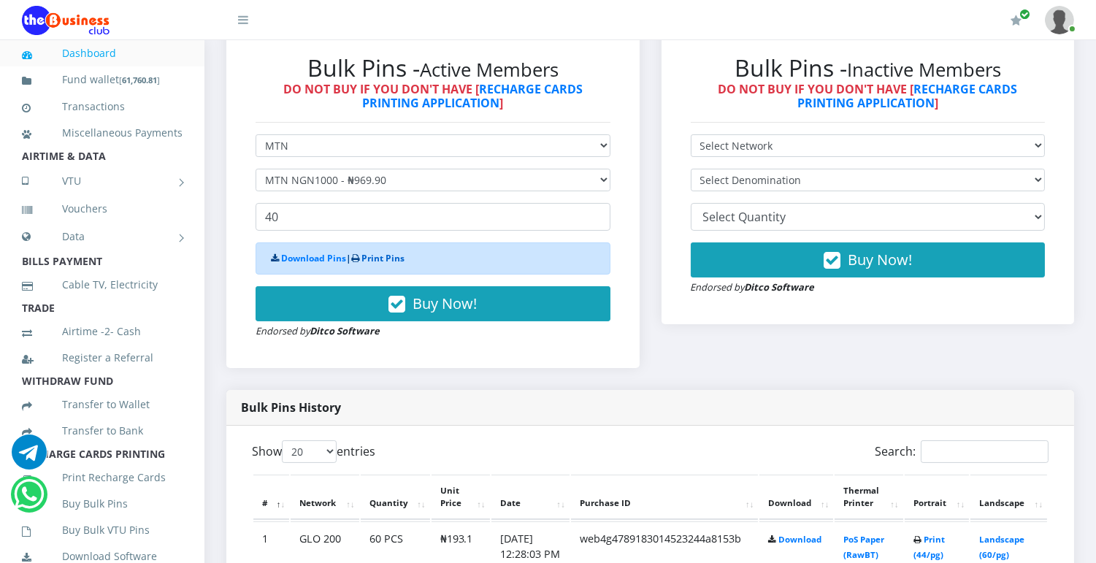
click at [382, 264] on link "Print Pins" at bounding box center [383, 258] width 43 height 12
click at [384, 257] on link "Print Pins" at bounding box center [383, 258] width 43 height 12
click at [385, 257] on link "Print Pins" at bounding box center [383, 258] width 43 height 12
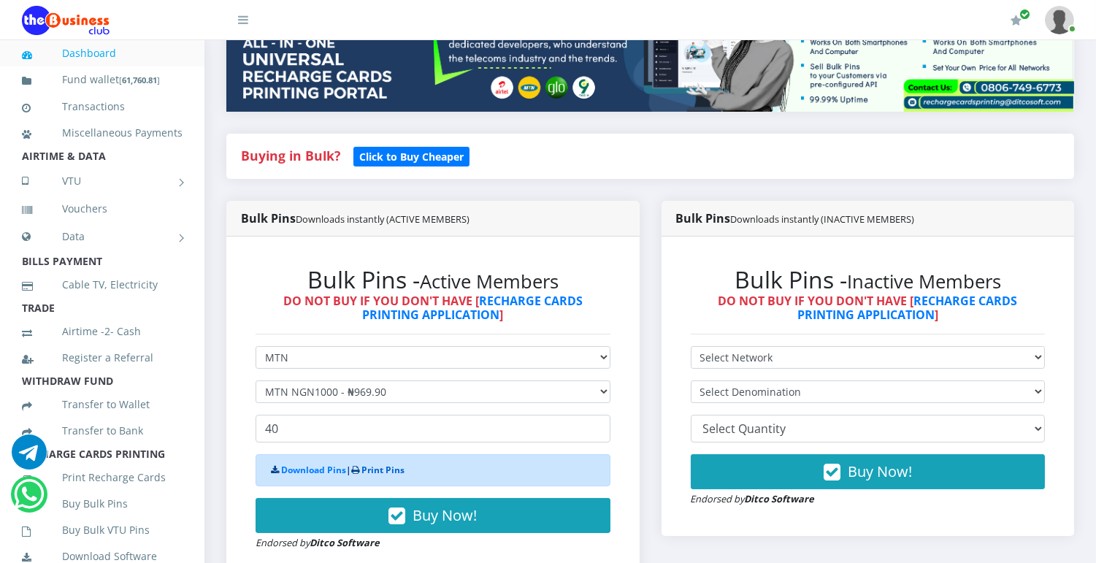
scroll to position [0, 0]
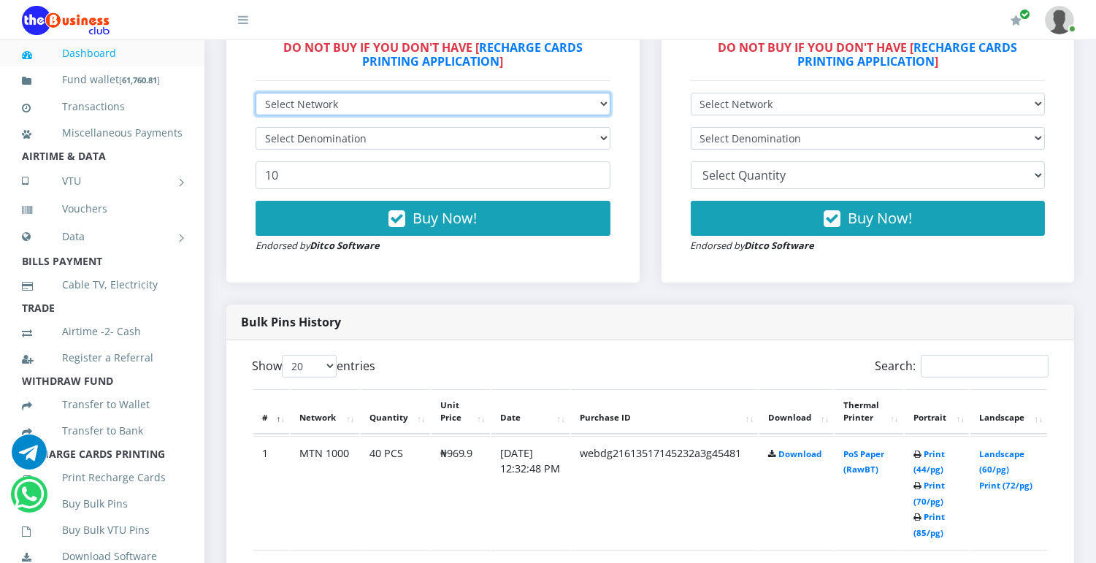
click at [597, 102] on select "Select Network MTN Globacom 9Mobile Airtel" at bounding box center [433, 104] width 355 height 23
select select "Airtel"
click at [256, 93] on select "Select Network MTN Globacom 9Mobile Airtel" at bounding box center [433, 104] width 355 height 23
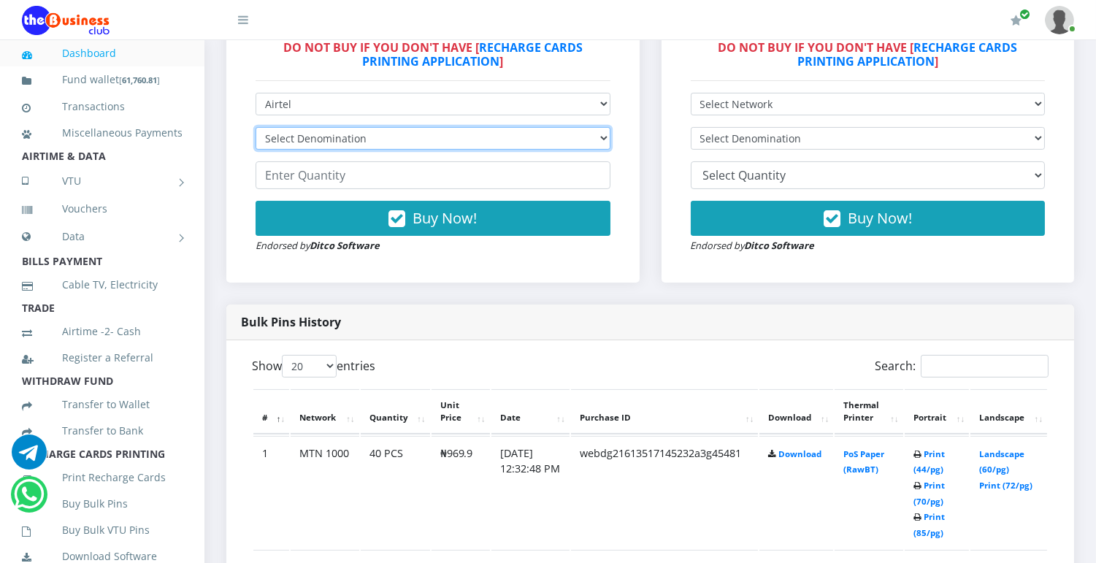
click at [564, 139] on select "Select Denomination Airtel NGN100 - ₦96.38 Airtel NGN200 - ₦192.76 Airtel NGN50…" at bounding box center [433, 138] width 355 height 23
select select "481.9-500"
click at [256, 127] on select "Select Denomination Airtel NGN100 - ₦96.38 Airtel NGN200 - ₦192.76 Airtel NGN50…" at bounding box center [433, 138] width 355 height 23
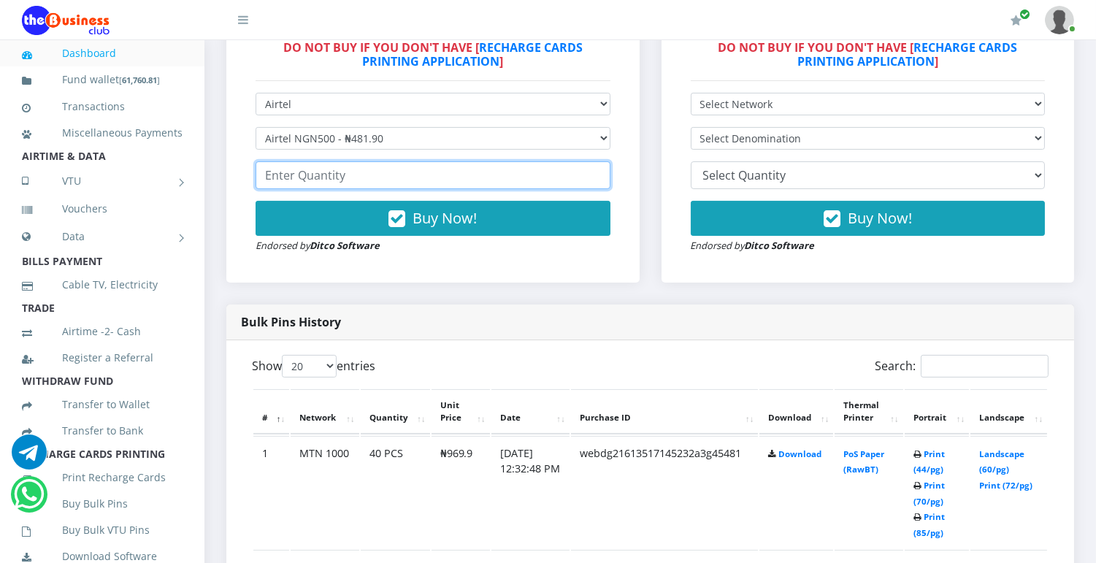
click at [530, 179] on input "number" at bounding box center [433, 175] width 355 height 28
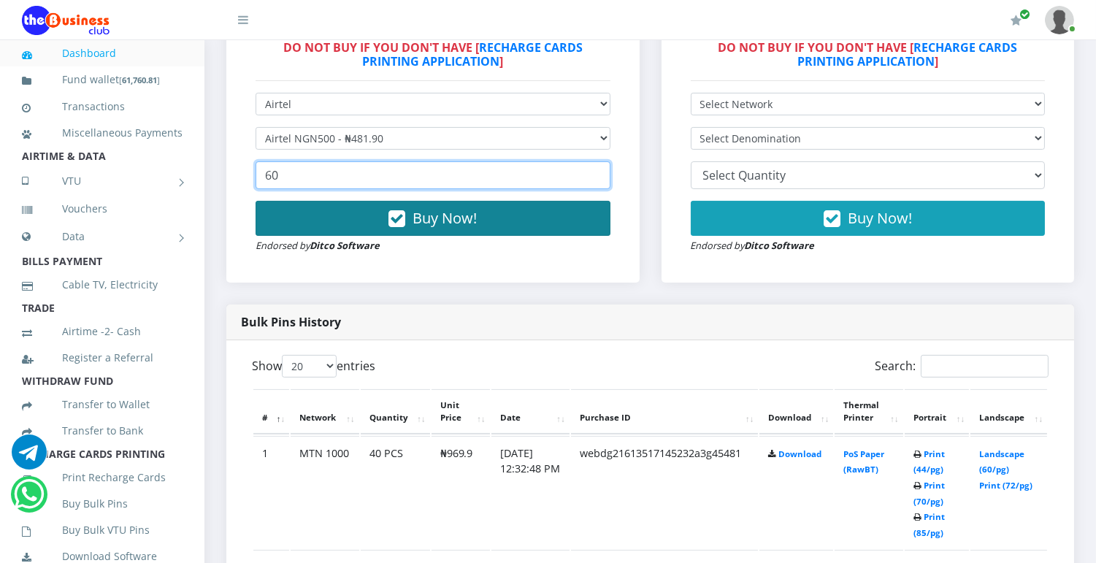
type input "60"
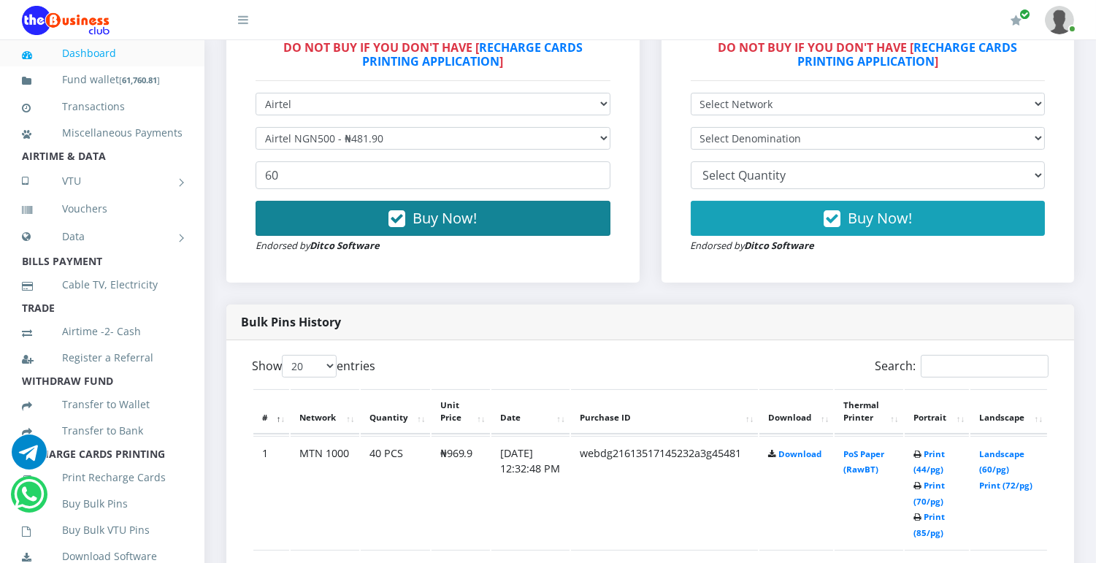
click at [472, 210] on span "Buy Now!" at bounding box center [445, 218] width 64 height 20
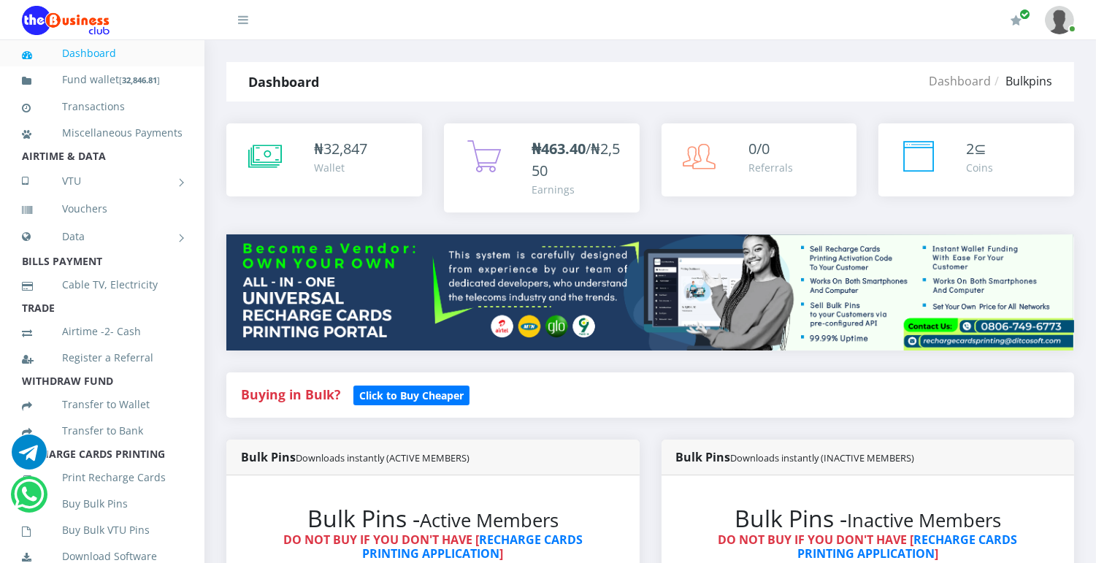
scroll to position [492, 0]
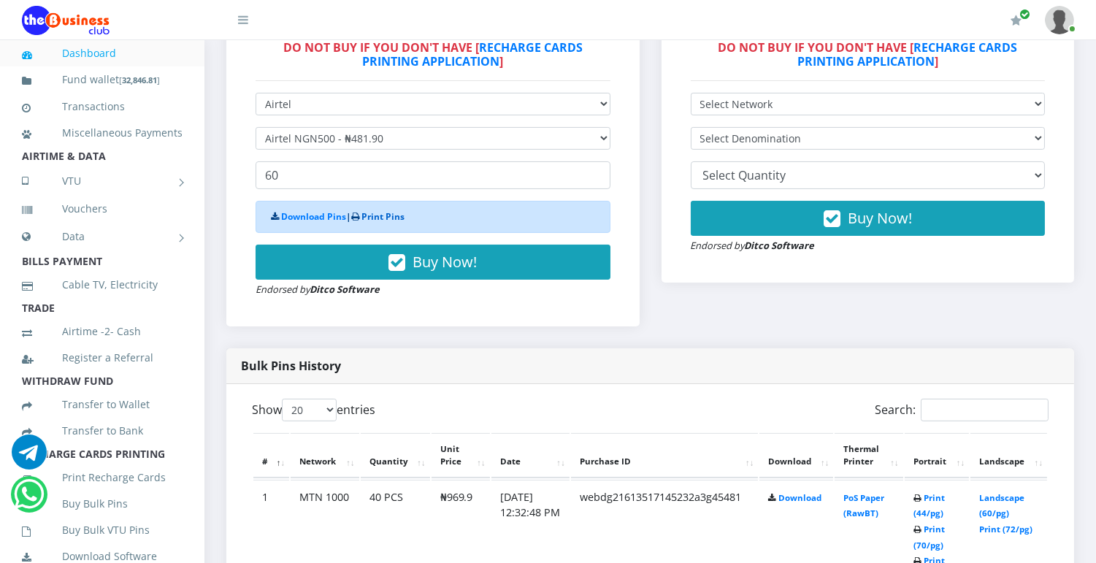
click at [391, 213] on link "Print Pins" at bounding box center [383, 216] width 43 height 12
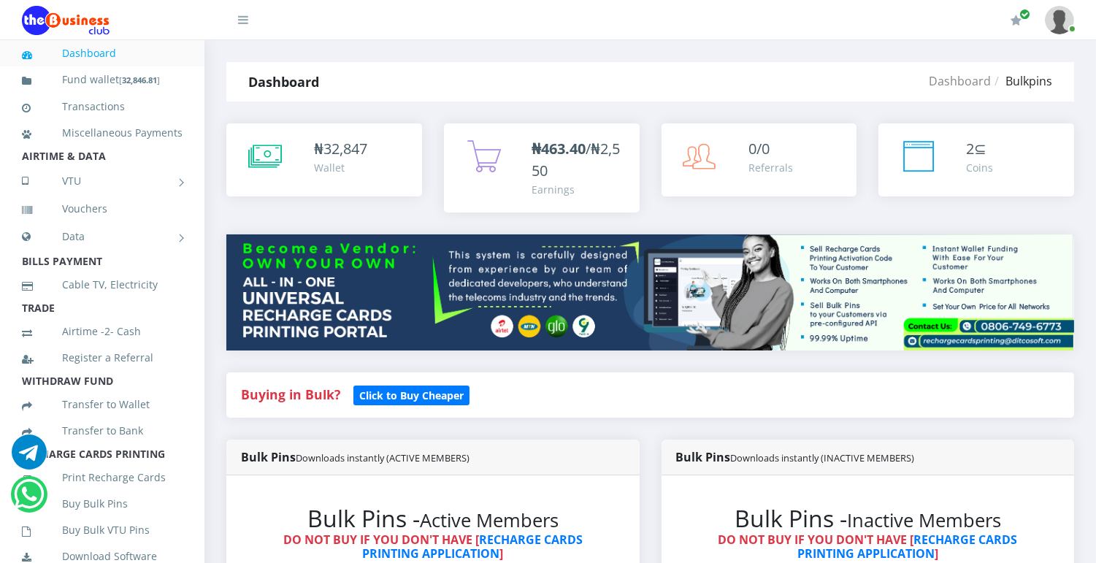
scroll to position [492, 0]
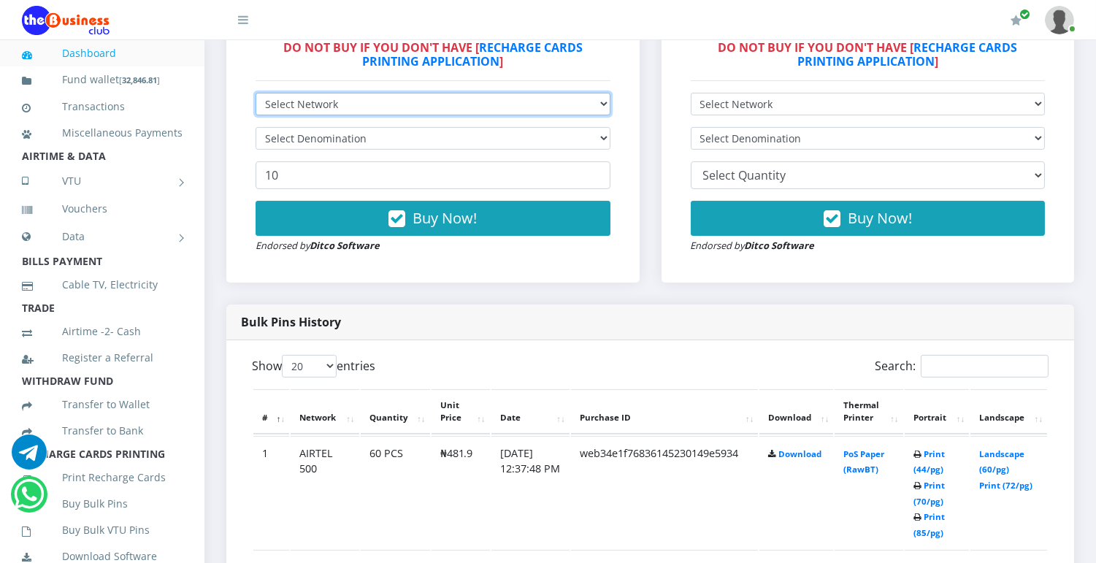
click at [566, 101] on select "Select Network MTN Globacom 9Mobile Airtel" at bounding box center [433, 104] width 355 height 23
select select "Glo"
click at [256, 93] on select "Select Network MTN Globacom 9Mobile Airtel" at bounding box center [433, 104] width 355 height 23
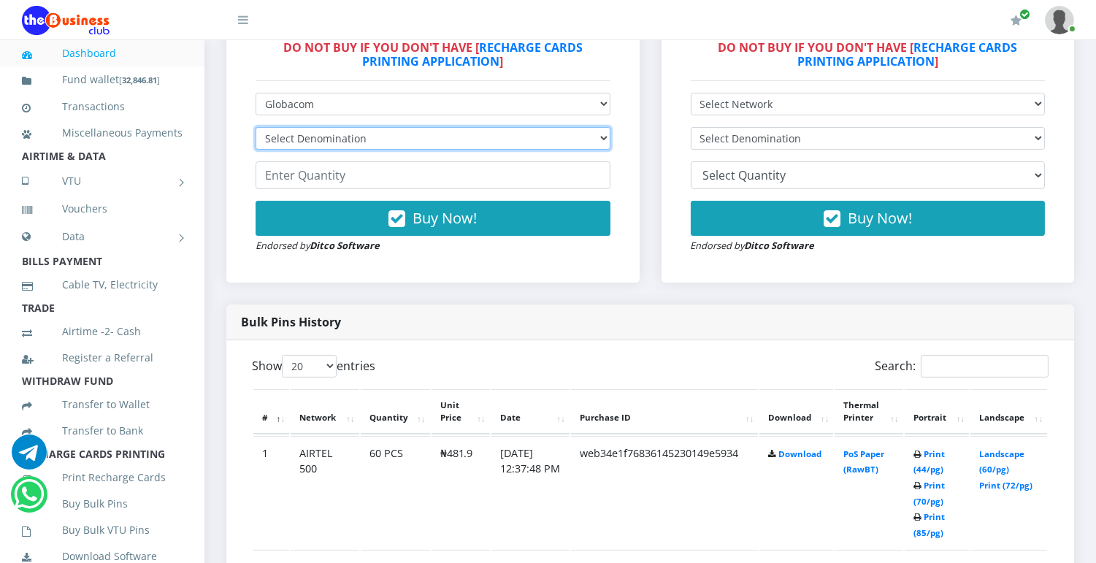
click at [532, 137] on select "Select Denomination Glo NGN100 - ₦96.55 Glo NGN200 - ₦193.10 Glo NGN500 - ₦482.…" at bounding box center [433, 138] width 355 height 23
select select "193.1-200"
click at [256, 127] on select "Select Denomination Glo NGN100 - ₦96.55 Glo NGN200 - ₦193.10 Glo NGN500 - ₦482.…" at bounding box center [433, 138] width 355 height 23
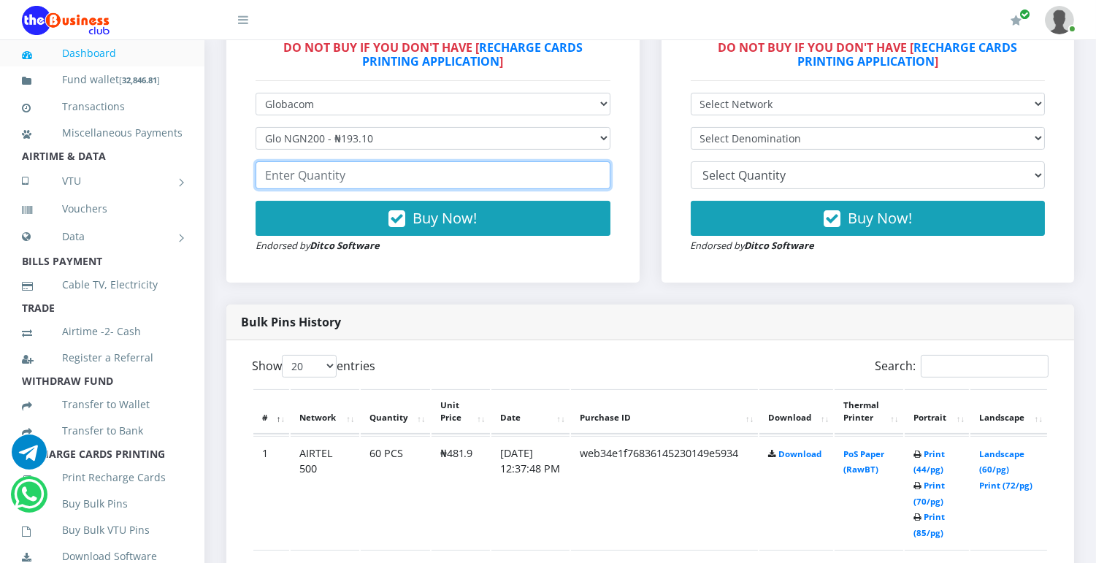
click at [519, 176] on input "number" at bounding box center [433, 175] width 355 height 28
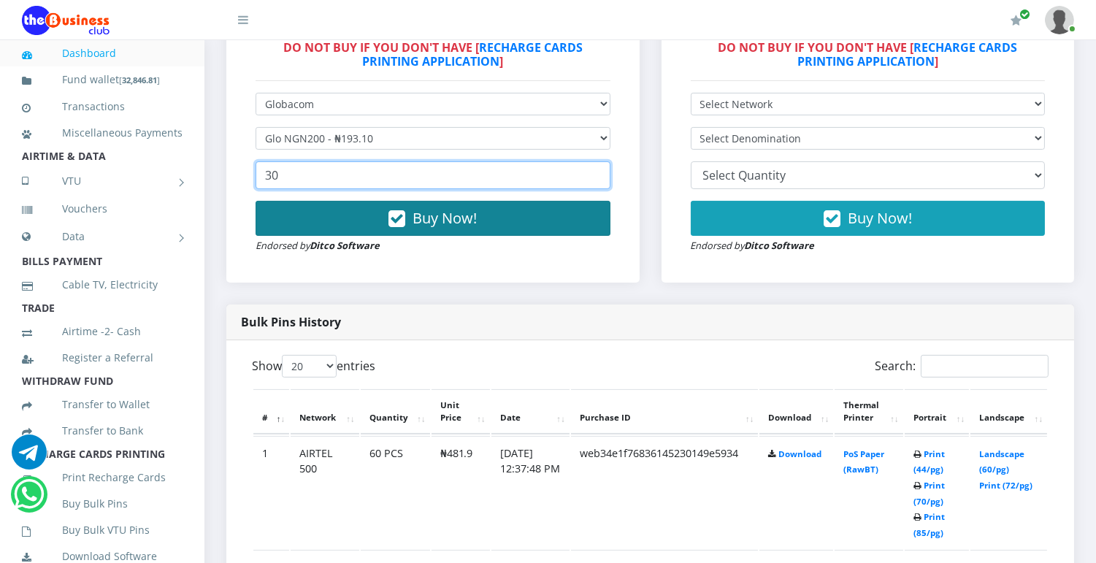
type input "30"
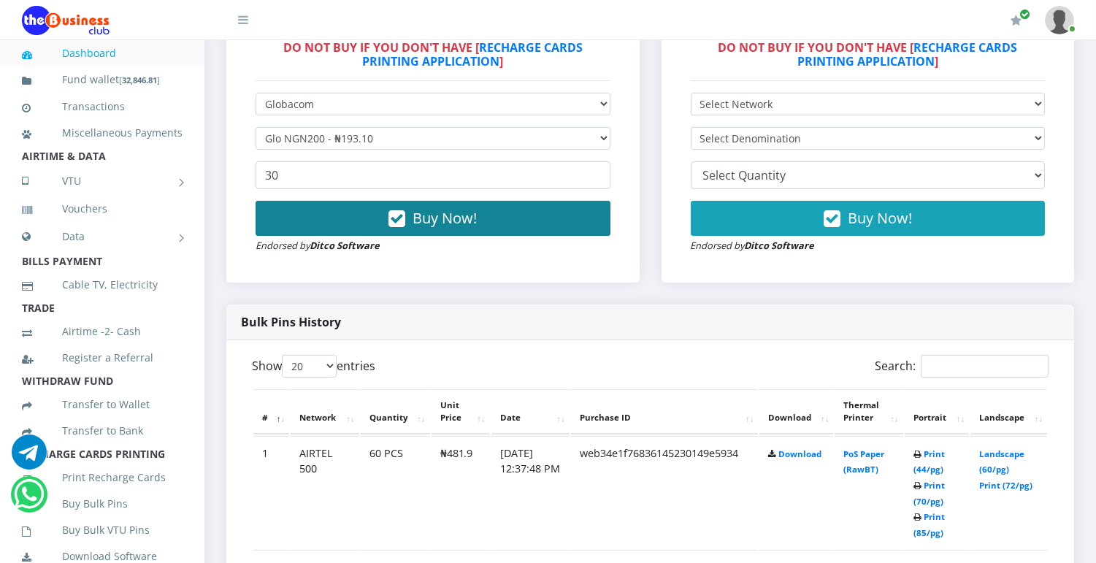
click at [462, 210] on span "Buy Now!" at bounding box center [445, 218] width 64 height 20
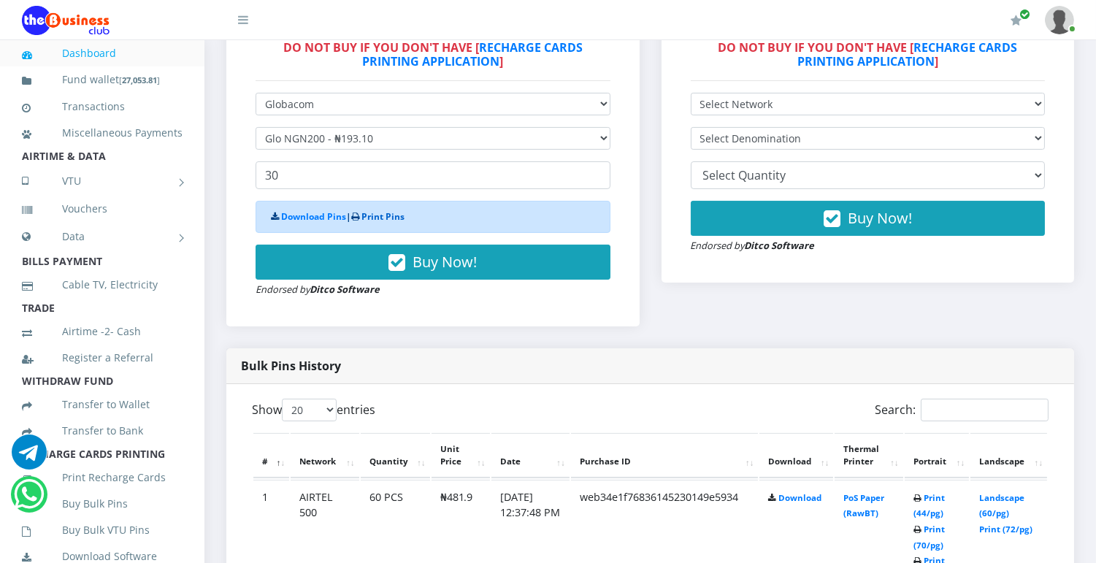
click at [402, 215] on link "Print Pins" at bounding box center [383, 216] width 43 height 12
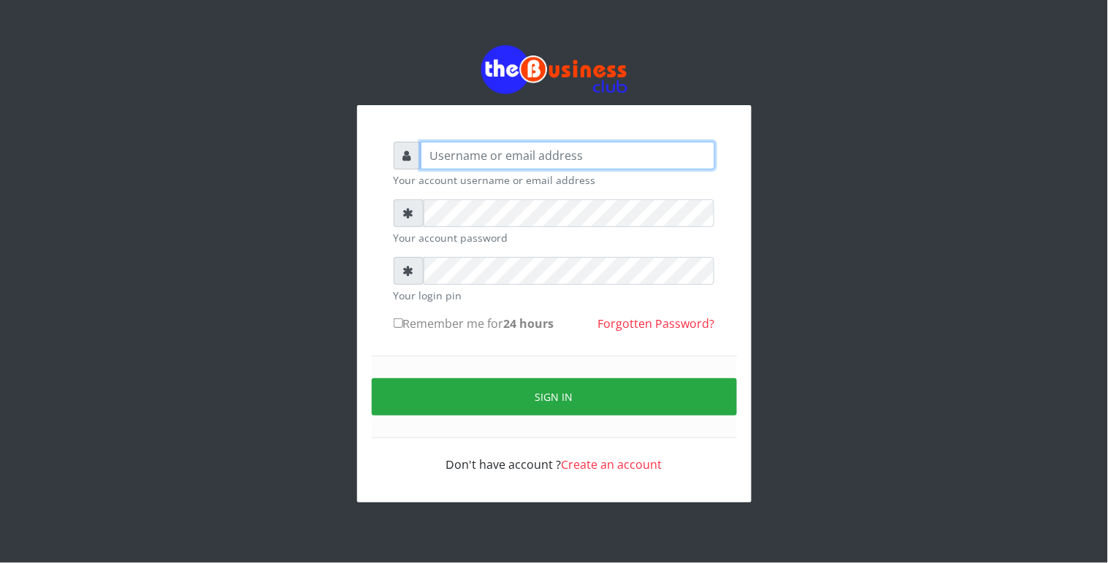
type input "Revgaly"
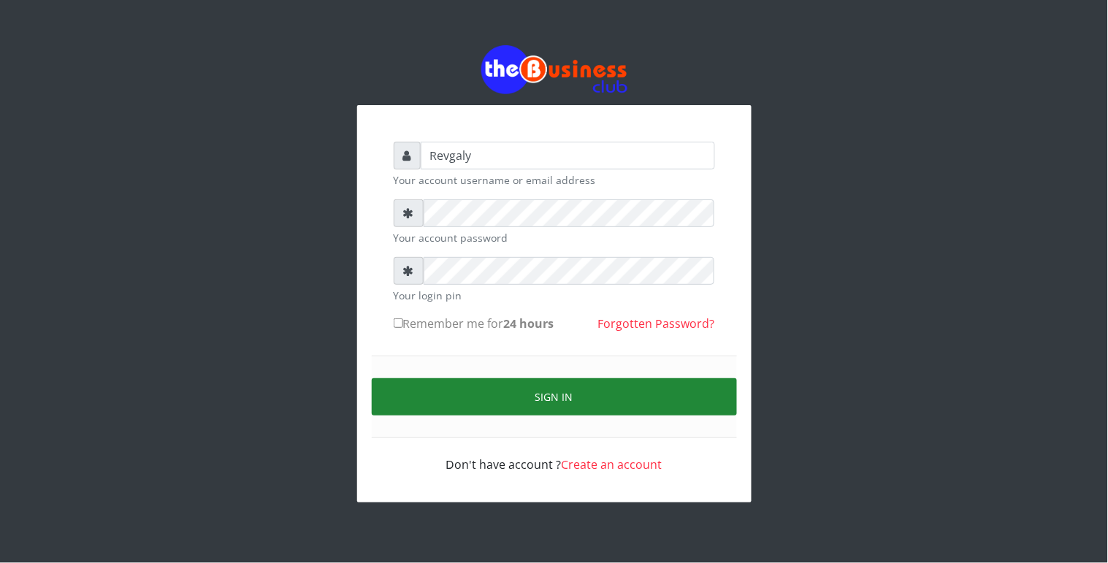
click at [397, 397] on button "Sign in" at bounding box center [554, 396] width 365 height 37
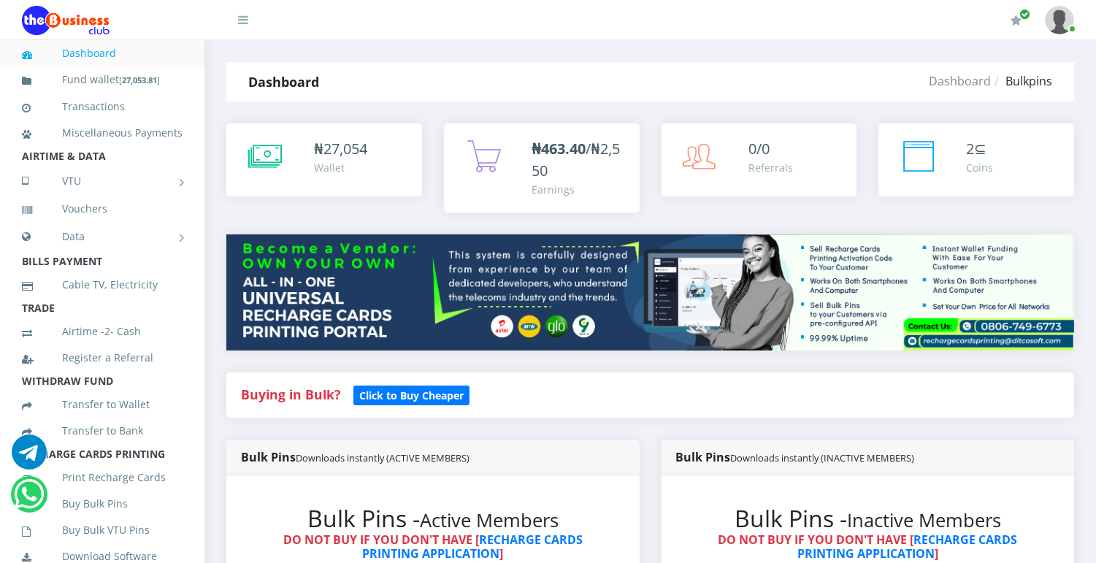
scroll to position [492, 0]
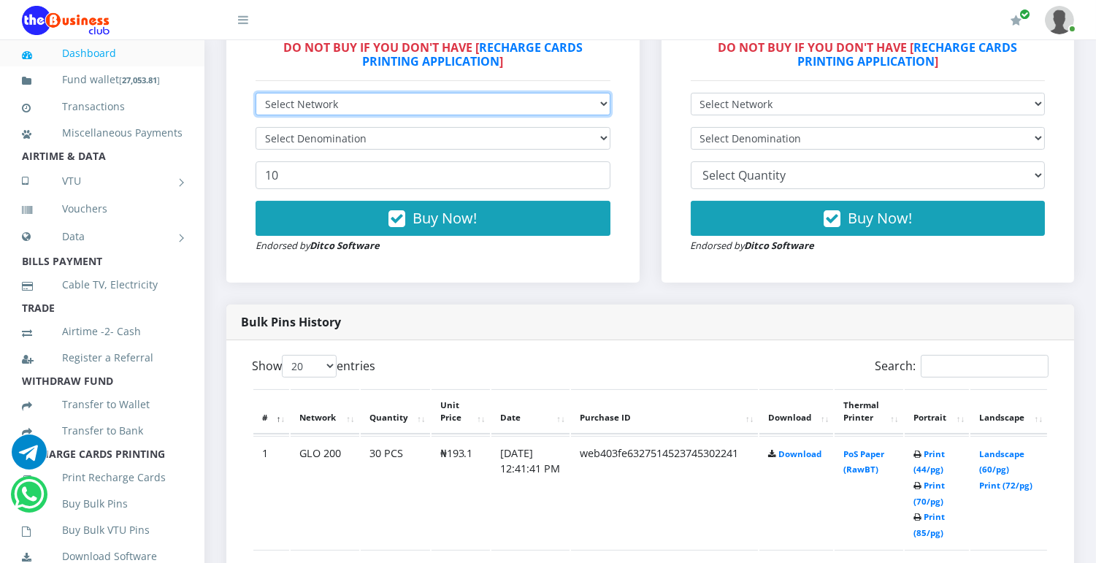
click at [583, 100] on select "Select Network MTN Globacom 9Mobile Airtel" at bounding box center [433, 104] width 355 height 23
select select "MTN"
click at [256, 93] on select "Select Network MTN Globacom 9Mobile Airtel" at bounding box center [433, 104] width 355 height 23
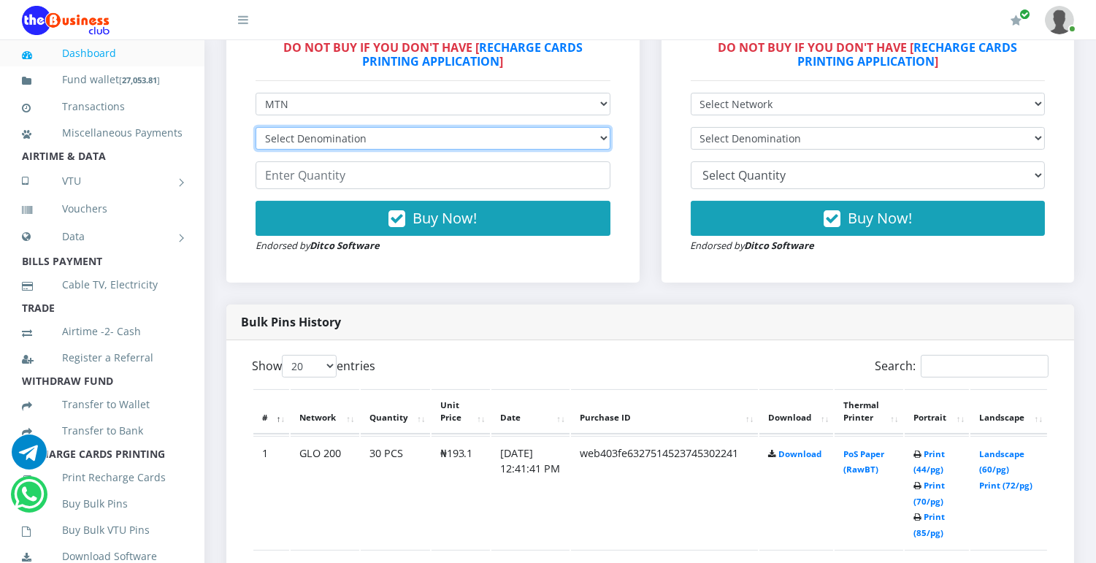
click at [578, 133] on select "Select Denomination MTN NGN100 - ₦96.99 MTN NGN200 - ₦193.98 MTN NGN400 - ₦387.…" at bounding box center [433, 138] width 355 height 23
select select "96.99-100"
click at [256, 127] on select "Select Denomination MTN NGN100 - ₦96.99 MTN NGN200 - ₦193.98 MTN NGN400 - ₦387.…" at bounding box center [433, 138] width 355 height 23
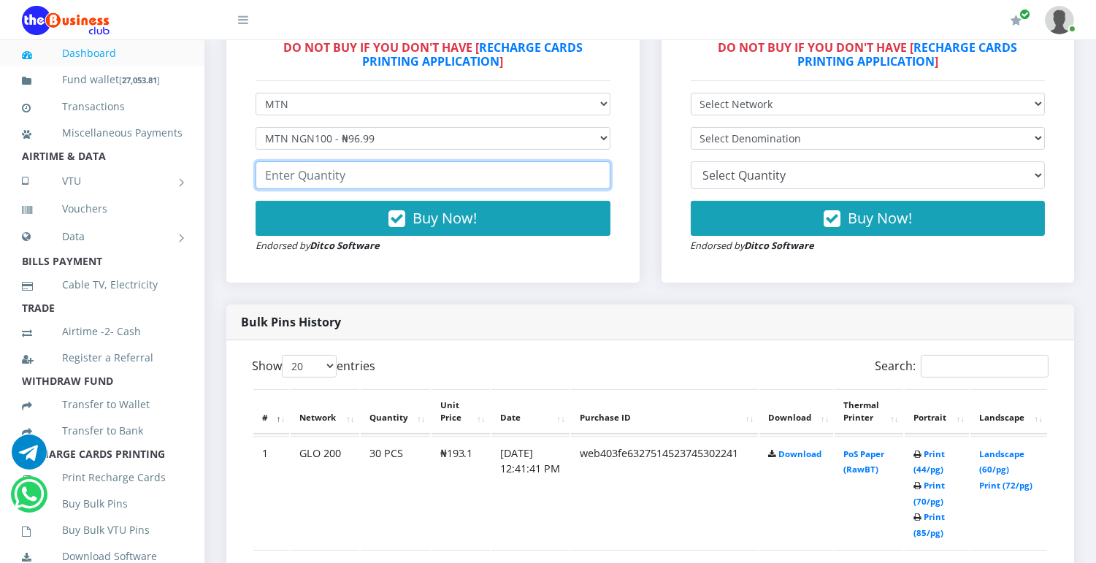
click at [556, 172] on input "number" at bounding box center [433, 175] width 355 height 28
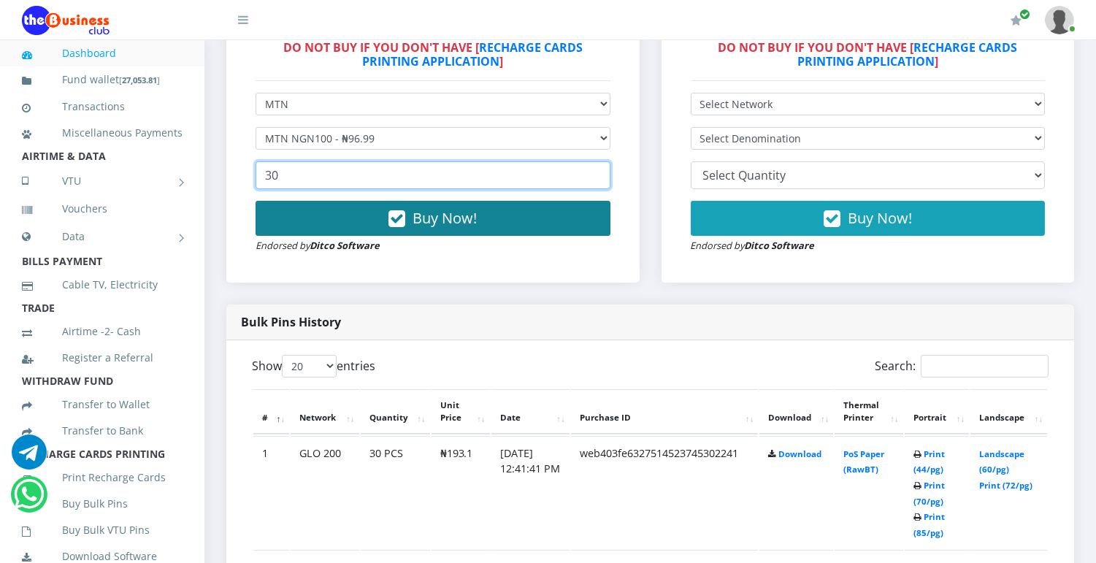
type input "30"
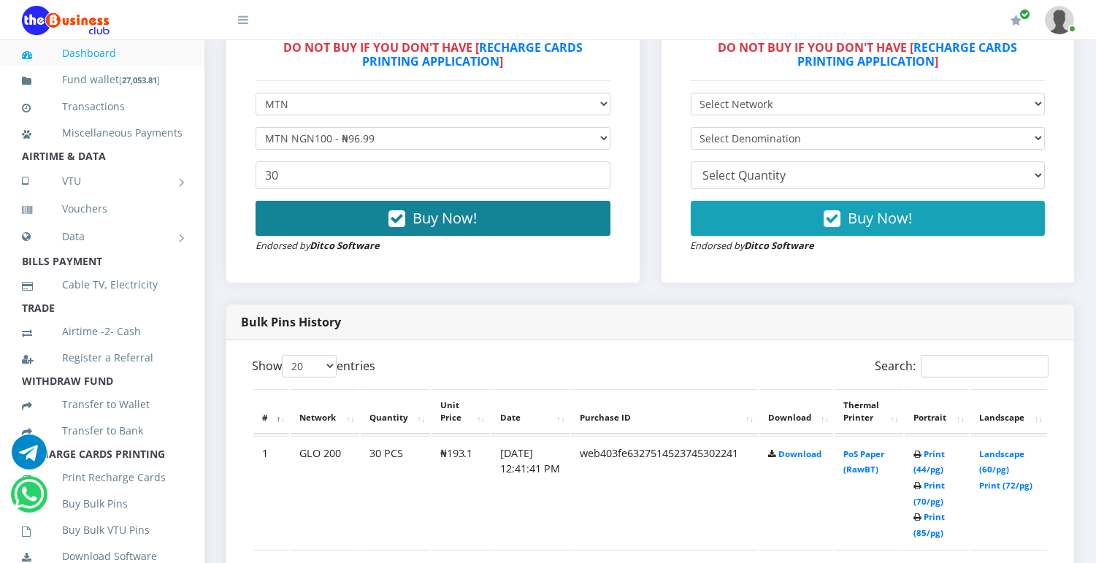
click at [535, 212] on button "Buy Now!" at bounding box center [433, 218] width 355 height 35
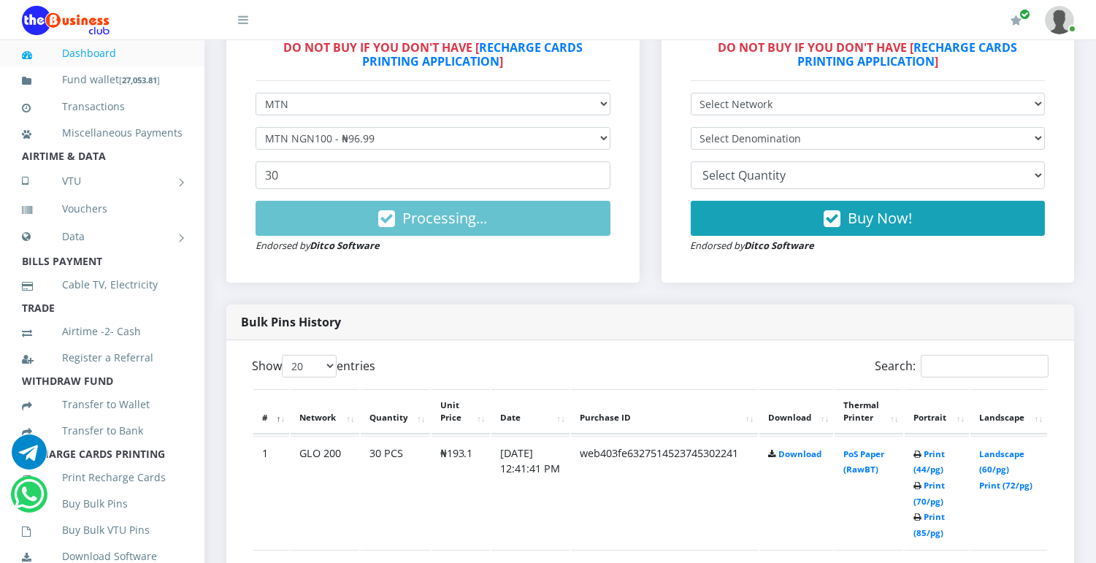
click at [486, 258] on div "Bulk Pins - Active Members DO NOT BUY IF YOU DON'T HAVE [ RECHARGE CARDS PRINTI…" at bounding box center [433, 133] width 384 height 270
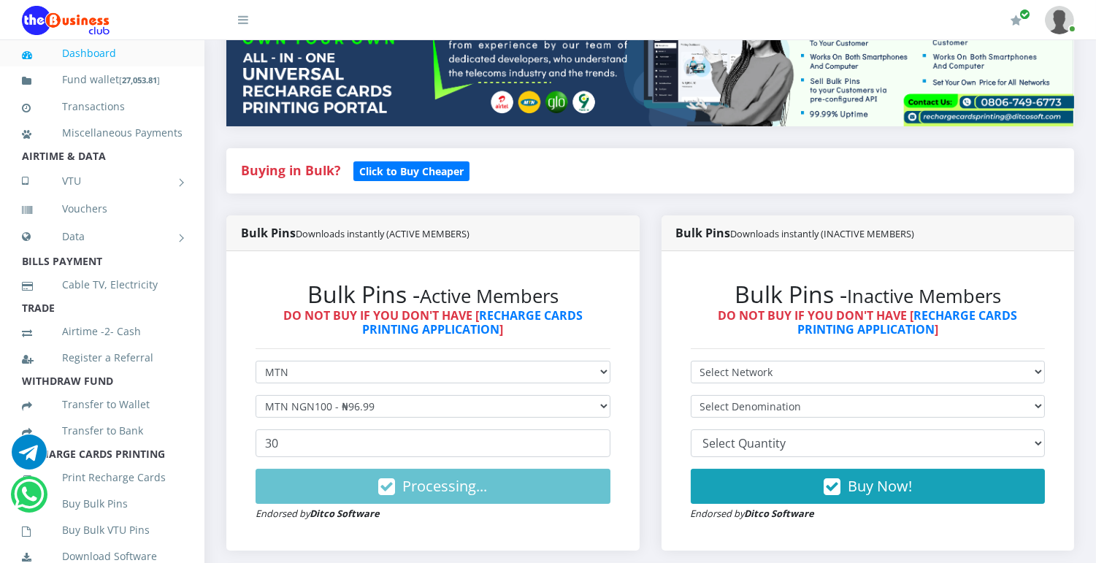
scroll to position [271, 0]
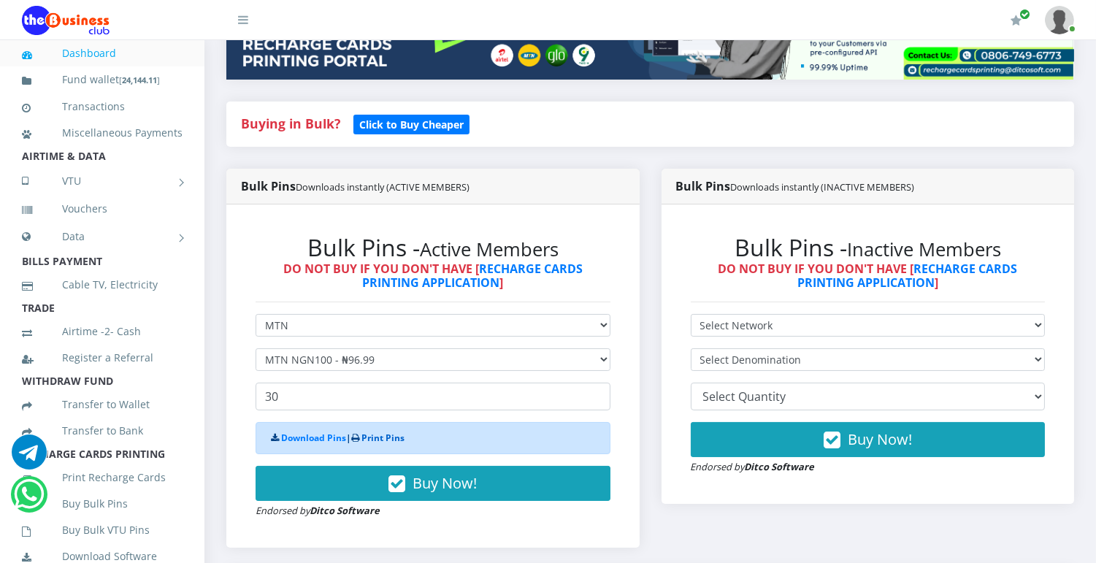
click at [398, 435] on link "Print Pins" at bounding box center [383, 438] width 43 height 12
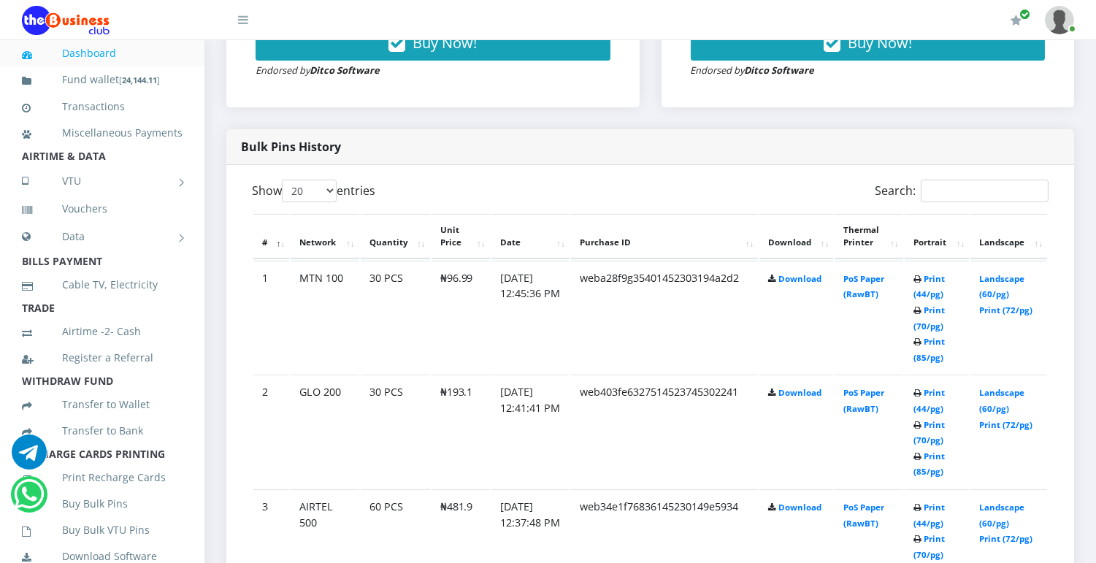
scroll to position [673, 0]
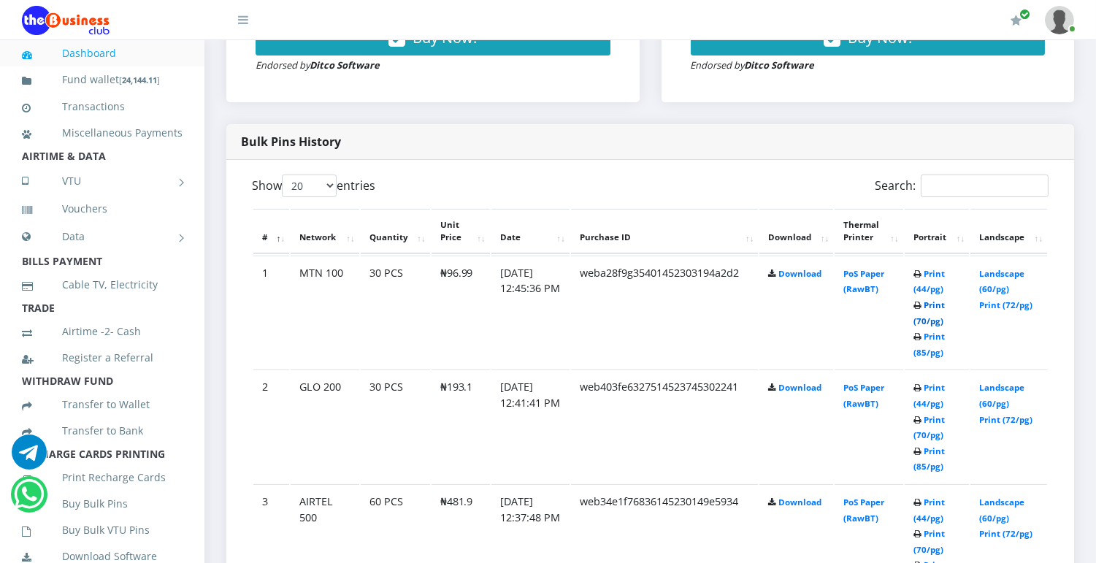
click at [935, 321] on link "Print (70/pg)" at bounding box center [929, 312] width 31 height 27
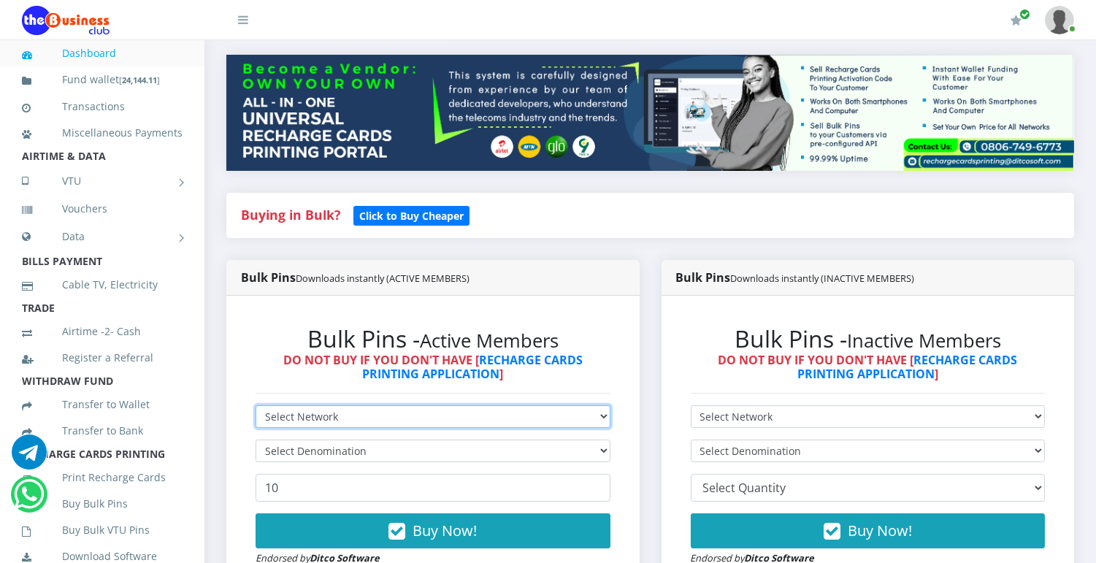
click at [589, 418] on select "Select Network MTN Globacom 9Mobile Airtel" at bounding box center [433, 416] width 355 height 23
select select "Airtel"
click at [256, 405] on select "Select Network MTN Globacom 9Mobile Airtel" at bounding box center [433, 416] width 355 height 23
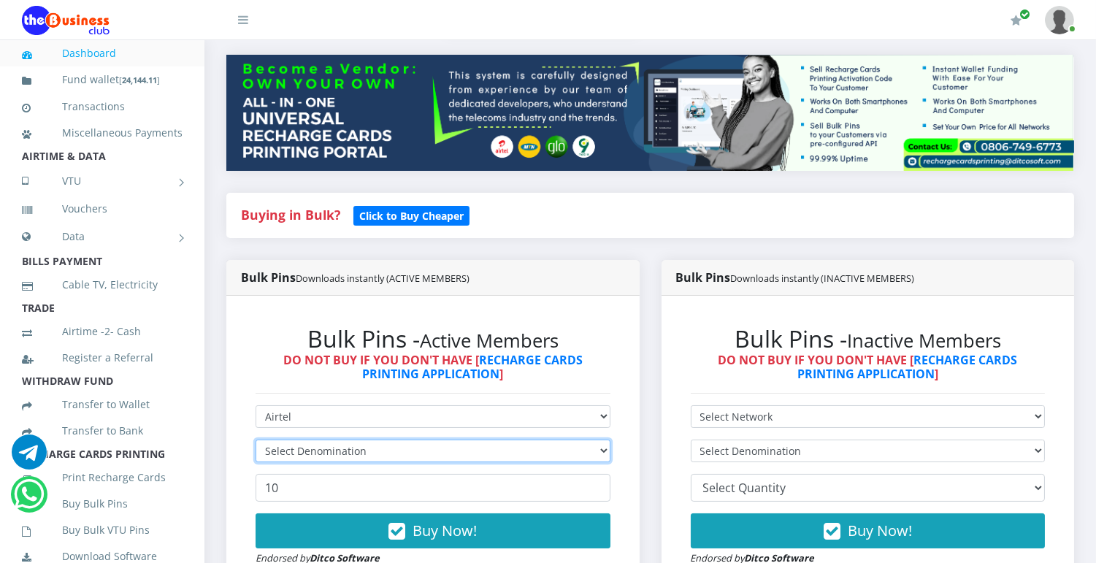
click at [578, 453] on select "Select Denomination" at bounding box center [433, 451] width 355 height 23
click at [593, 442] on select "Select Denomination Airtel NGN100 - ₦96.38 Airtel NGN200 - ₦192.76 Airtel NGN50…" at bounding box center [433, 451] width 355 height 23
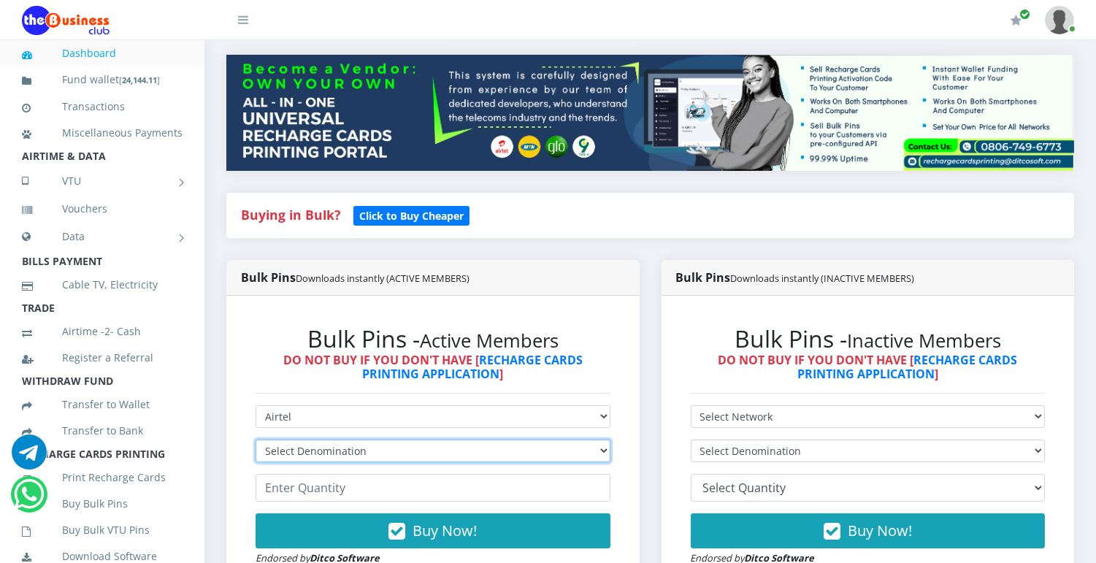
select select "192.76-200"
click at [256, 440] on select "Select Denomination Airtel NGN100 - ₦96.38 Airtel NGN200 - ₦192.76 Airtel NGN50…" at bounding box center [433, 451] width 355 height 23
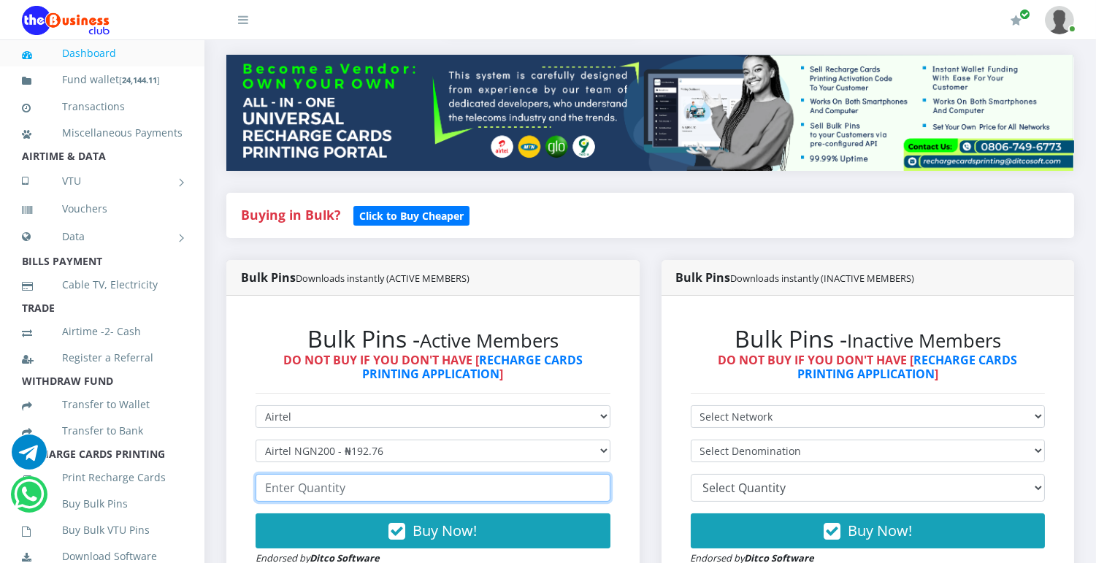
click at [476, 488] on input "number" at bounding box center [433, 488] width 355 height 28
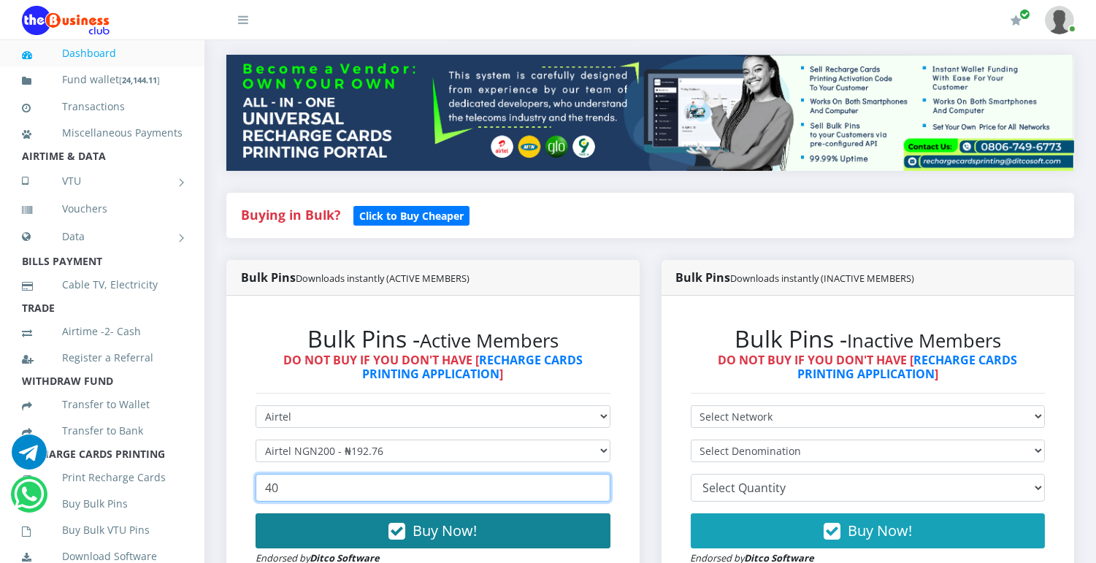
type input "40"
click at [483, 535] on button "Buy Now!" at bounding box center [433, 530] width 355 height 35
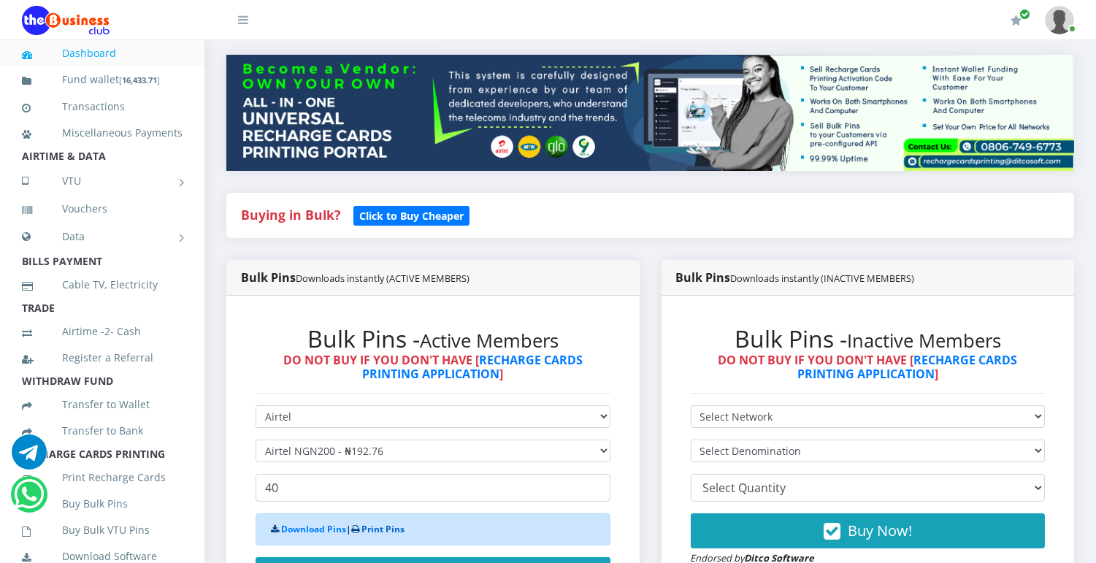
click at [390, 531] on link "Print Pins" at bounding box center [383, 529] width 43 height 12
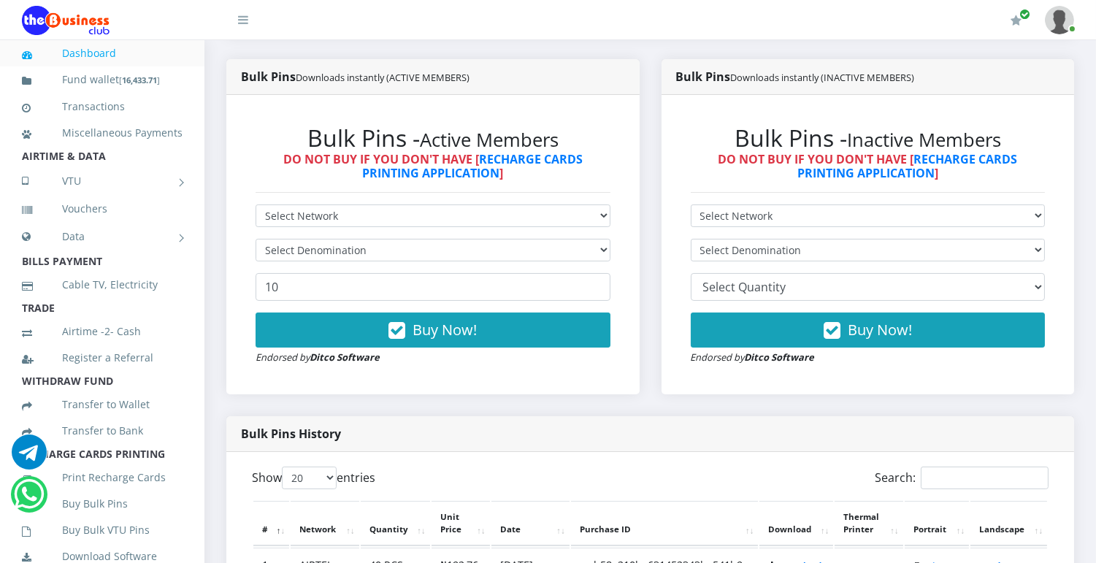
scroll to position [386, 0]
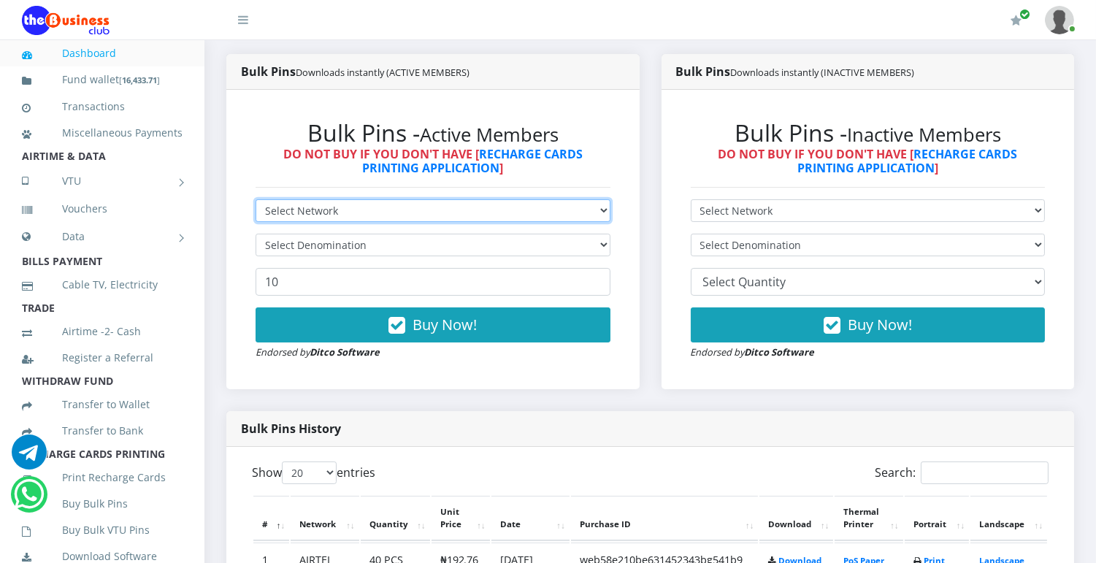
click at [600, 206] on select "Select Network MTN Globacom 9Mobile Airtel" at bounding box center [433, 210] width 355 height 23
select select "MTN"
click at [256, 199] on select "Select Network MTN Globacom 9Mobile Airtel" at bounding box center [433, 210] width 355 height 23
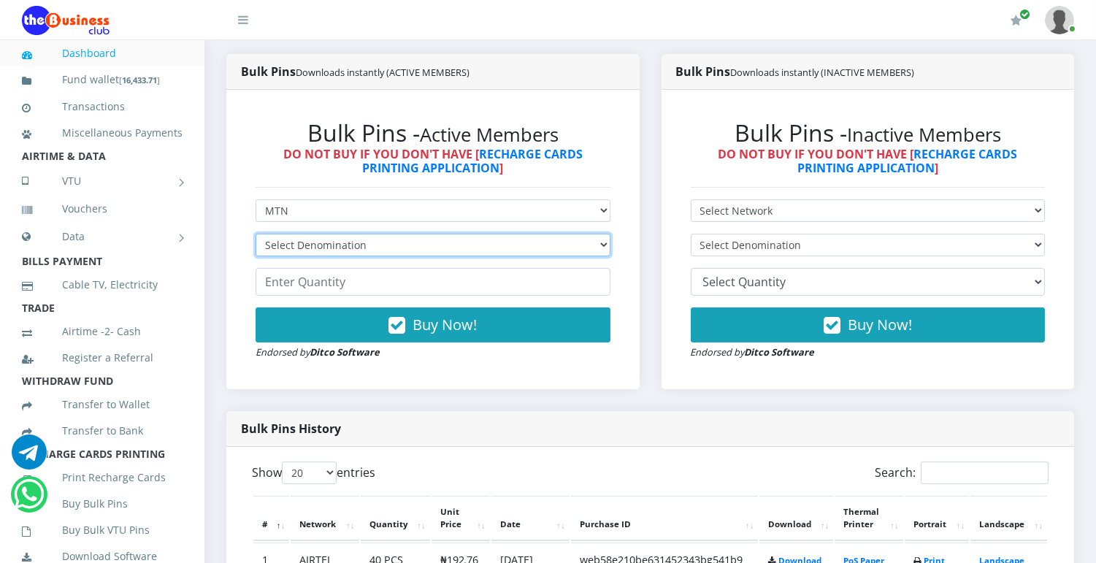
click at [597, 245] on select "Select Denomination MTN NGN100 - ₦96.99 MTN NGN200 - ₦193.98 MTN NGN400 - ₦387.…" at bounding box center [433, 245] width 355 height 23
select select "193.98-200"
click at [256, 234] on select "Select Denomination MTN NGN100 - ₦96.99 MTN NGN200 - ₦193.98 MTN NGN400 - ₦387.…" at bounding box center [433, 245] width 355 height 23
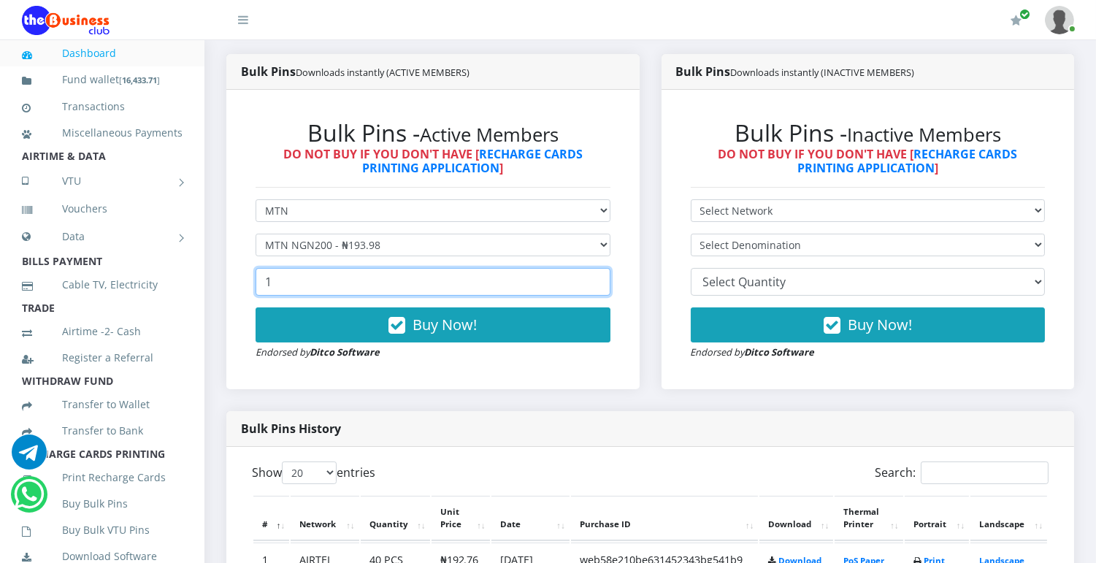
click at [595, 280] on input "1" at bounding box center [433, 282] width 355 height 28
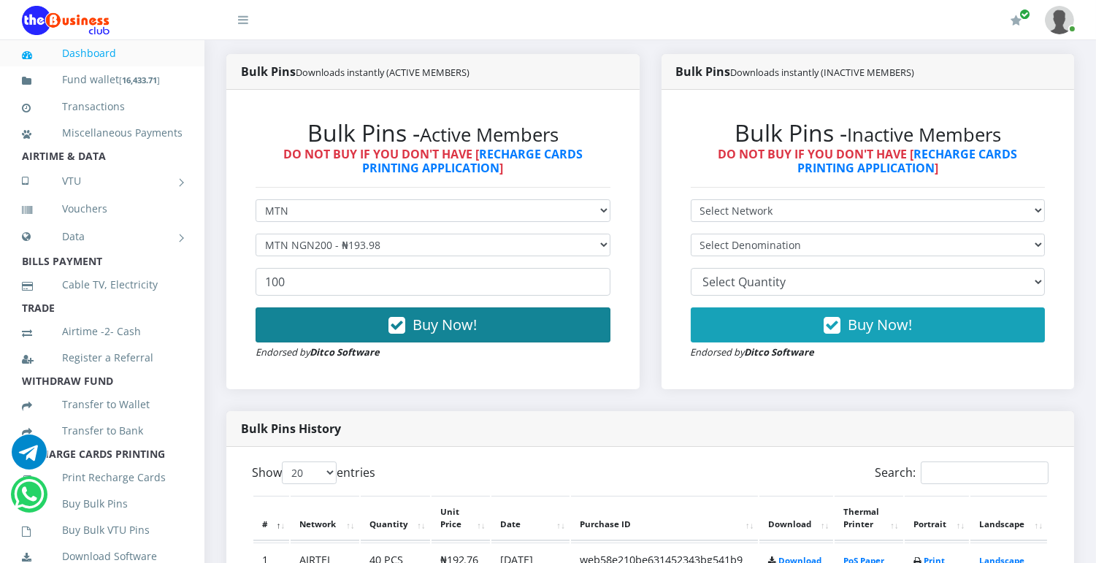
click at [523, 331] on button "Buy Now!" at bounding box center [433, 325] width 355 height 35
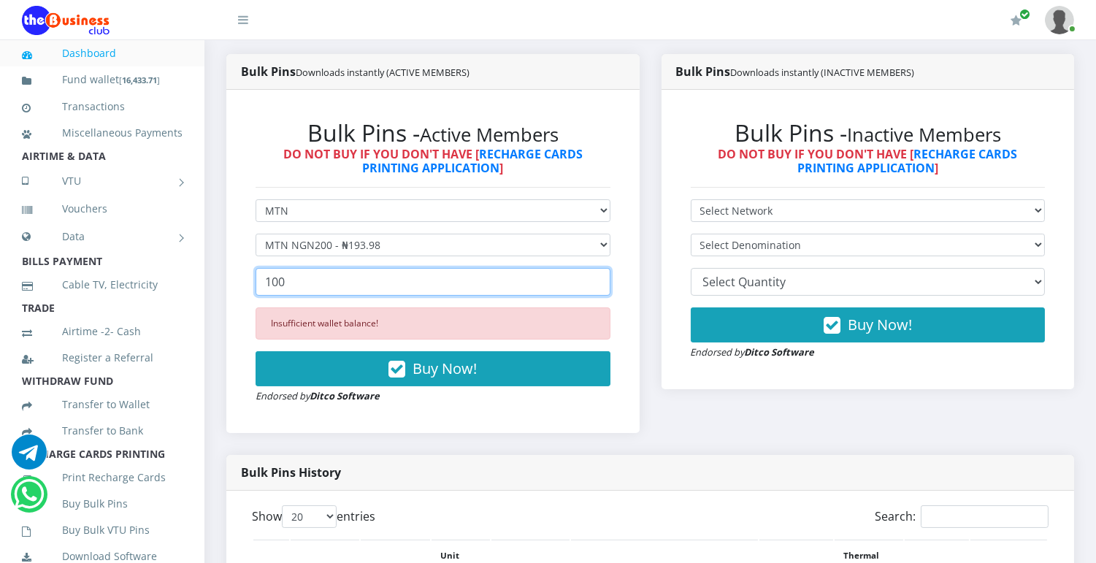
click at [290, 283] on input "100" at bounding box center [433, 282] width 355 height 28
type input "1"
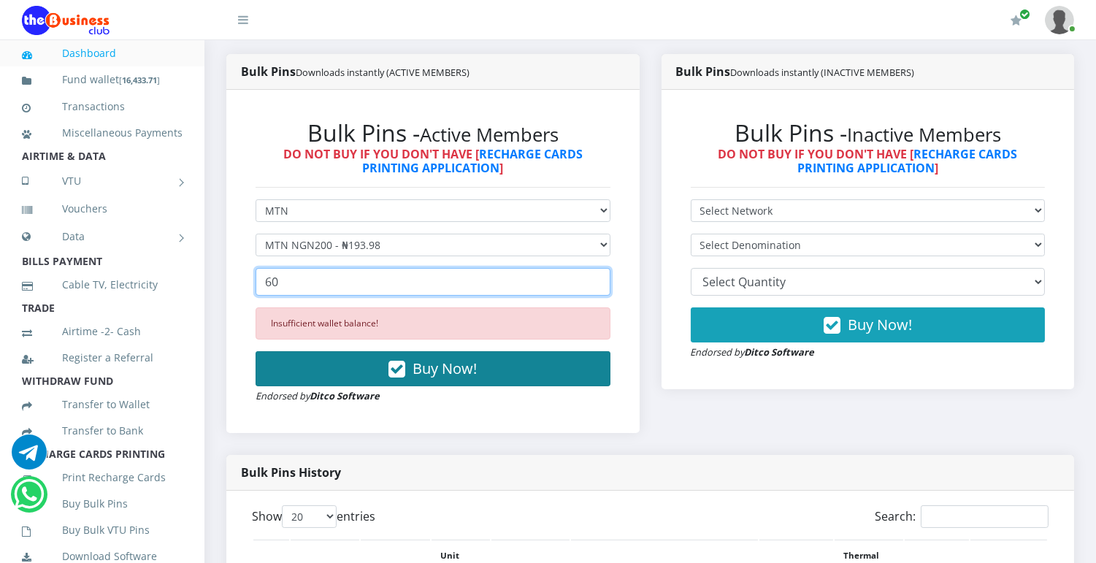
type input "60"
click at [321, 361] on button "Buy Now!" at bounding box center [433, 368] width 355 height 35
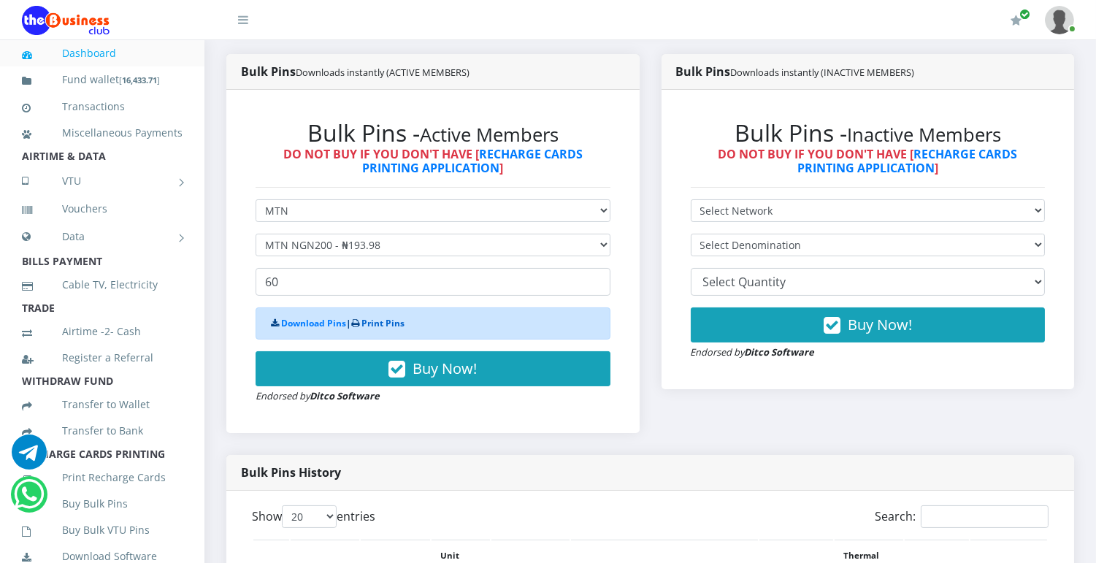
click at [390, 319] on link "Print Pins" at bounding box center [383, 323] width 43 height 12
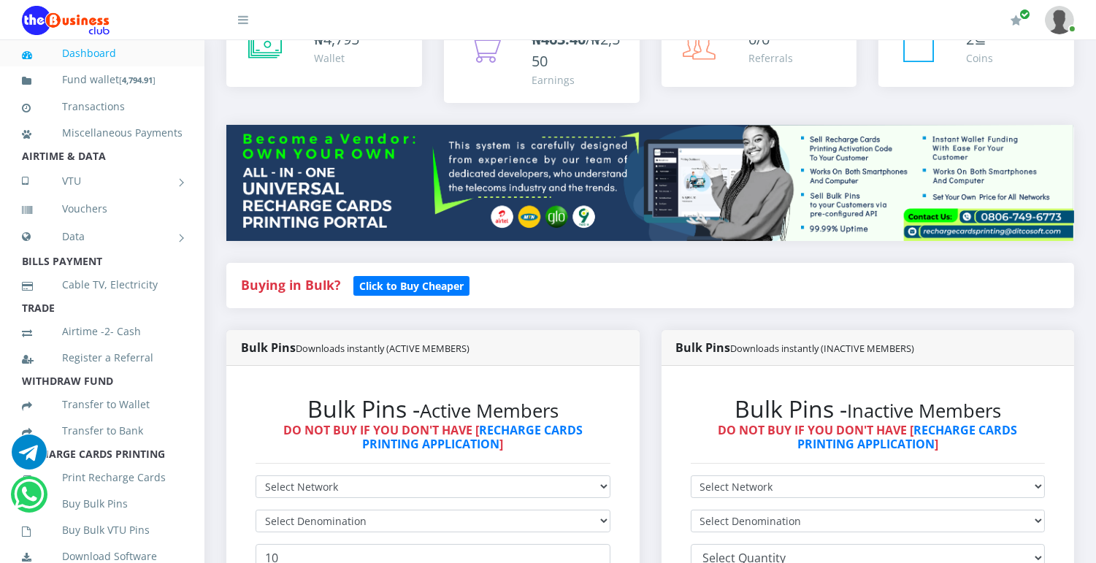
scroll to position [318, 0]
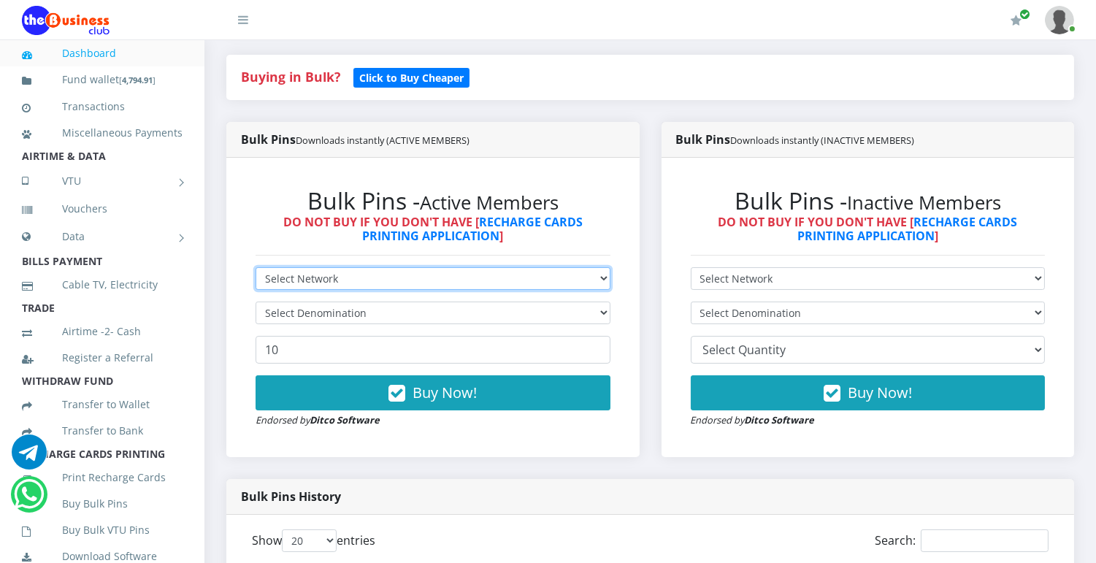
click at [369, 276] on select "Select Network MTN Globacom 9Mobile Airtel" at bounding box center [433, 278] width 355 height 23
select select "Glo"
click at [256, 267] on select "Select Network MTN Globacom 9Mobile Airtel" at bounding box center [433, 278] width 355 height 23
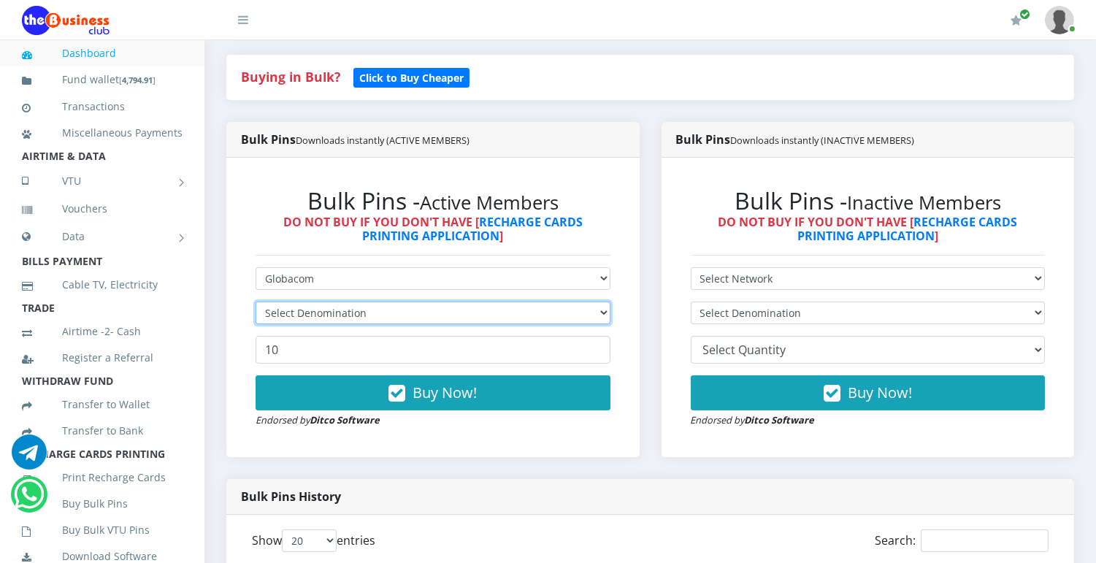
click at [367, 315] on select "Select Denomination" at bounding box center [433, 313] width 355 height 23
select select "96.55-100"
click at [256, 302] on select "Select Denomination Glo NGN100 - ₦96.55 Glo NGN200 - ₦193.10 Glo NGN500 - ₦482.…" at bounding box center [433, 313] width 355 height 23
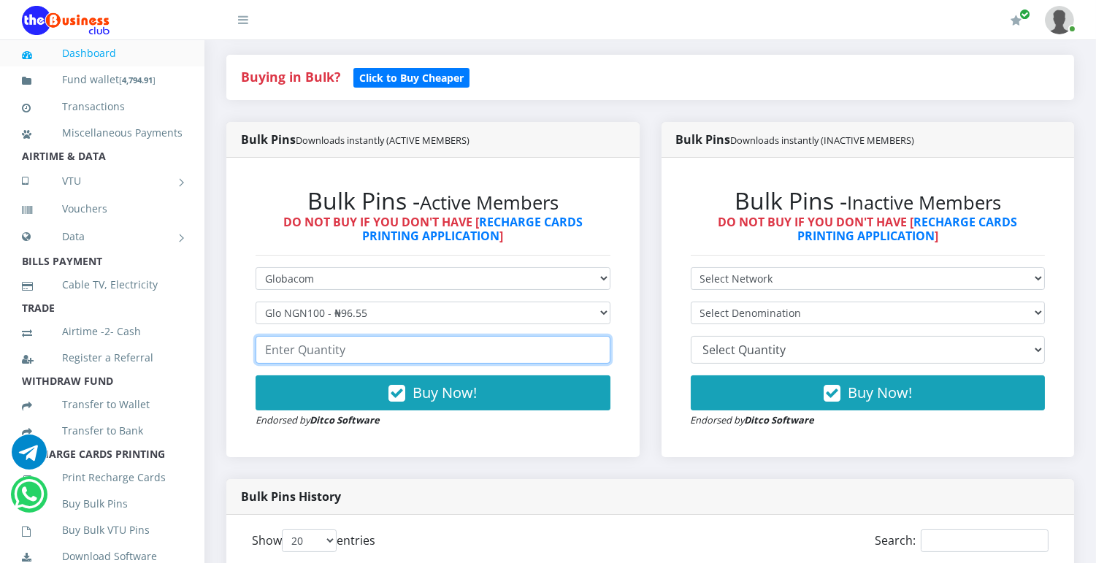
click at [360, 352] on input "number" at bounding box center [433, 350] width 355 height 28
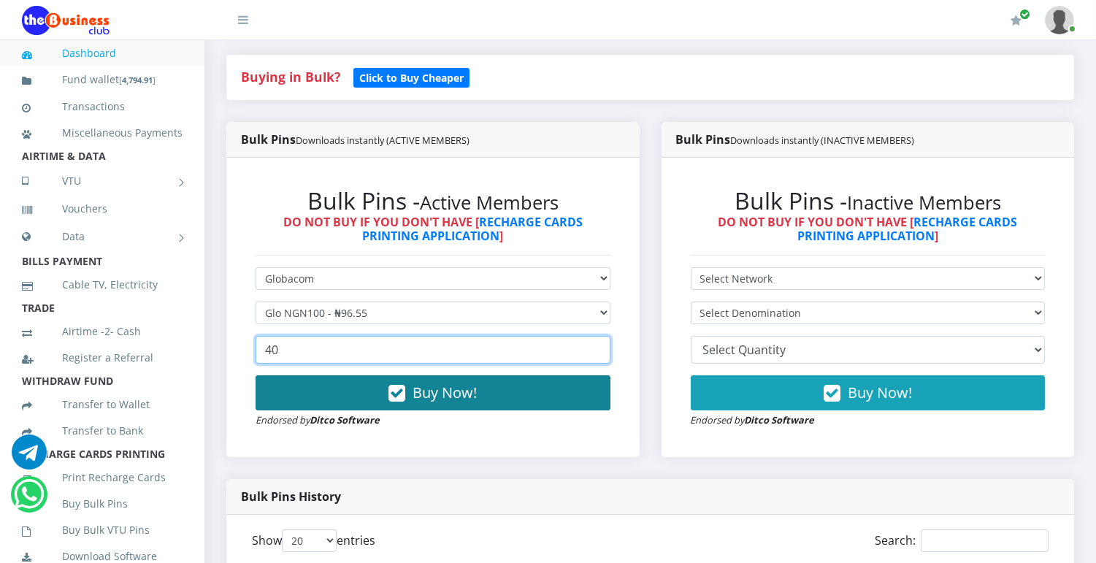
type input "40"
click at [421, 392] on span "Buy Now!" at bounding box center [445, 393] width 64 height 20
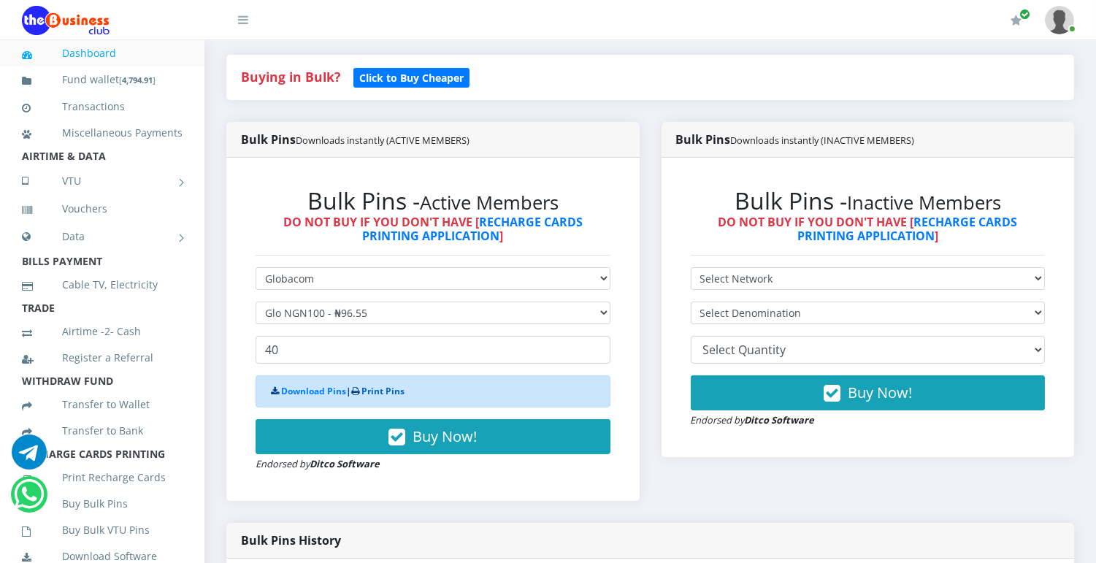
click at [398, 390] on link "Print Pins" at bounding box center [383, 391] width 43 height 12
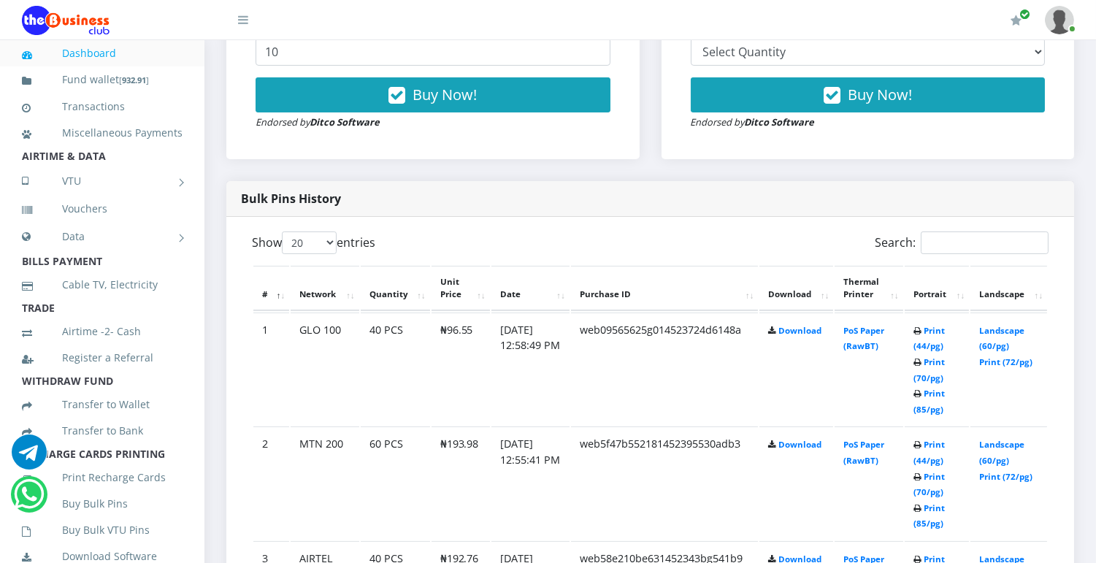
scroll to position [668, 0]
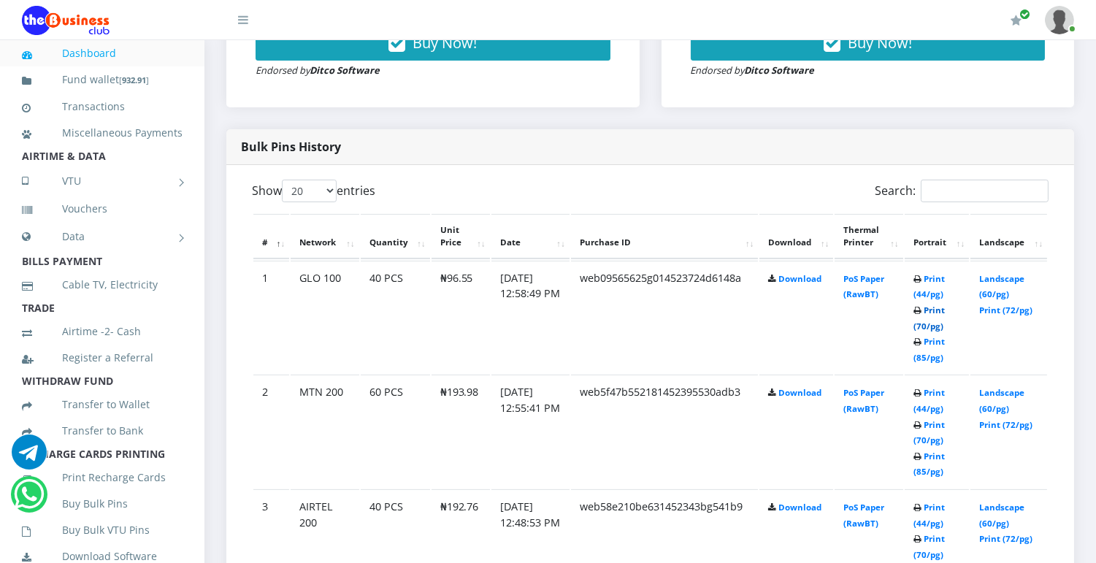
click at [932, 326] on link "Print (70/pg)" at bounding box center [929, 318] width 31 height 27
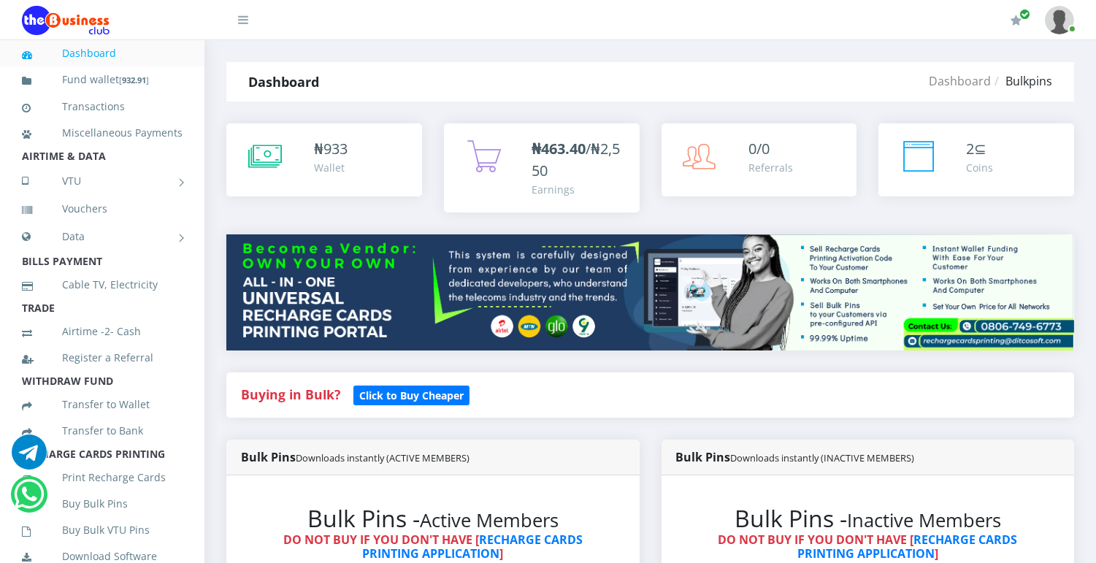
click at [539, 170] on span "₦463.40 /₦2,550" at bounding box center [576, 160] width 88 height 42
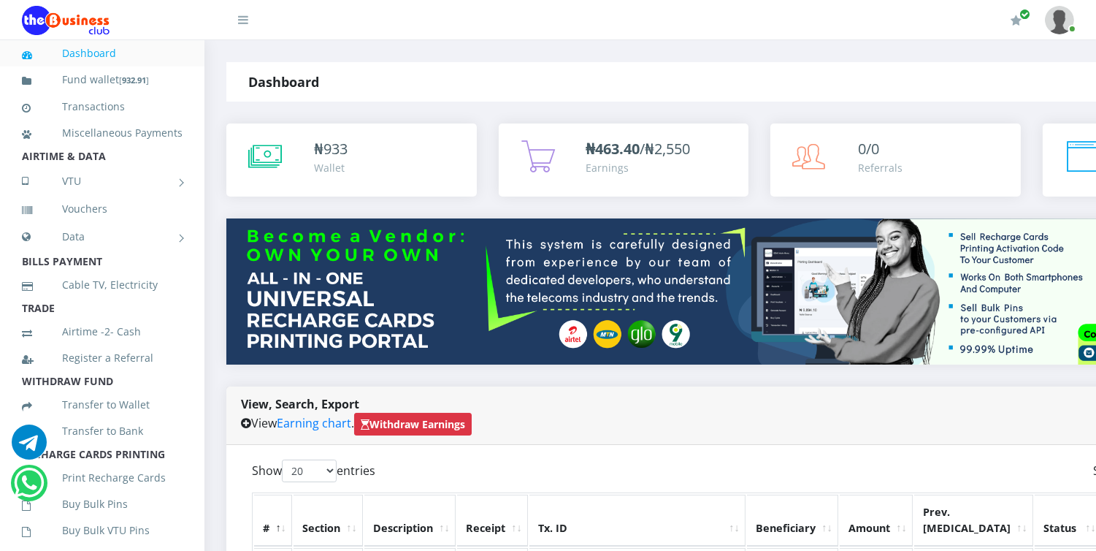
drag, startPoint x: 0, startPoint y: 0, endPoint x: 487, endPoint y: 355, distance: 602.8
click at [454, 180] on div "₦ 933 Wallet ₦463.40 /₦2,550 0/0 2" at bounding box center [759, 170] width 1088 height 95
